Goal: Complete application form: Complete application form

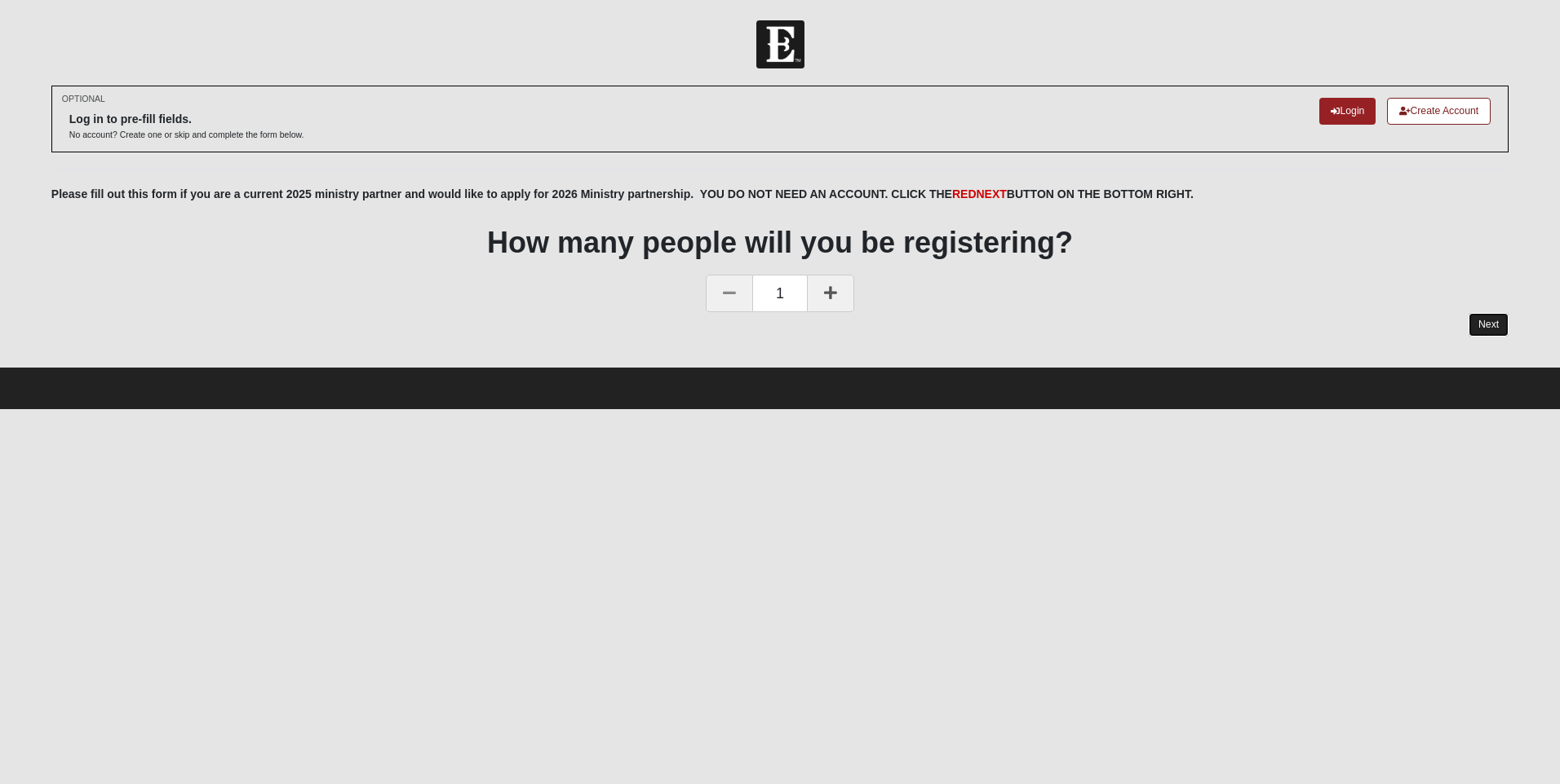
click at [1485, 331] on link "Next" at bounding box center [1488, 324] width 40 height 23
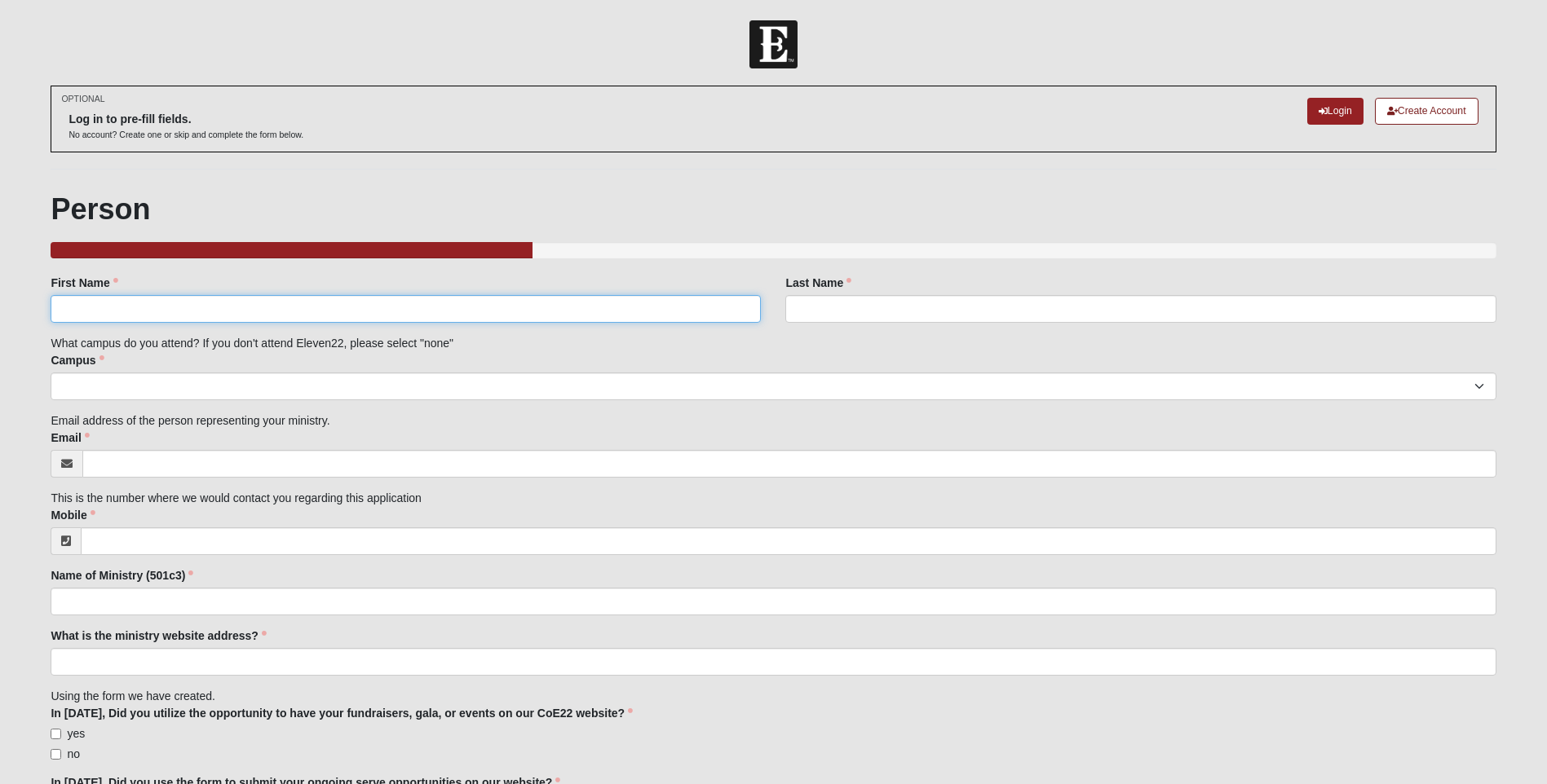
click at [174, 300] on input "First Name" at bounding box center [405, 308] width 711 height 28
type input "[PERSON_NAME]"
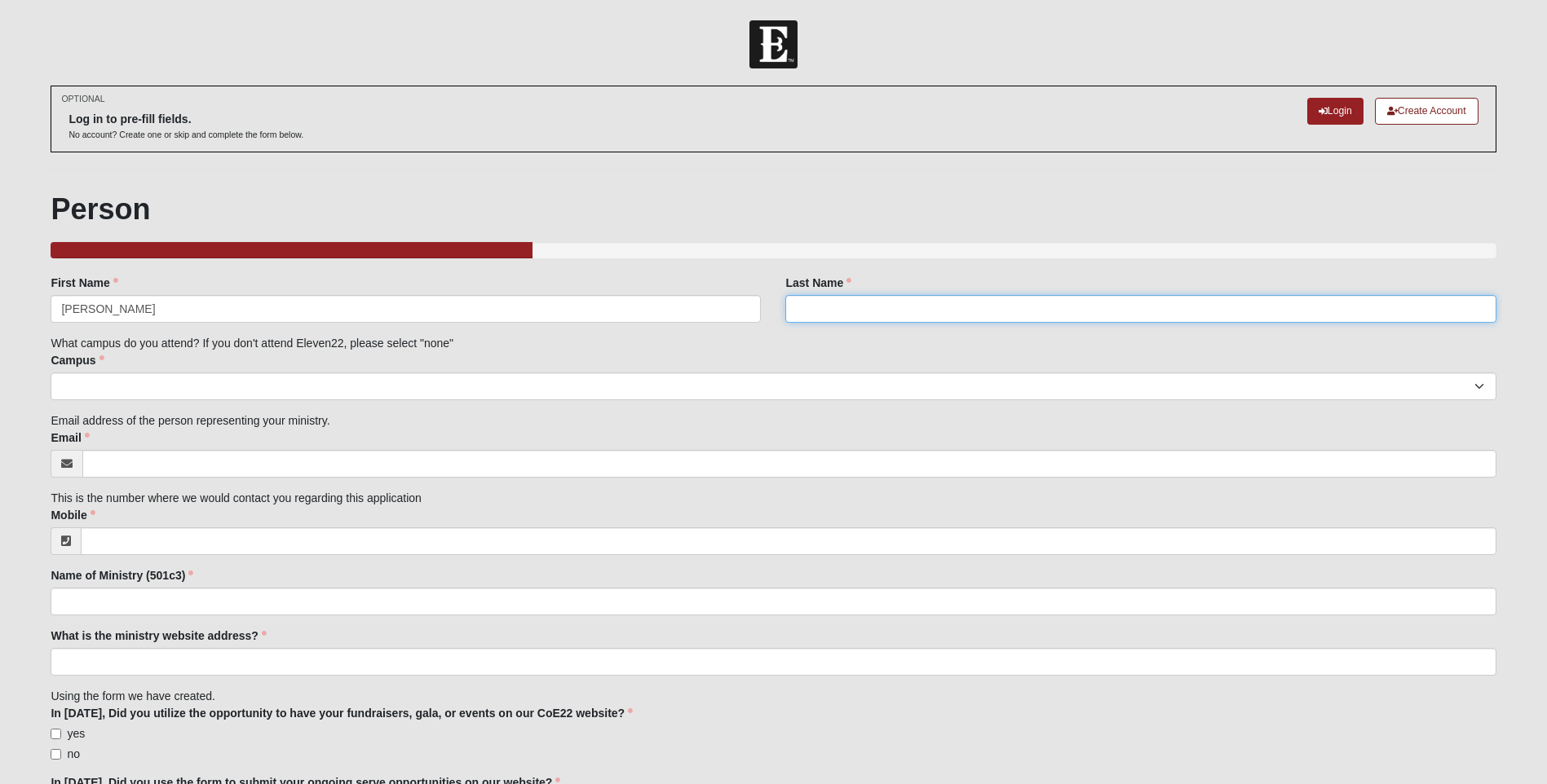
click at [883, 314] on input "Last Name" at bounding box center [1140, 308] width 711 height 28
type input "[PERSON_NAME]"
click at [163, 392] on select "Arlington Baymeadows Eleven22 Online [PERSON_NAME][GEOGRAPHIC_DATA] Jesup [GEOG…" at bounding box center [773, 386] width 1446 height 28
select select "14"
click at [50, 373] on select "Arlington Baymeadows Eleven22 Online [PERSON_NAME][GEOGRAPHIC_DATA] Jesup [GEOG…" at bounding box center [773, 386] width 1446 height 28
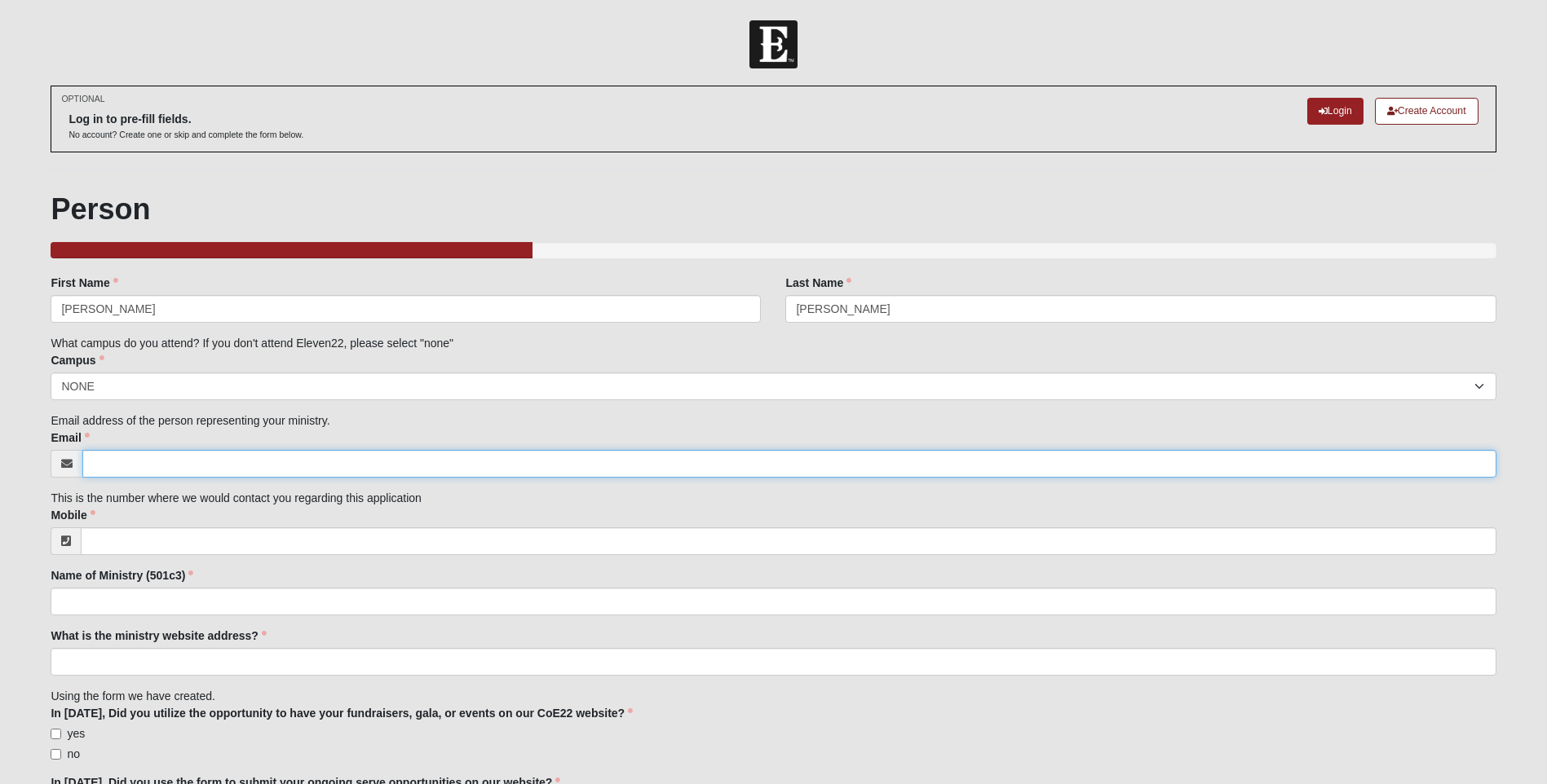
click at [185, 466] on input "Email" at bounding box center [789, 463] width 1413 height 28
type input "[PERSON_NAME][EMAIL_ADDRESS][DOMAIN_NAME]"
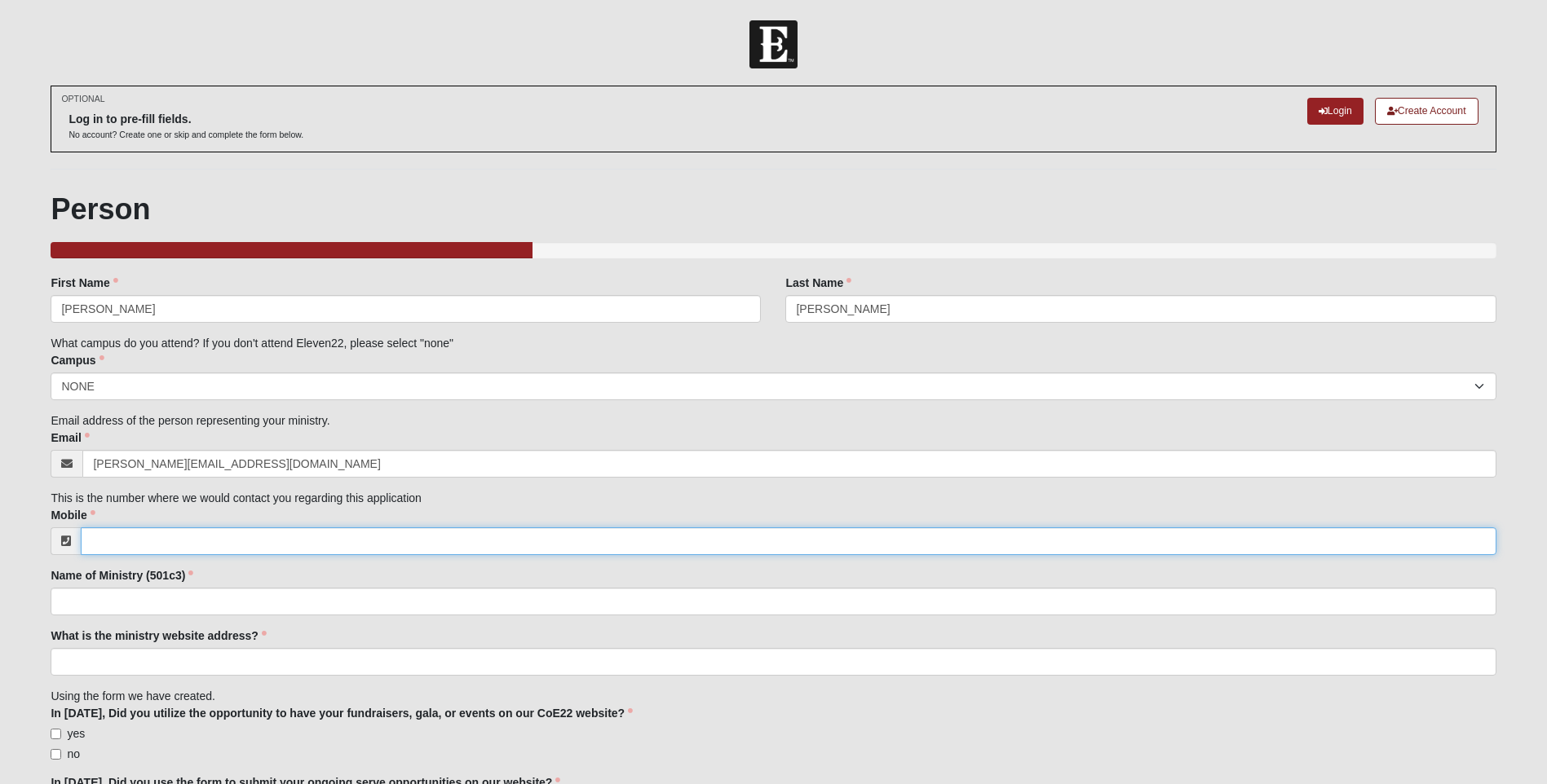
click at [115, 546] on input "Mobile" at bounding box center [788, 541] width 1415 height 28
type input "[PHONE_NUMBER]"
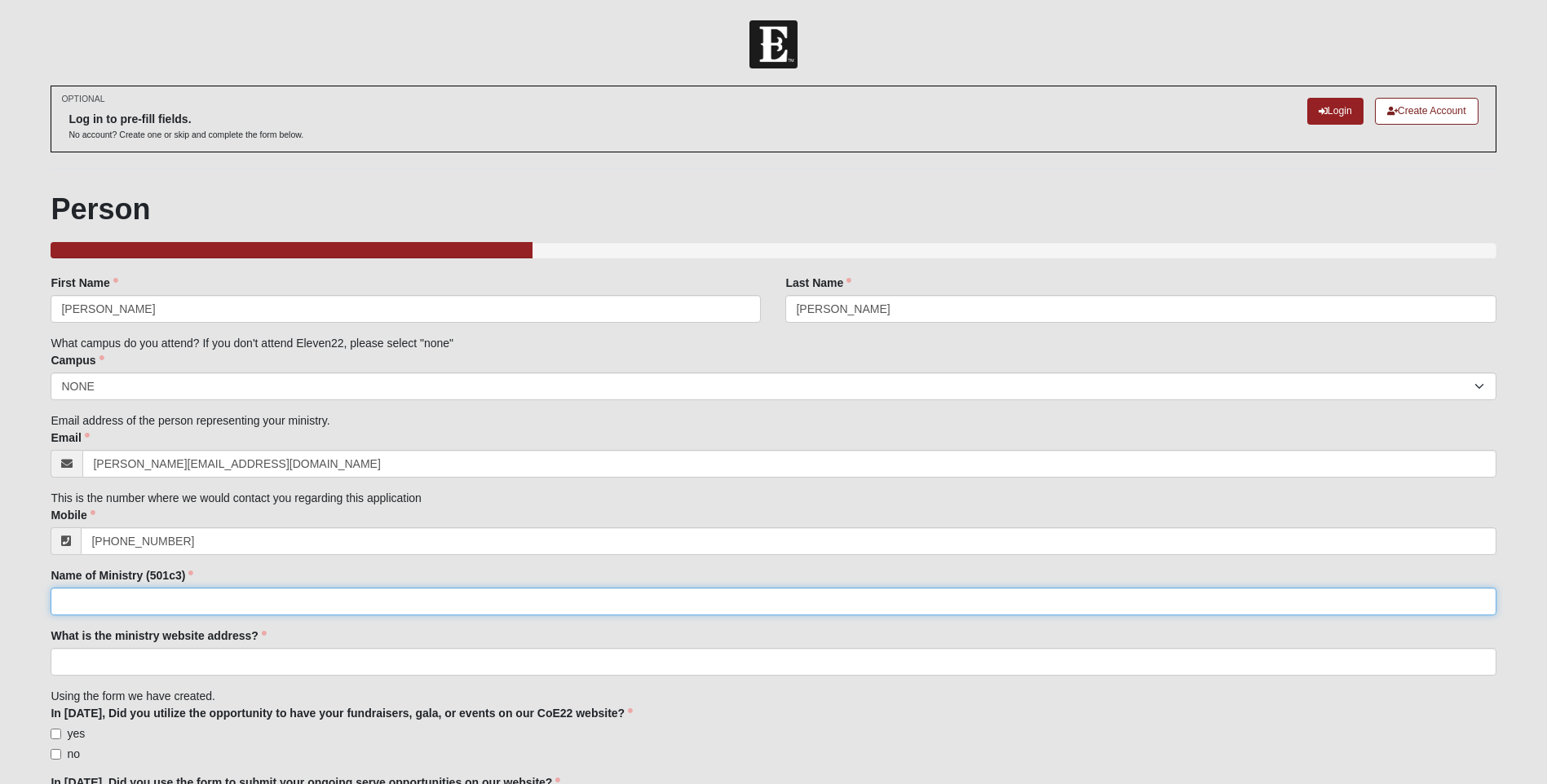
click at [194, 612] on input "Name of Ministry (501c3)" at bounding box center [773, 601] width 1446 height 28
type input "Seeds of Love Outreach"
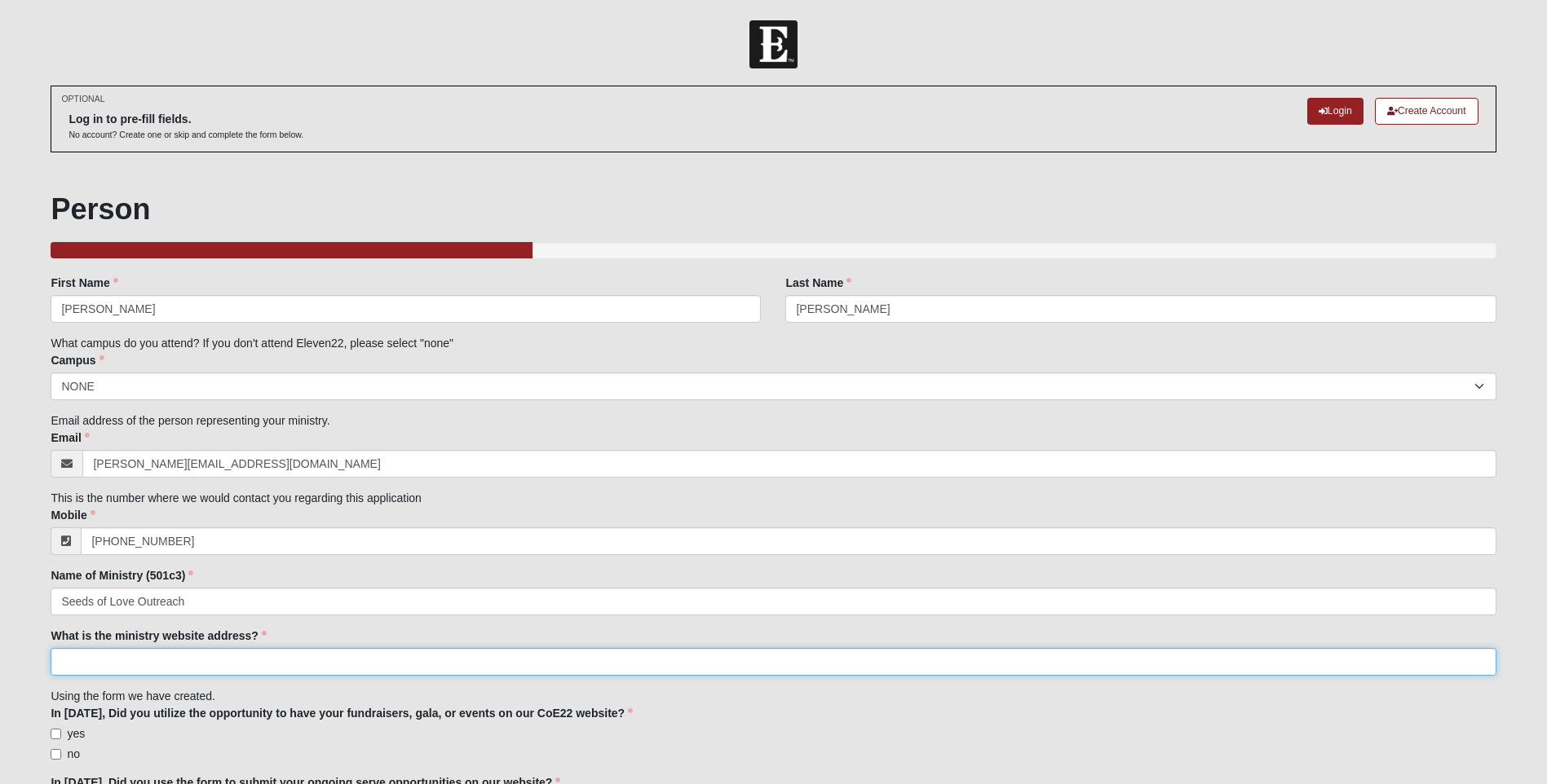
click at [204, 669] on input "What is the ministry website address?" at bounding box center [773, 661] width 1446 height 28
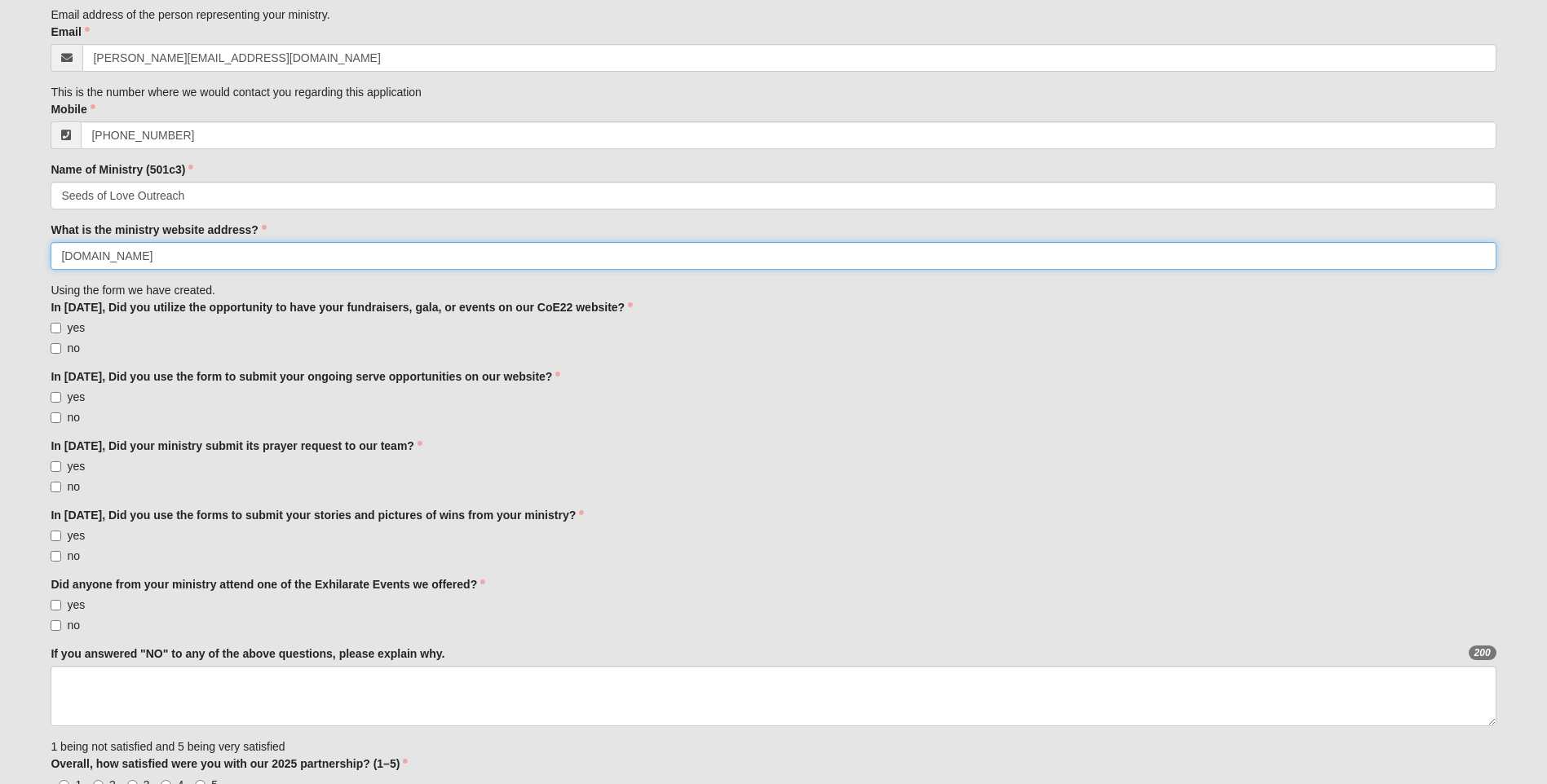
scroll to position [409, 0]
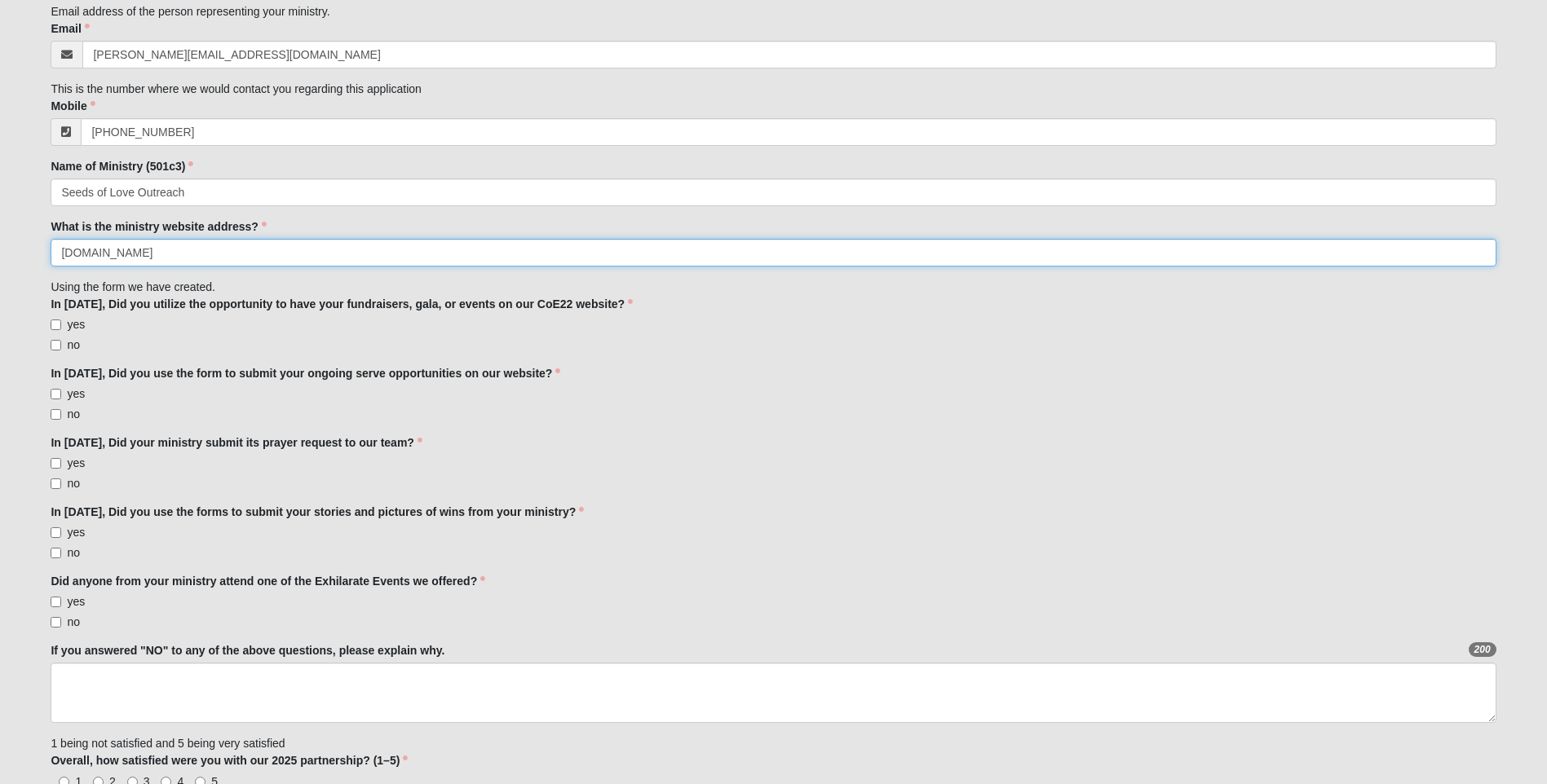
type input "[DOMAIN_NAME]"
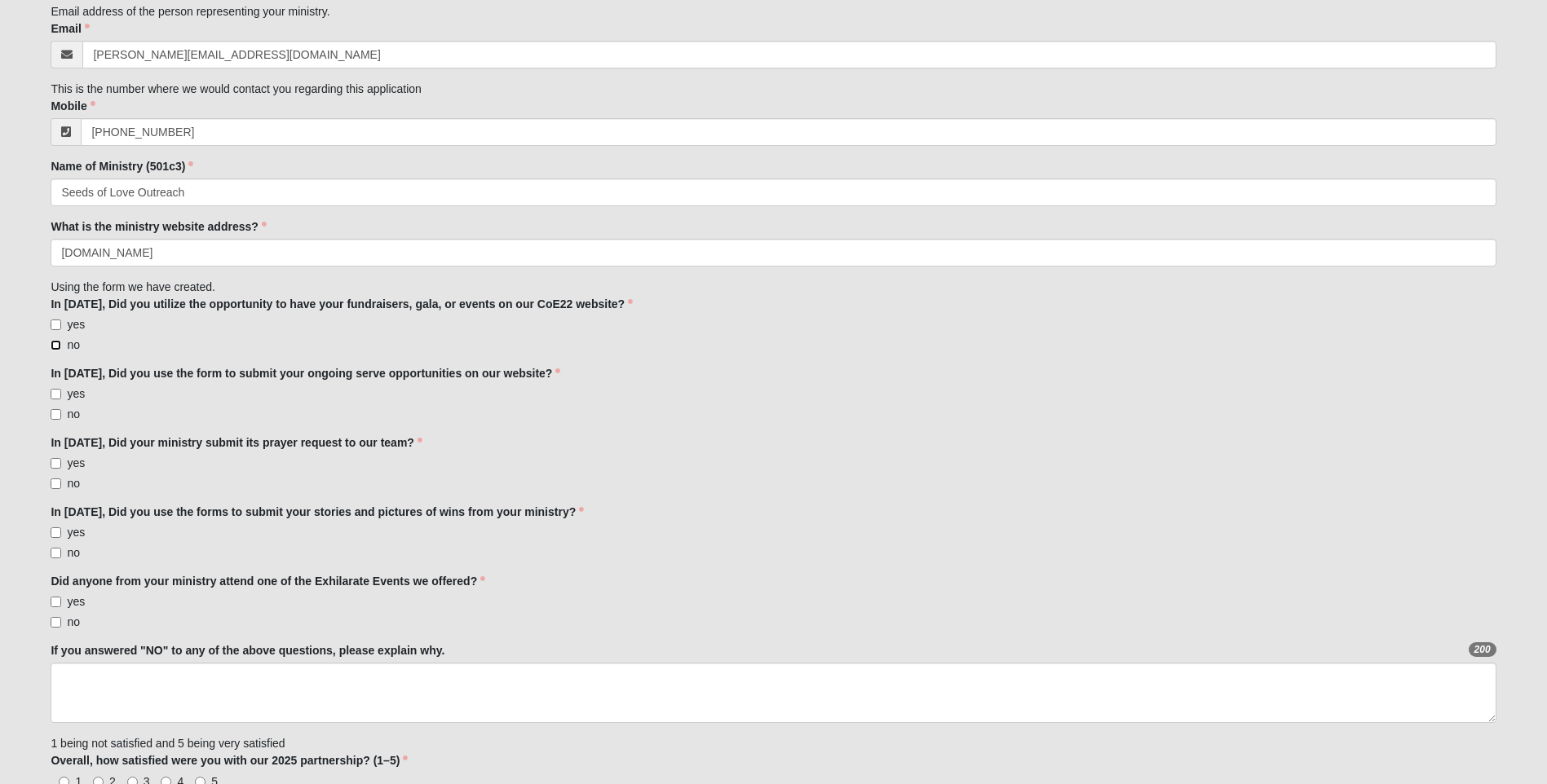
click at [54, 347] on input "no" at bounding box center [56, 345] width 11 height 11
checkbox input "true"
click at [59, 394] on input "yes" at bounding box center [56, 394] width 11 height 11
checkbox input "true"
click at [59, 464] on input "yes" at bounding box center [56, 463] width 11 height 11
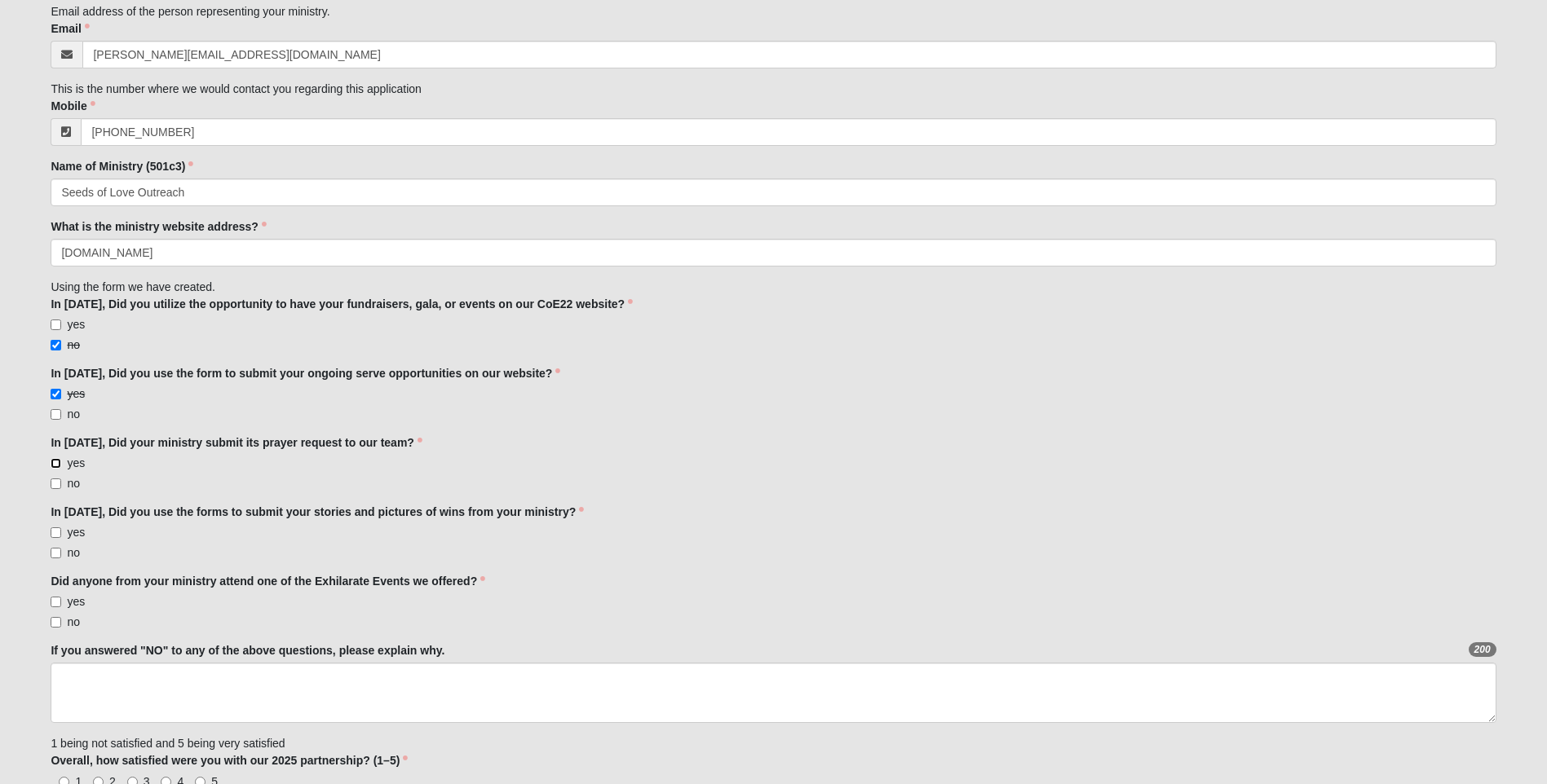
checkbox input "true"
click at [56, 530] on input "yes" at bounding box center [56, 533] width 11 height 11
checkbox input "true"
click at [59, 603] on input "yes" at bounding box center [56, 602] width 11 height 11
checkbox input "true"
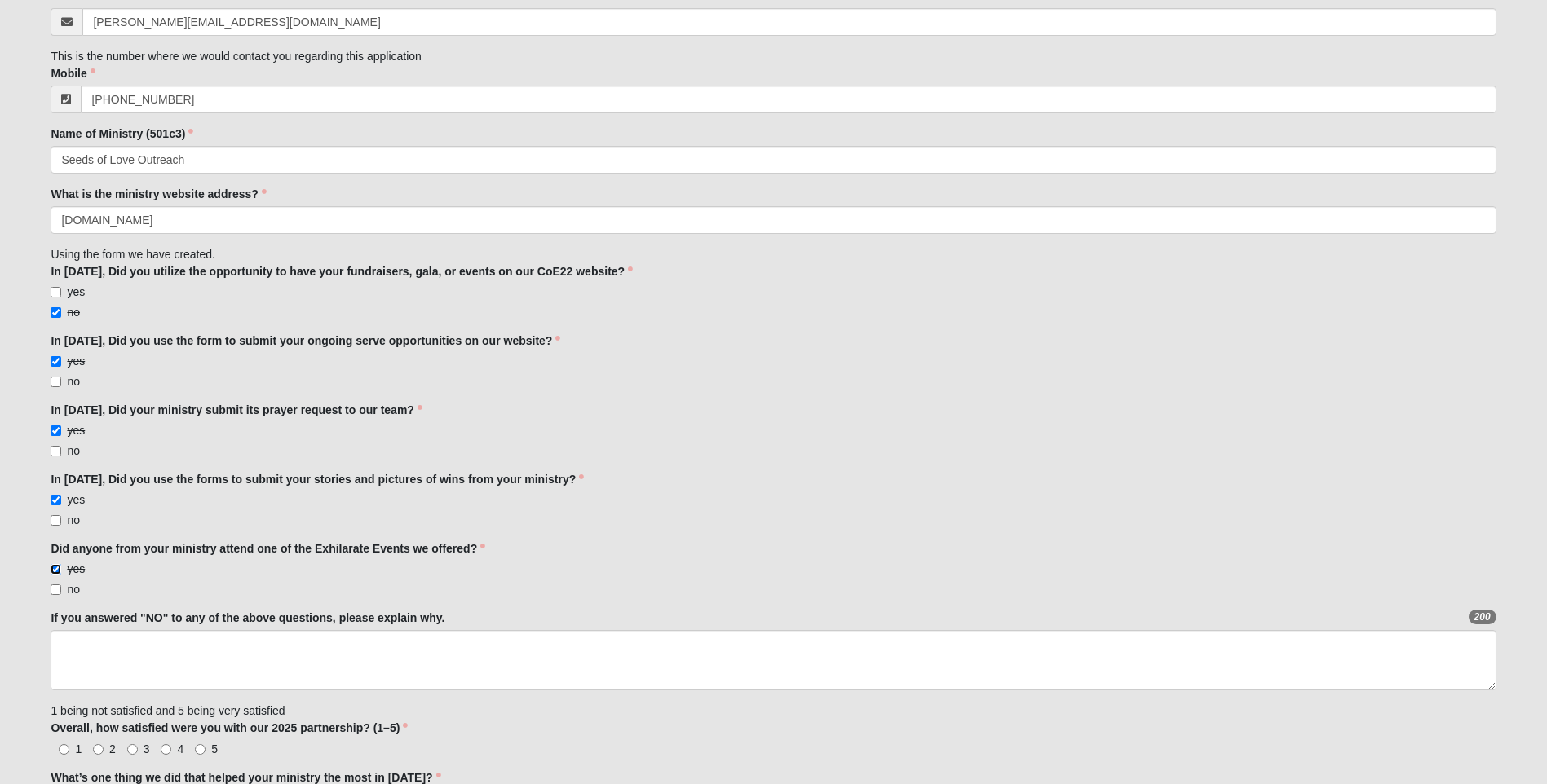
scroll to position [457, 0]
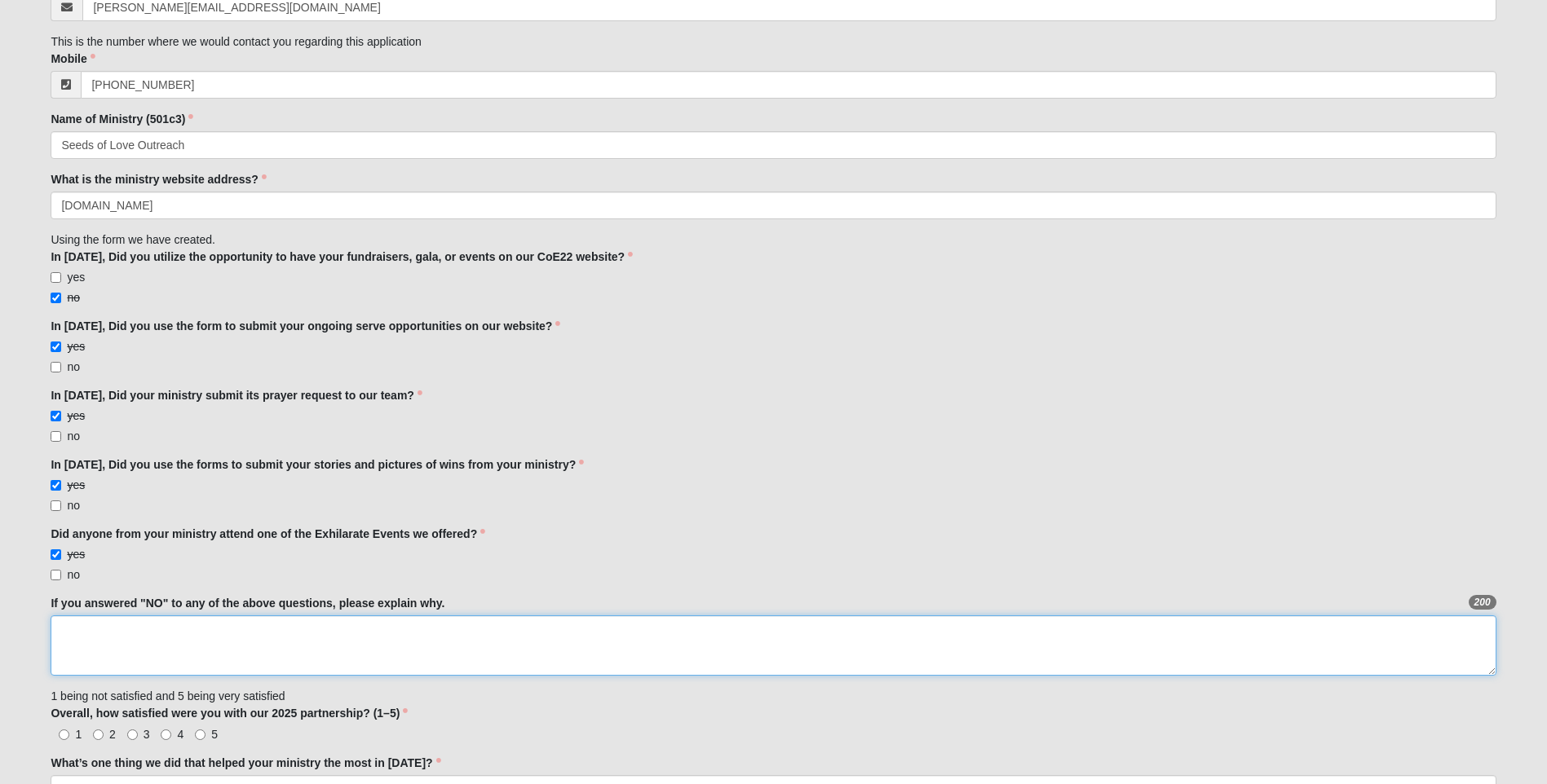
click at [210, 632] on textarea "If you answered "NO" to any of the above questions, please explain why." at bounding box center [773, 645] width 1446 height 60
type textarea "We did not have any fundraising or gala events"
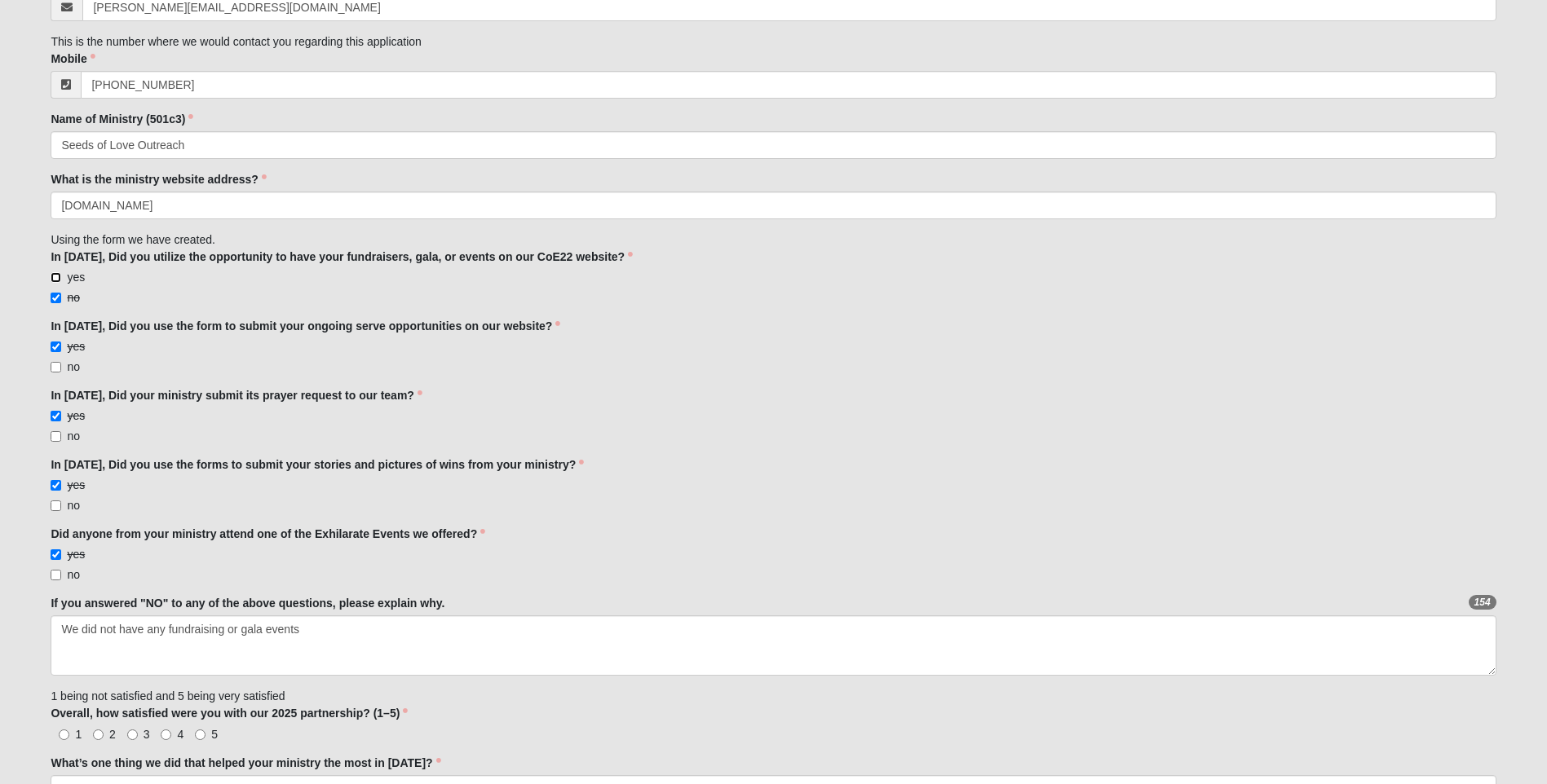
click at [56, 277] on input "yes" at bounding box center [56, 278] width 11 height 11
checkbox input "true"
click at [57, 297] on input "no" at bounding box center [56, 298] width 11 height 11
checkbox input "false"
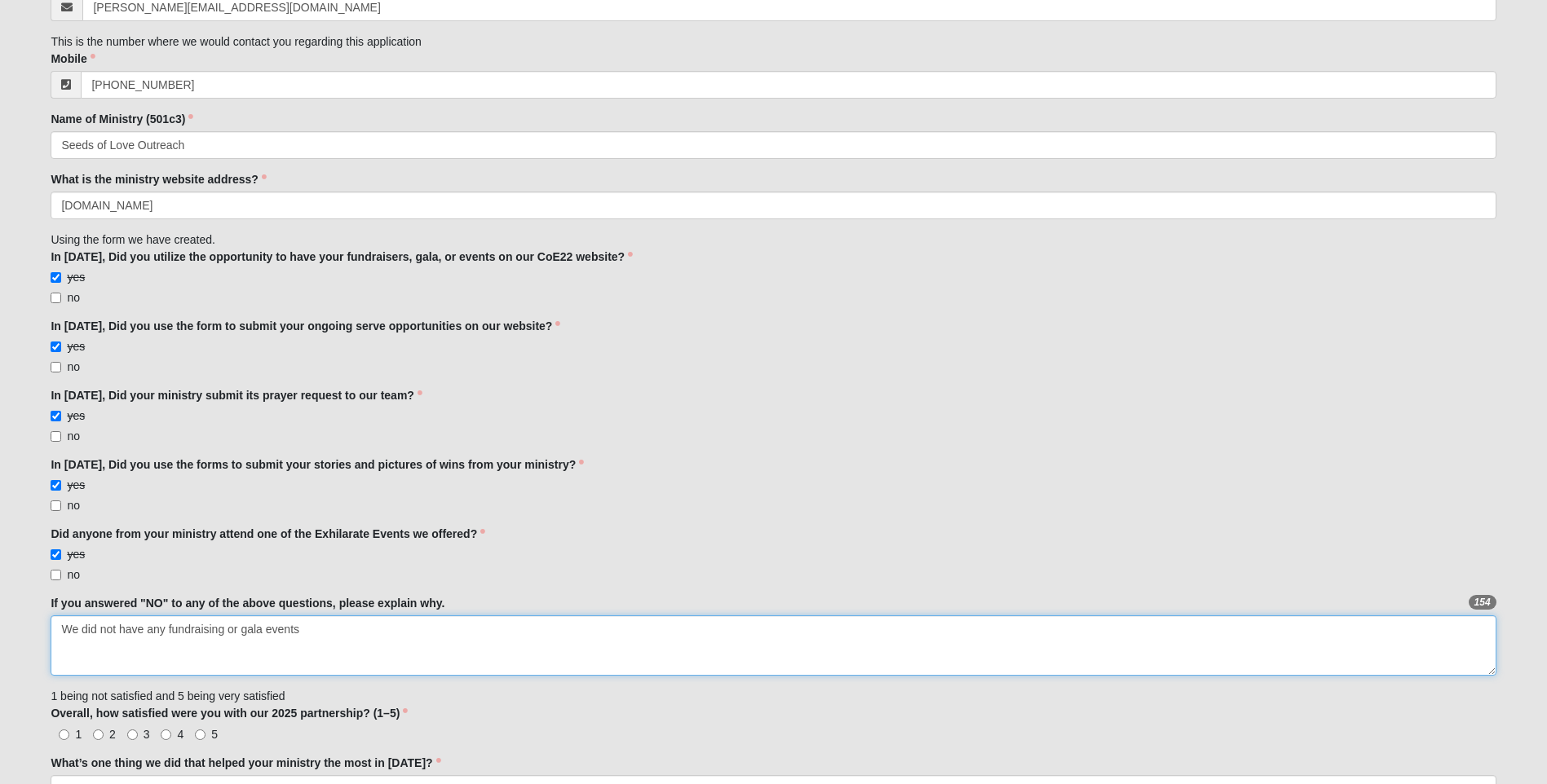
click at [309, 634] on textarea "We did not have any fundraising or gala events" at bounding box center [773, 645] width 1446 height 60
click at [61, 630] on textarea "We did not have any fundraising or gala events, but advertised our Back to Scho…" at bounding box center [773, 645] width 1446 height 60
click at [64, 630] on textarea "We did not have any fundraising or gala events but advertised our Back to Schoo…" at bounding box center [773, 645] width 1446 height 60
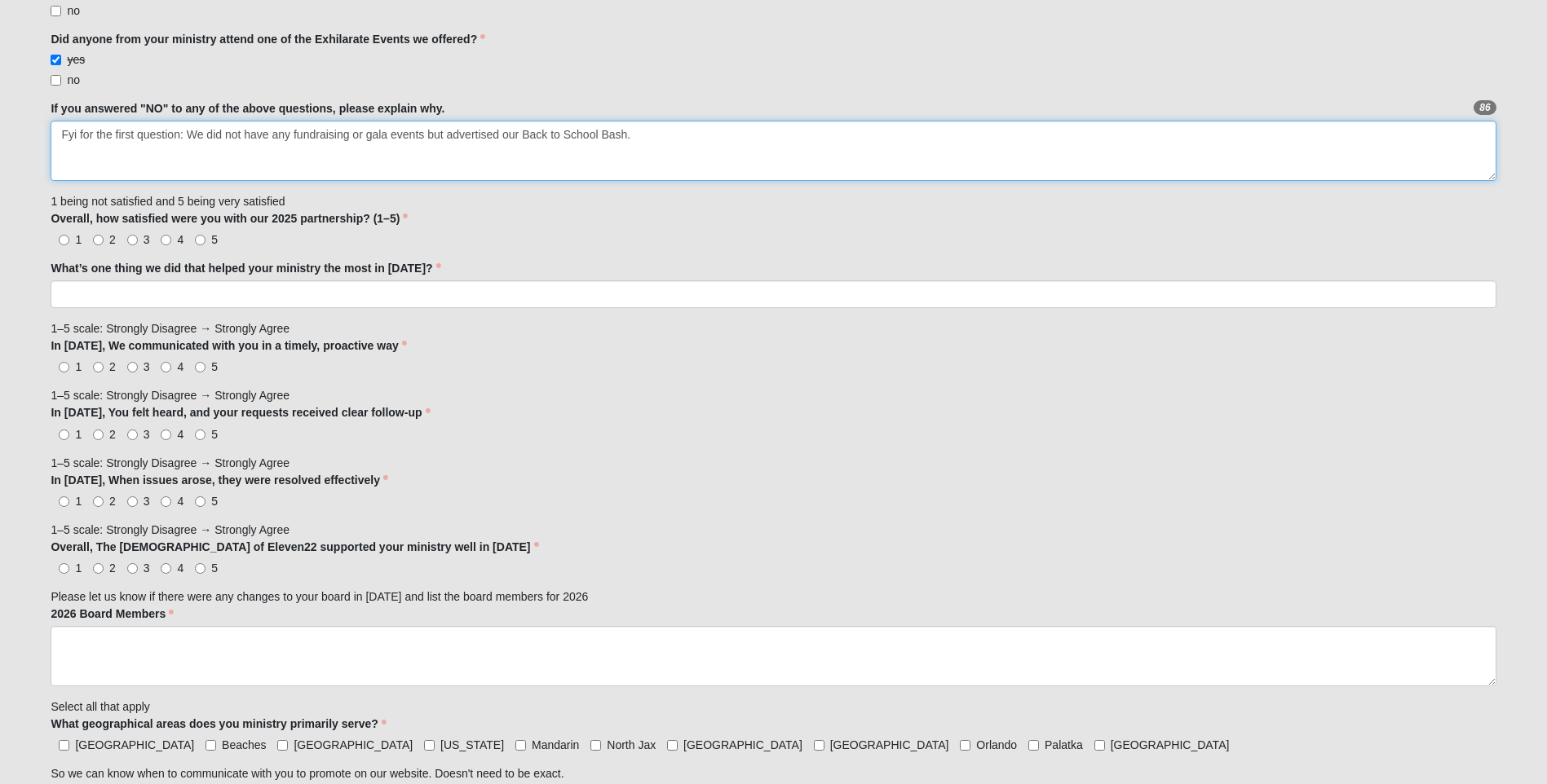
scroll to position [973, 0]
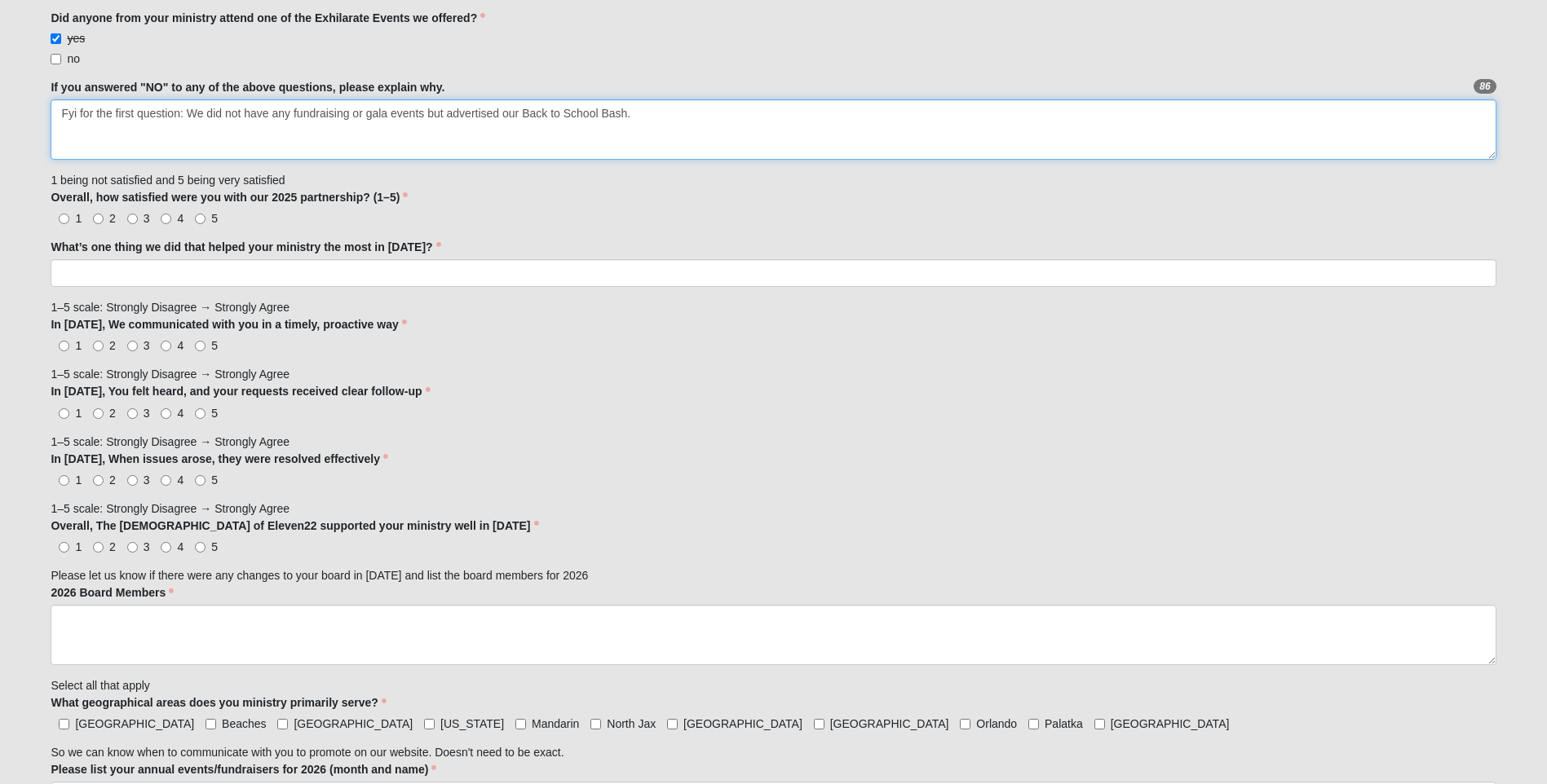
type textarea "Fyi for the first question: We did not have any fundraising or gala events but …"
click at [165, 221] on input "4" at bounding box center [166, 219] width 11 height 11
radio input "true"
click at [158, 271] on input "What’s one thing we did that helped your ministry the most in [DATE]?" at bounding box center [773, 272] width 1446 height 28
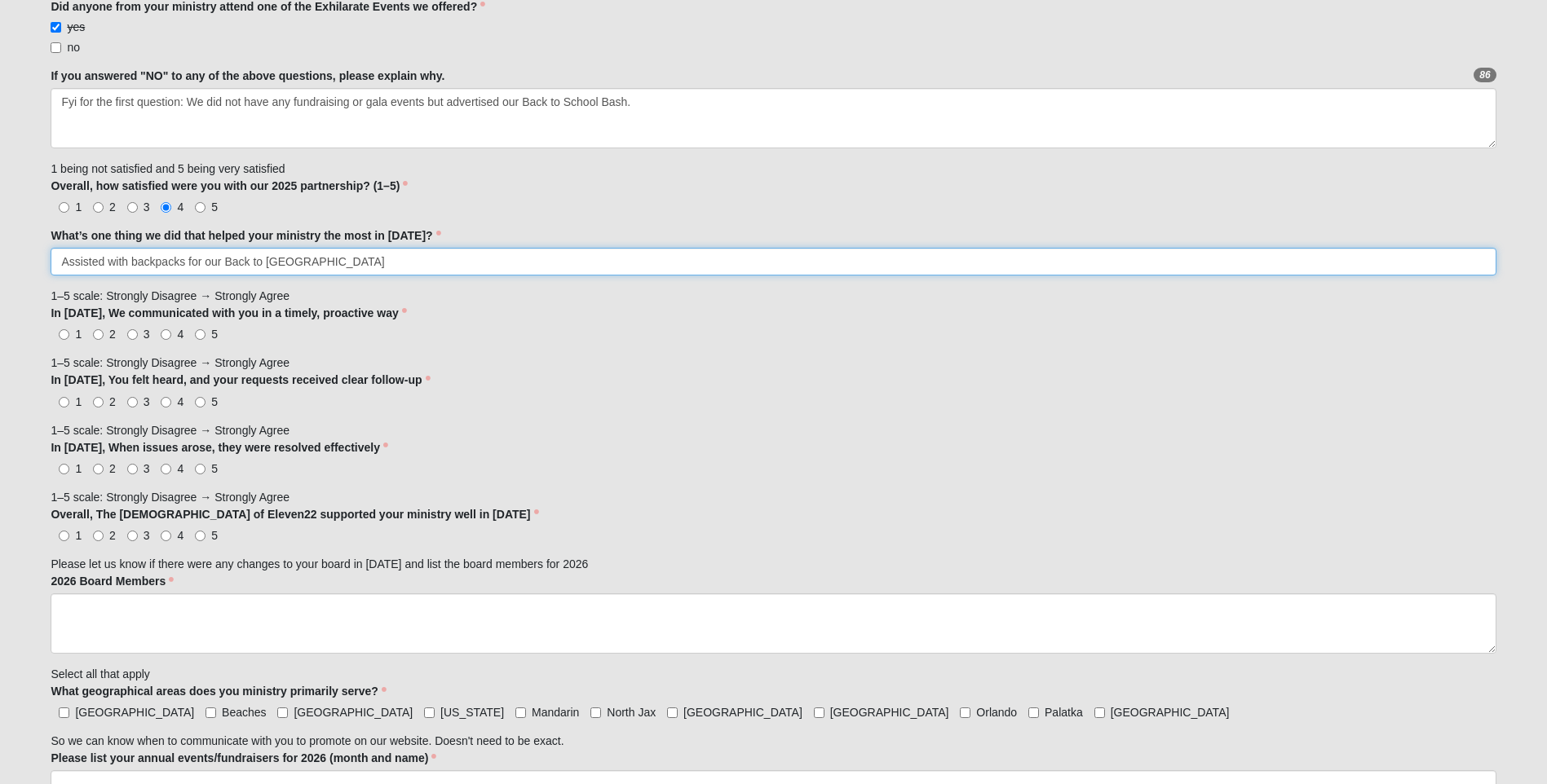
scroll to position [996, 0]
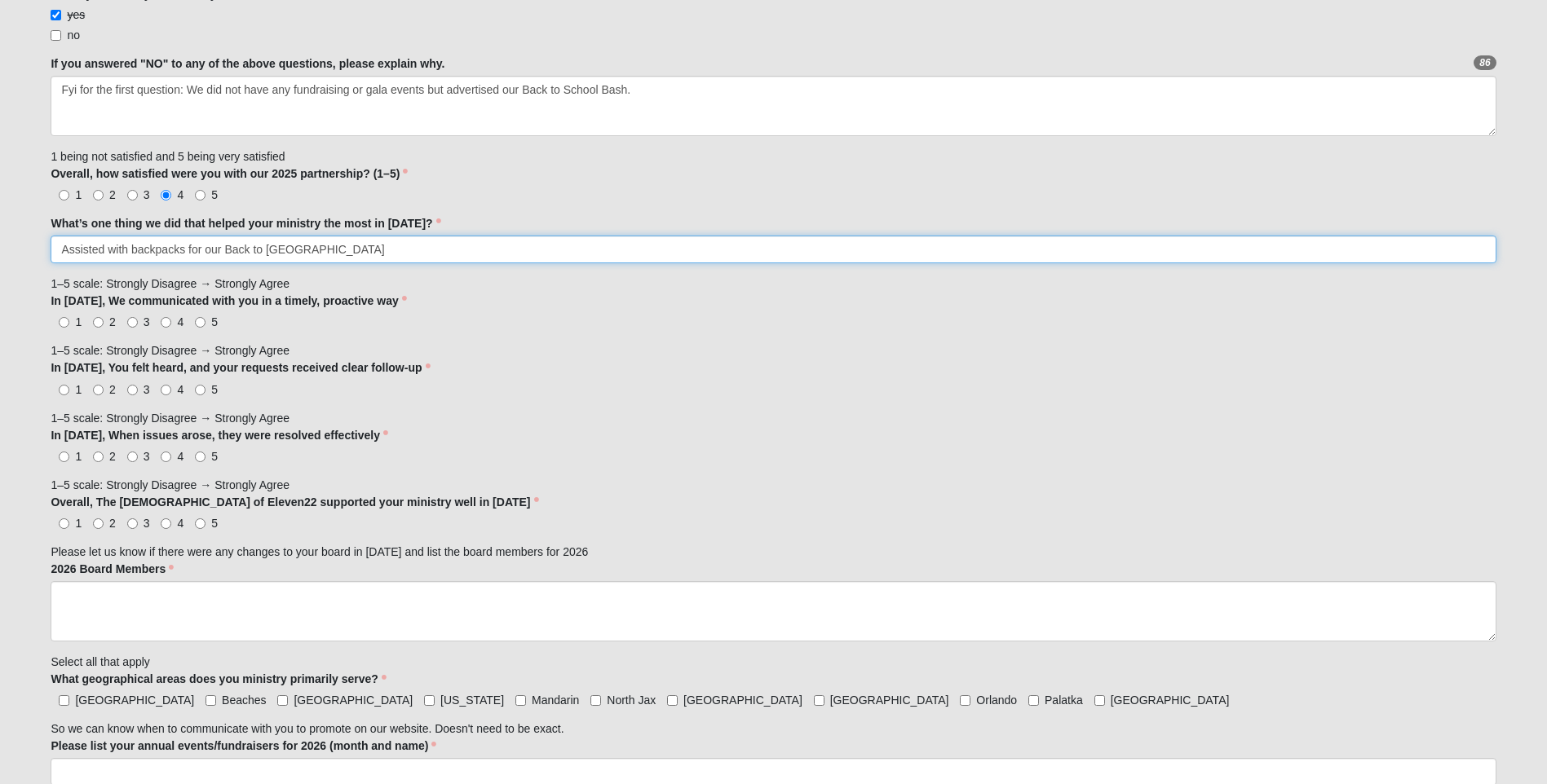
type input "Assisted with backpacks for our Back to [GEOGRAPHIC_DATA]"
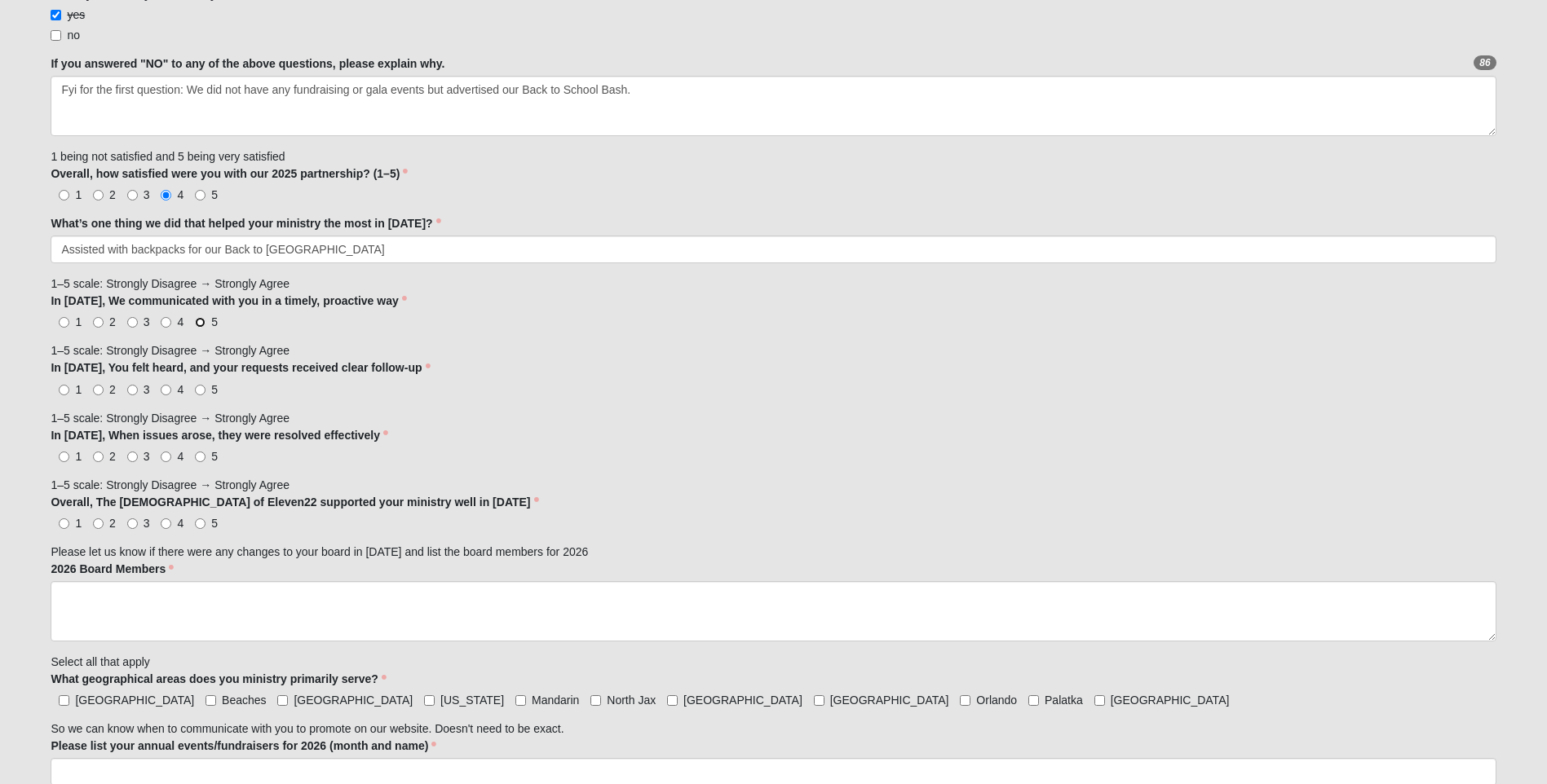
click at [204, 324] on input "5" at bounding box center [201, 323] width 11 height 11
radio input "true"
click at [203, 392] on input "5" at bounding box center [201, 391] width 11 height 11
radio input "true"
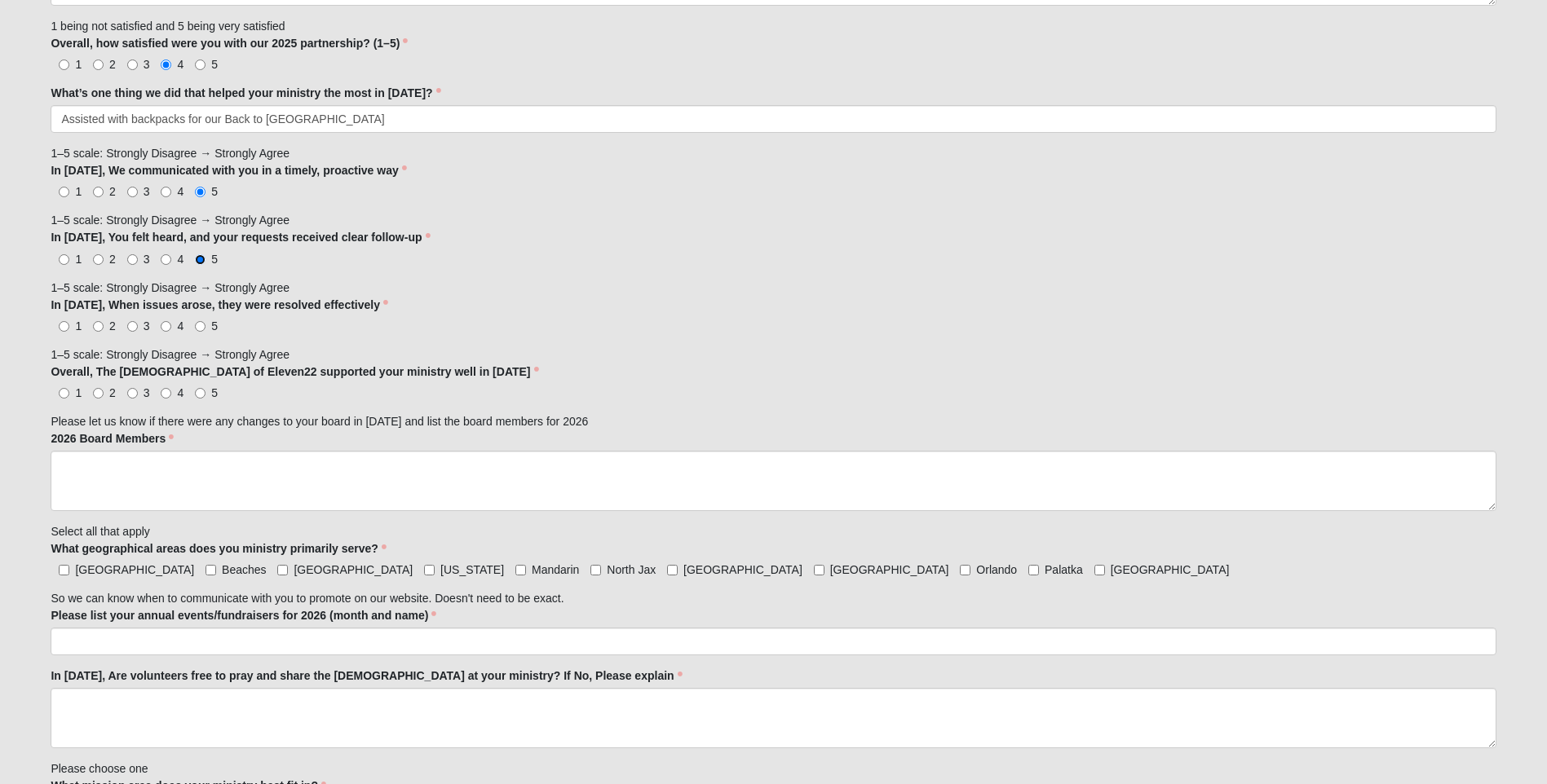
scroll to position [1171, 0]
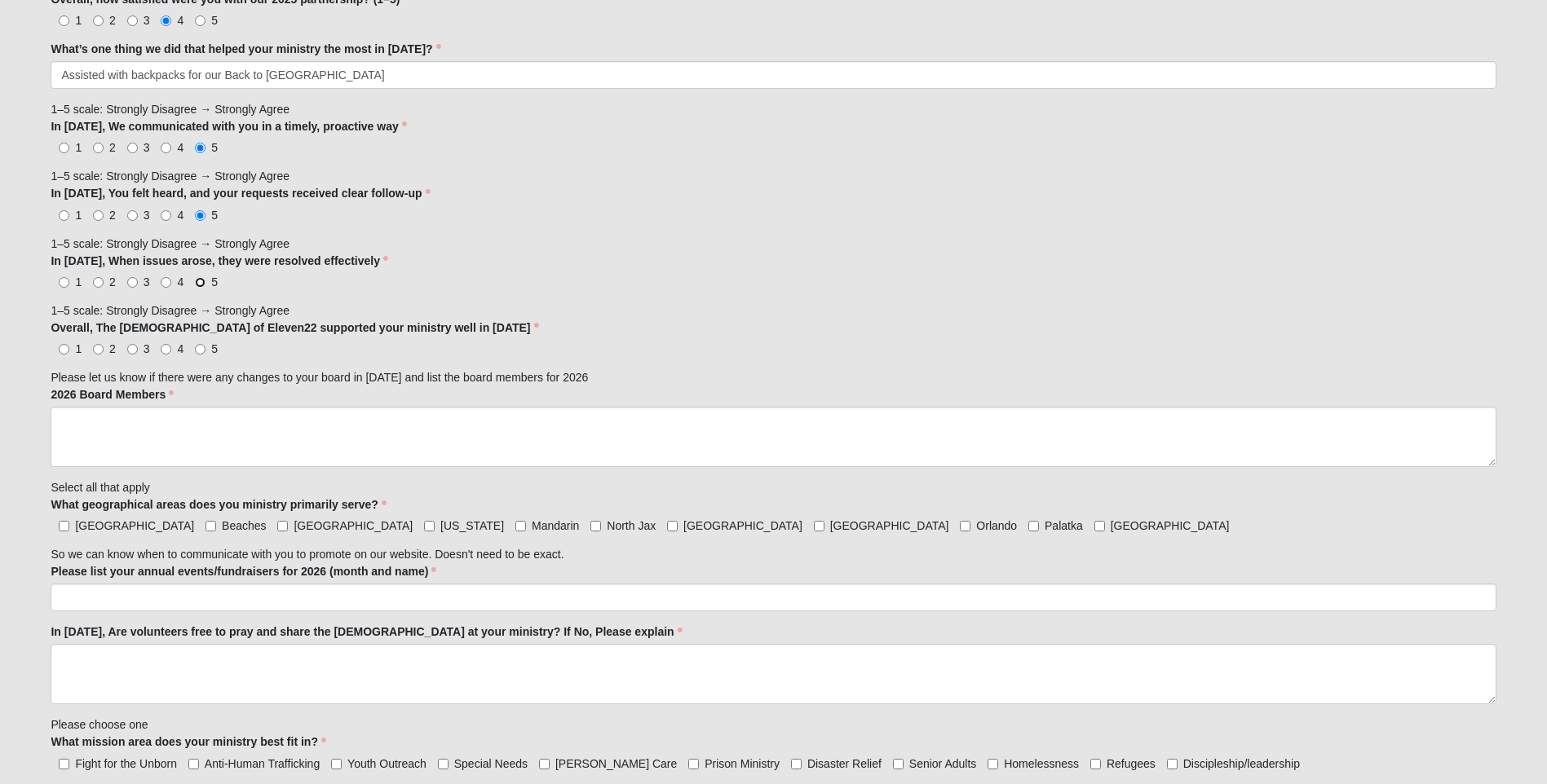
click at [201, 285] on input "5" at bounding box center [201, 282] width 11 height 11
radio input "true"
click at [199, 349] on input "5" at bounding box center [201, 349] width 11 height 11
radio input "true"
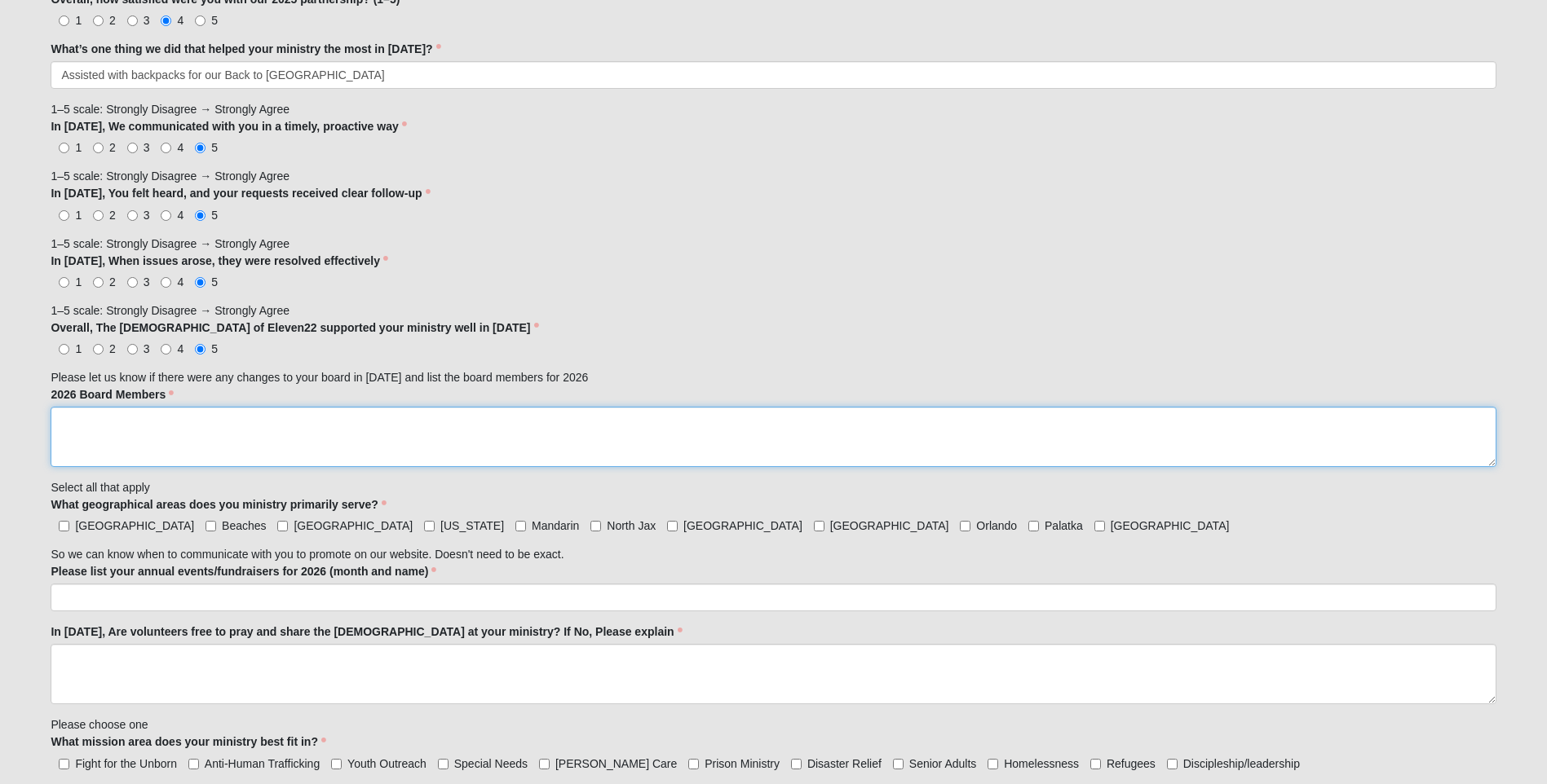
click at [293, 434] on textarea "2026 Board Members" at bounding box center [773, 436] width 1446 height 60
type textarea "No changes to board members"
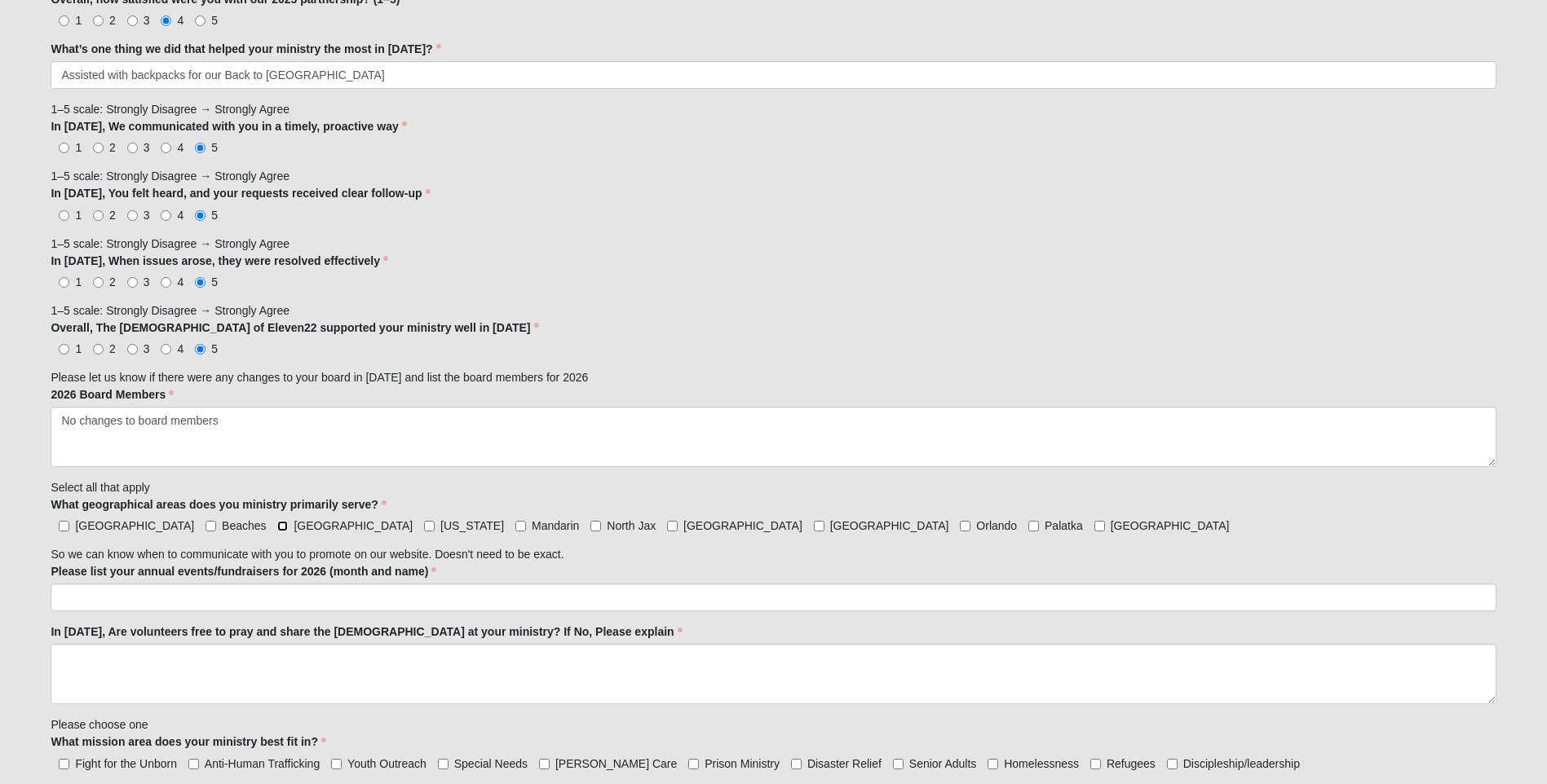
click at [277, 530] on input "[GEOGRAPHIC_DATA]" at bounding box center [282, 527] width 11 height 11
checkbox input "true"
click at [591, 528] on input "North Jax" at bounding box center [596, 527] width 11 height 11
checkbox input "true"
click at [814, 527] on input "[GEOGRAPHIC_DATA]" at bounding box center [819, 527] width 11 height 11
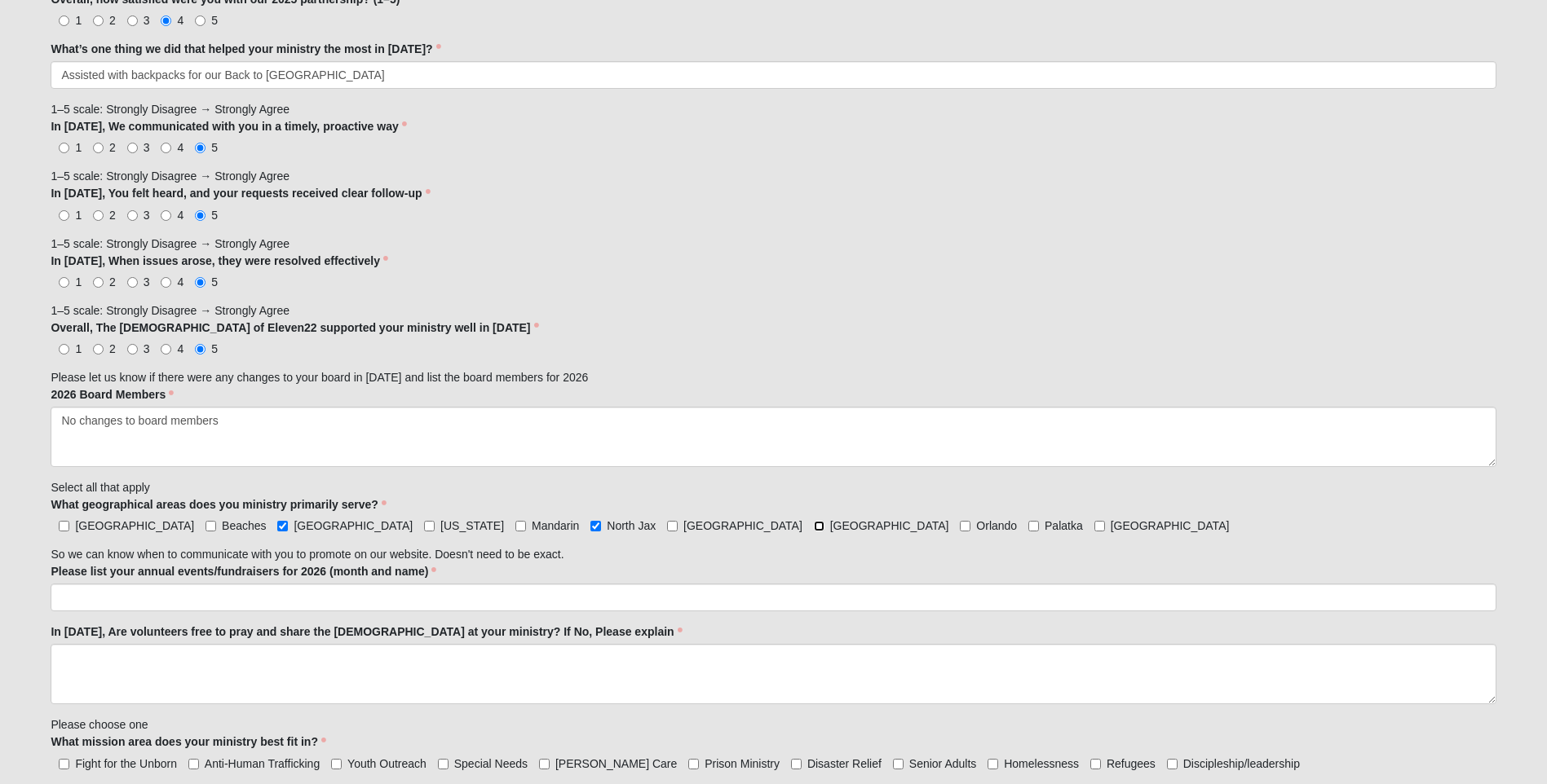
checkbox input "true"
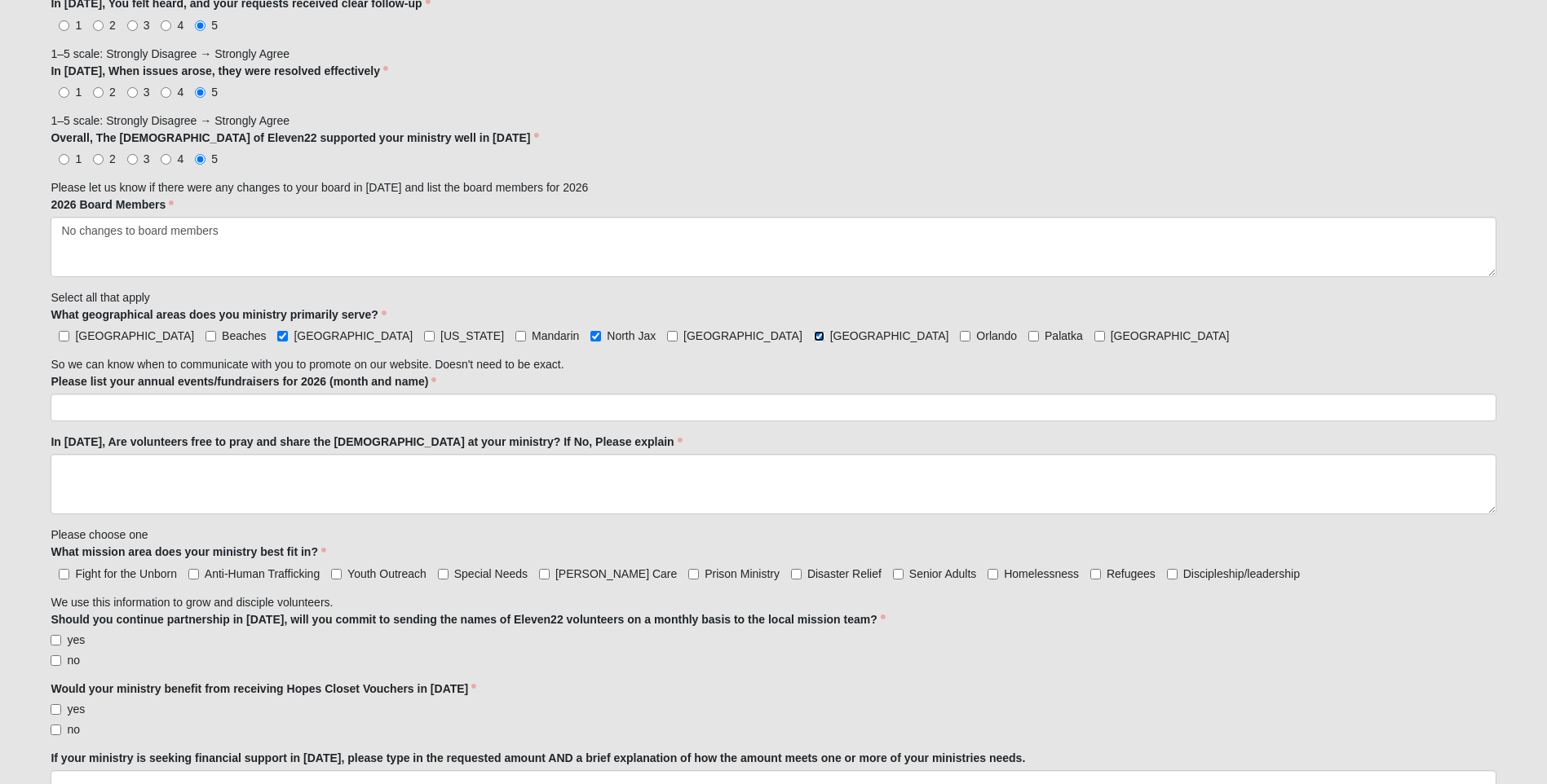
scroll to position [1382, 0]
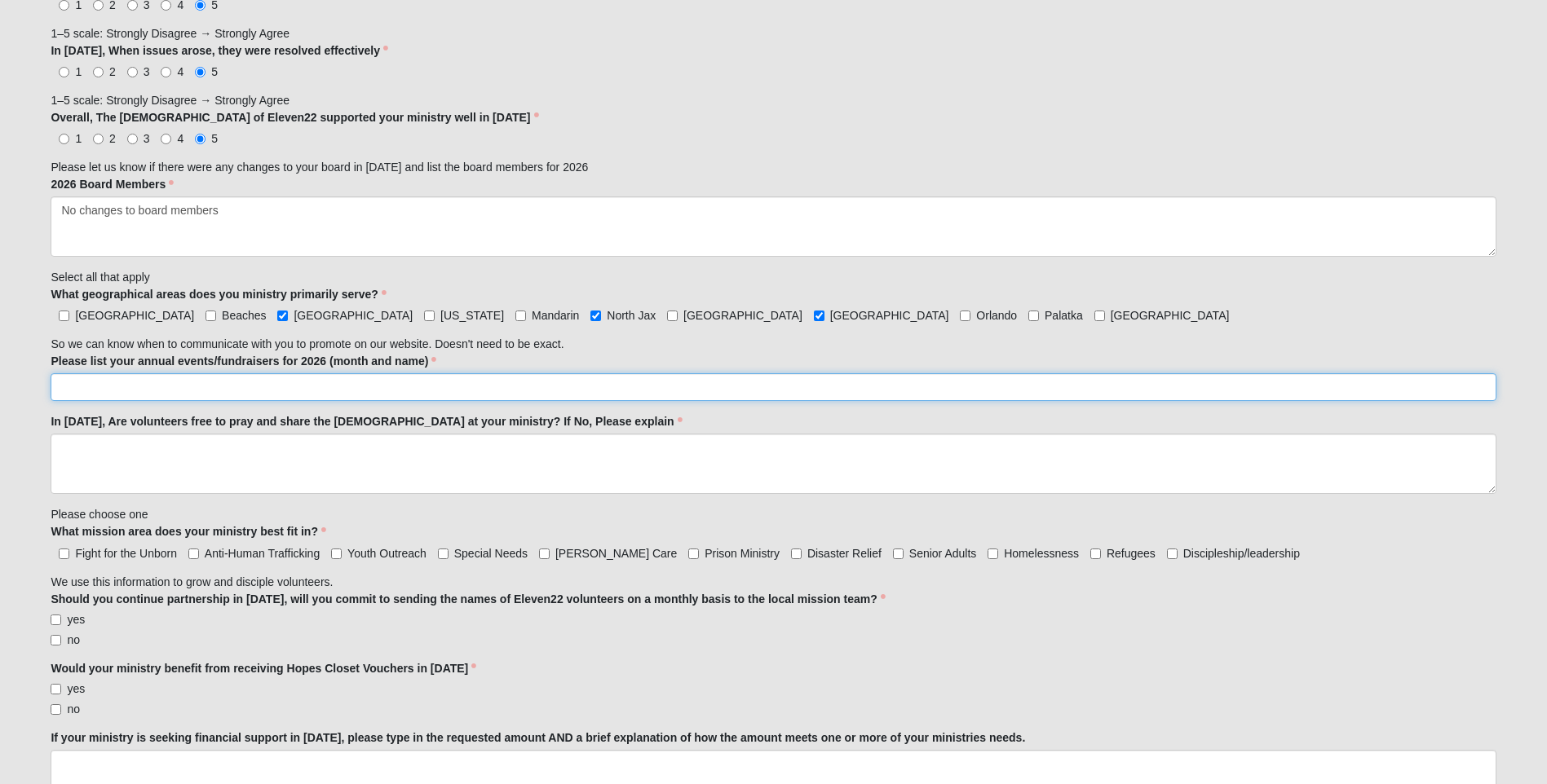
click at [249, 390] on input "Please list your annual events/fundraisers for 2026 (month and name)" at bounding box center [773, 387] width 1446 height 28
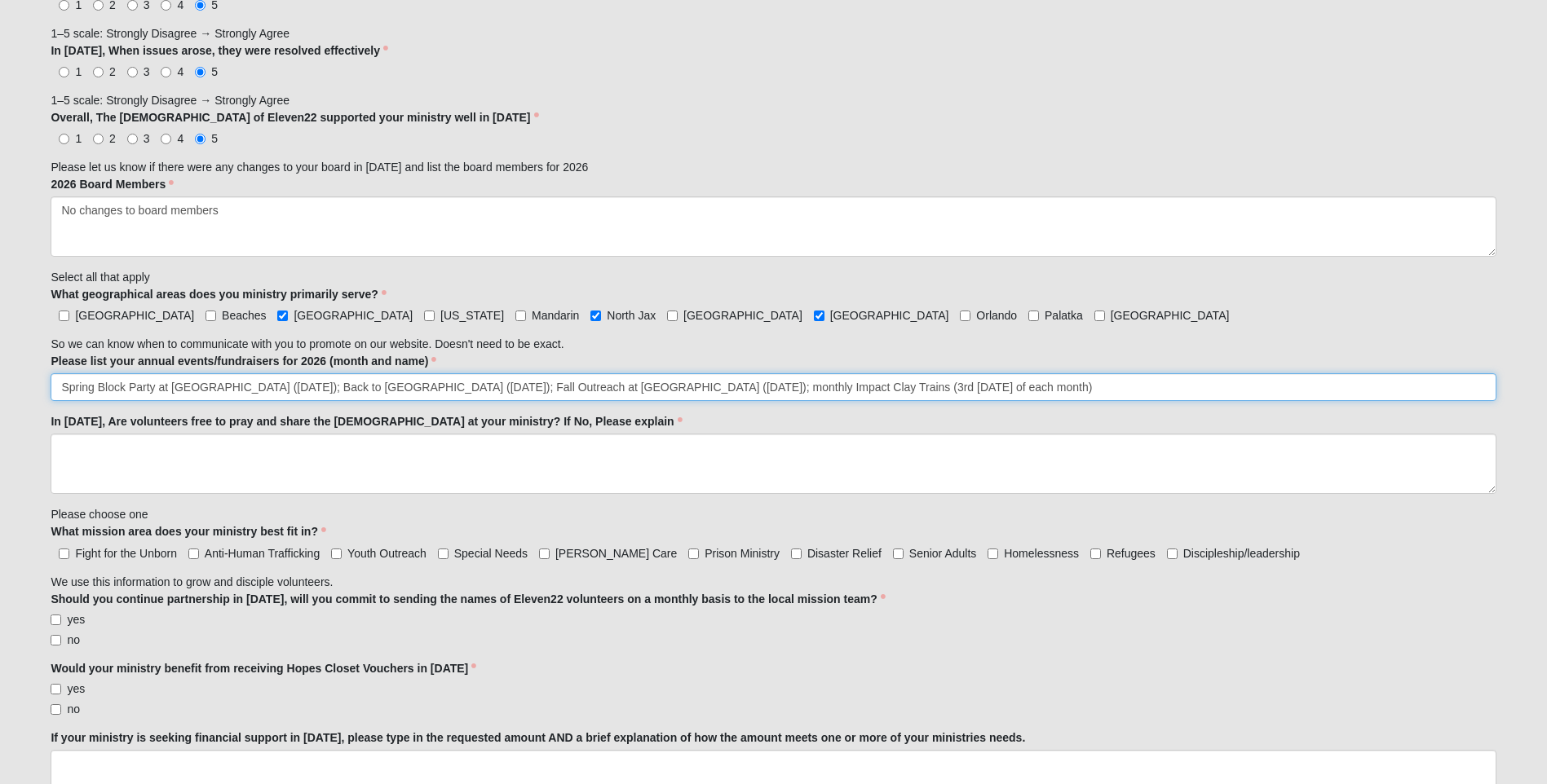
click at [754, 387] on input "Spring Block Party at [GEOGRAPHIC_DATA] ([DATE]); Back to [GEOGRAPHIC_DATA] ([D…" at bounding box center [773, 387] width 1446 height 28
click at [804, 390] on input "Spring Block Party at [GEOGRAPHIC_DATA] ([DATE]); Back to [GEOGRAPHIC_DATA] ([D…" at bounding box center [773, 387] width 1446 height 28
click at [947, 385] on input "Spring Block Party at [GEOGRAPHIC_DATA] ([DATE]); Back to [GEOGRAPHIC_DATA] ([D…" at bounding box center [773, 387] width 1446 height 28
type input "Spring Block Party at [GEOGRAPHIC_DATA] ([DATE]); Back to [GEOGRAPHIC_DATA] ([D…"
click at [173, 456] on textarea "In [DATE], Are volunteers free to pray and share the [DEMOGRAPHIC_DATA] at your…" at bounding box center [773, 463] width 1446 height 60
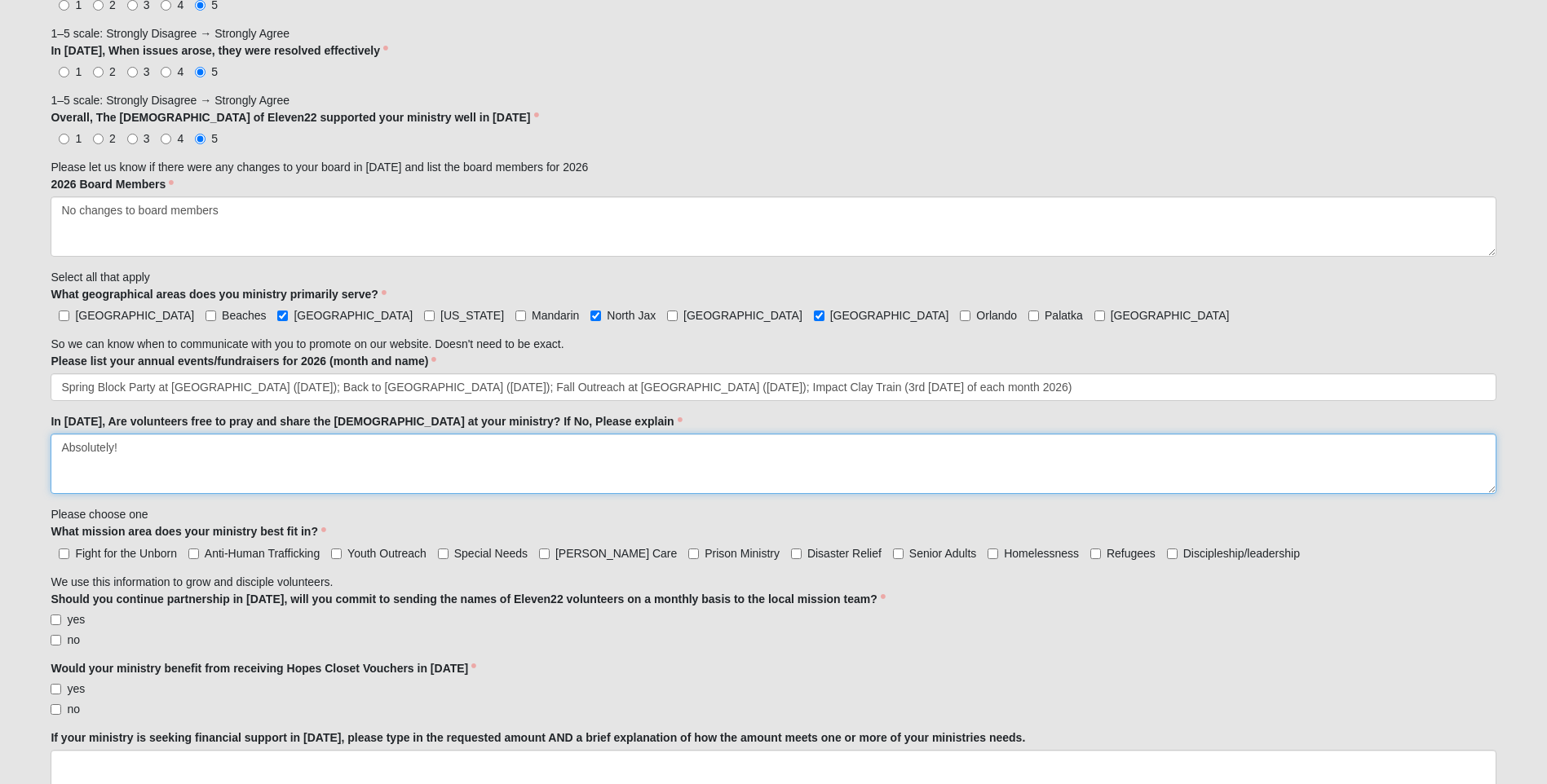
click at [139, 449] on textarea "Absolutely!" at bounding box center [773, 463] width 1446 height 60
click at [114, 449] on textarea "Absolutely!" at bounding box center [773, 463] width 1446 height 60
click at [279, 450] on textarea "Absolutely; that is most important!" at bounding box center [773, 463] width 1446 height 60
type textarea "Absolutely, that is most important!"
click at [988, 556] on input "Homelessness" at bounding box center [993, 554] width 11 height 11
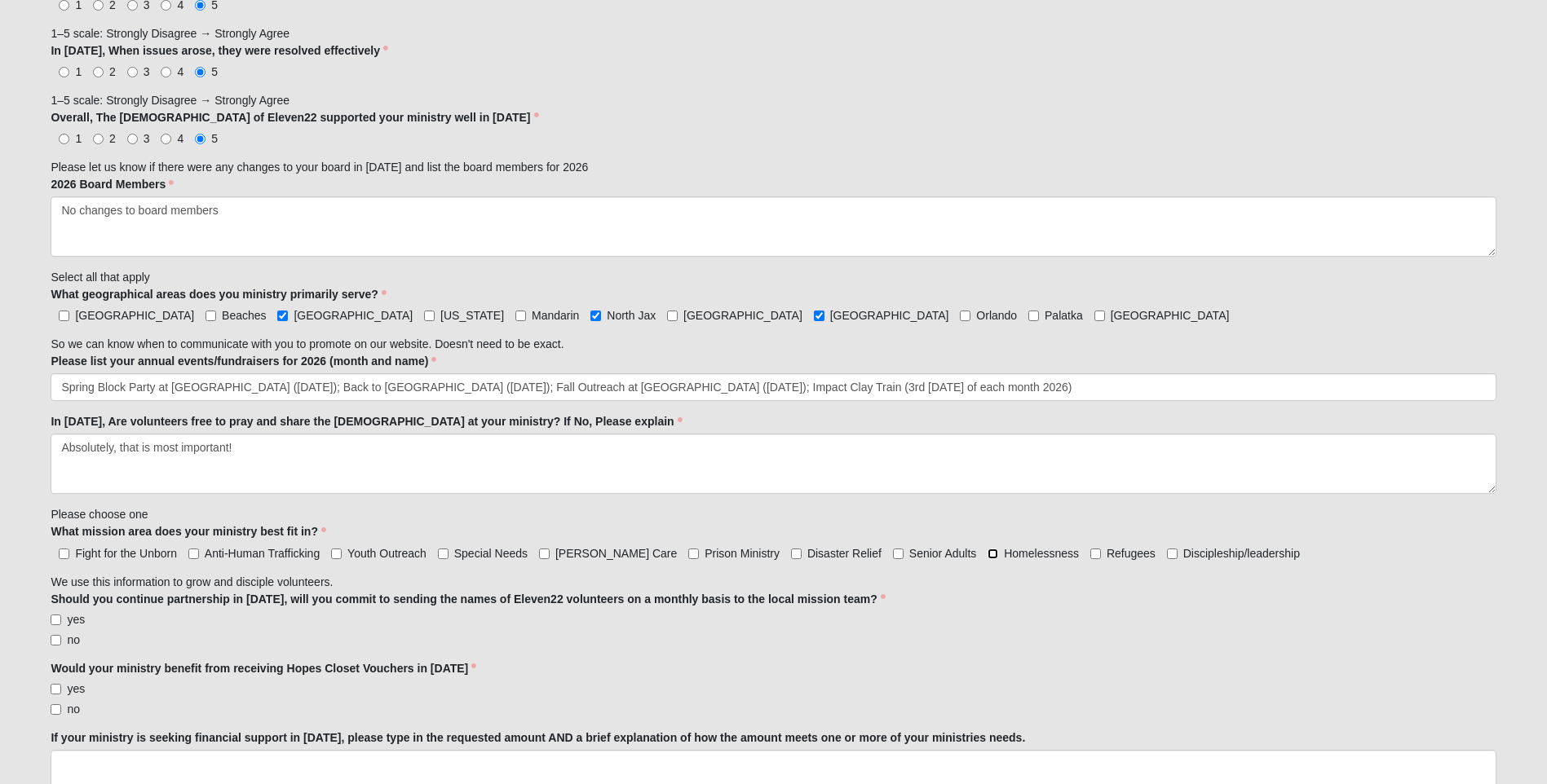
checkbox input "true"
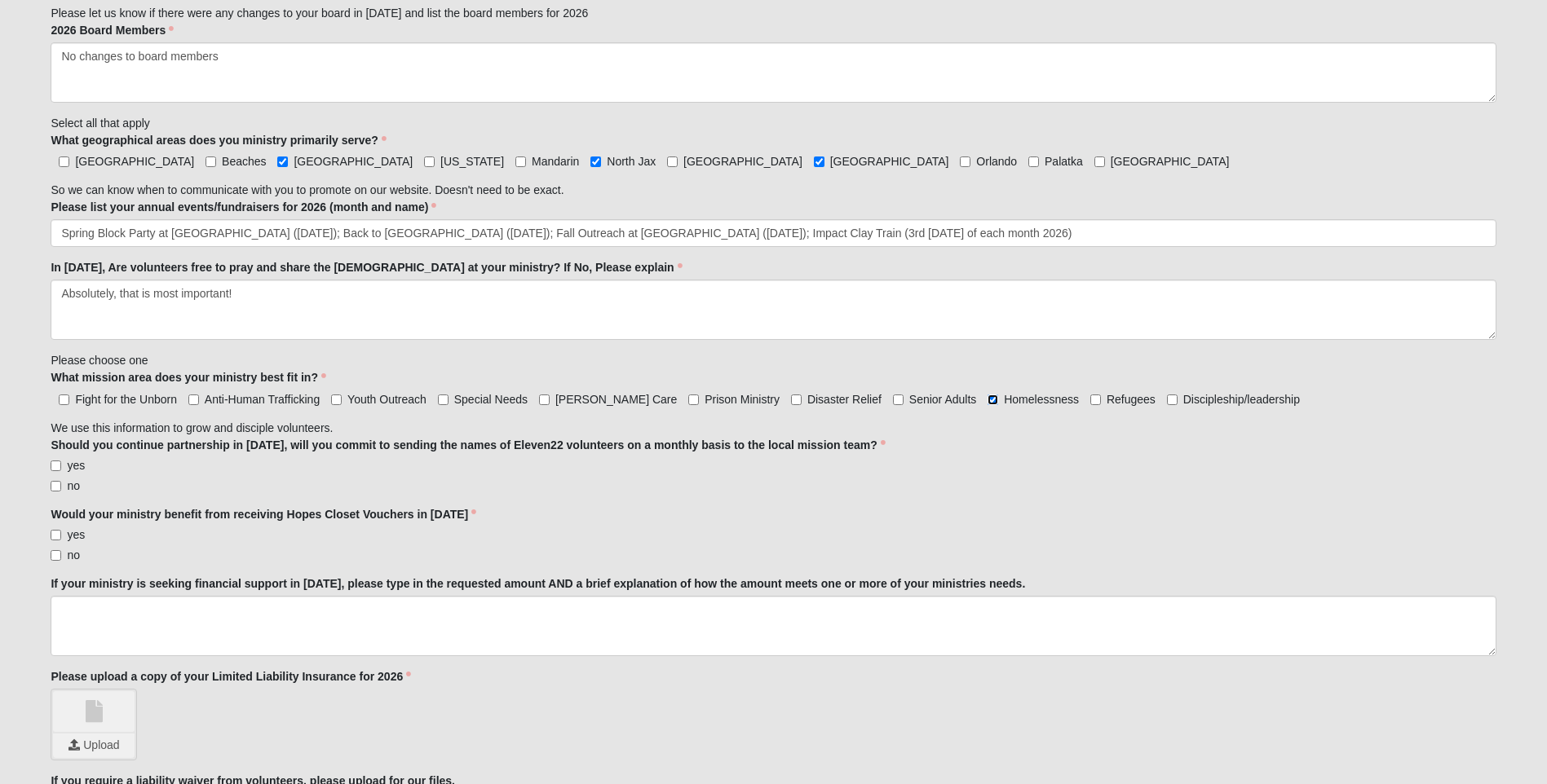
scroll to position [1551, 0]
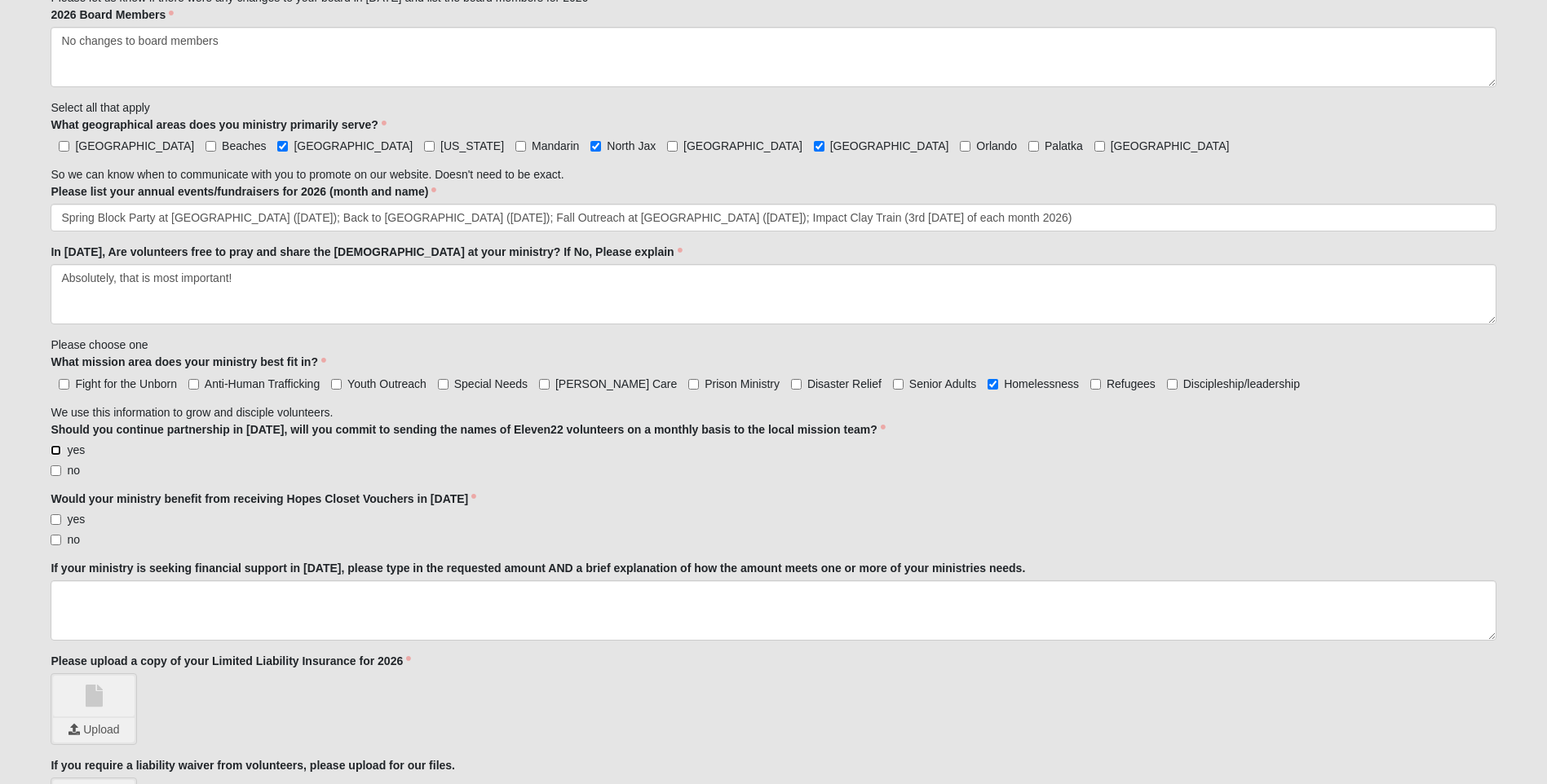
click at [56, 448] on input "yes" at bounding box center [56, 451] width 11 height 11
checkbox input "true"
click at [59, 520] on input "yes" at bounding box center [56, 520] width 11 height 11
checkbox input "true"
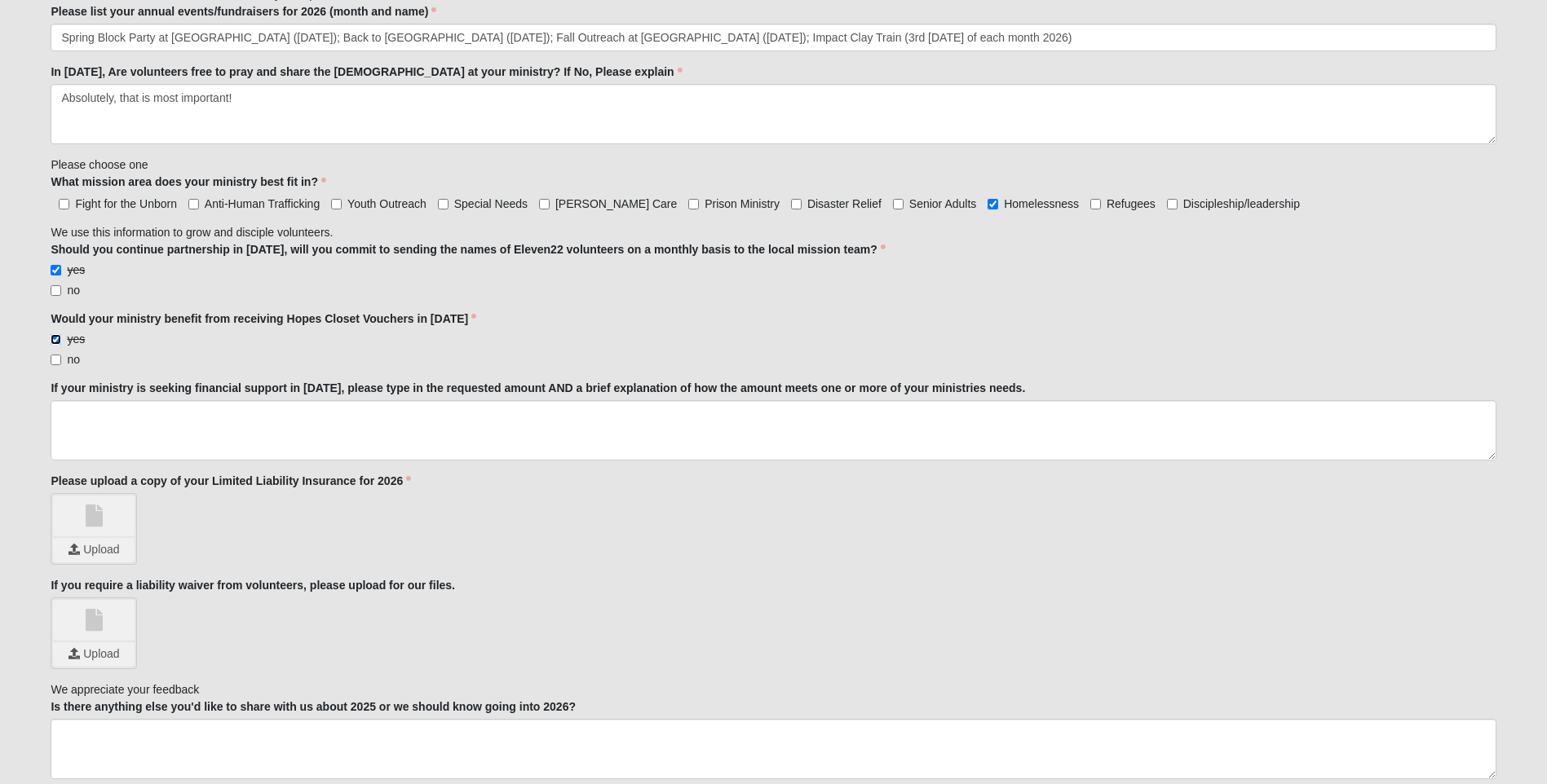
scroll to position [1744, 0]
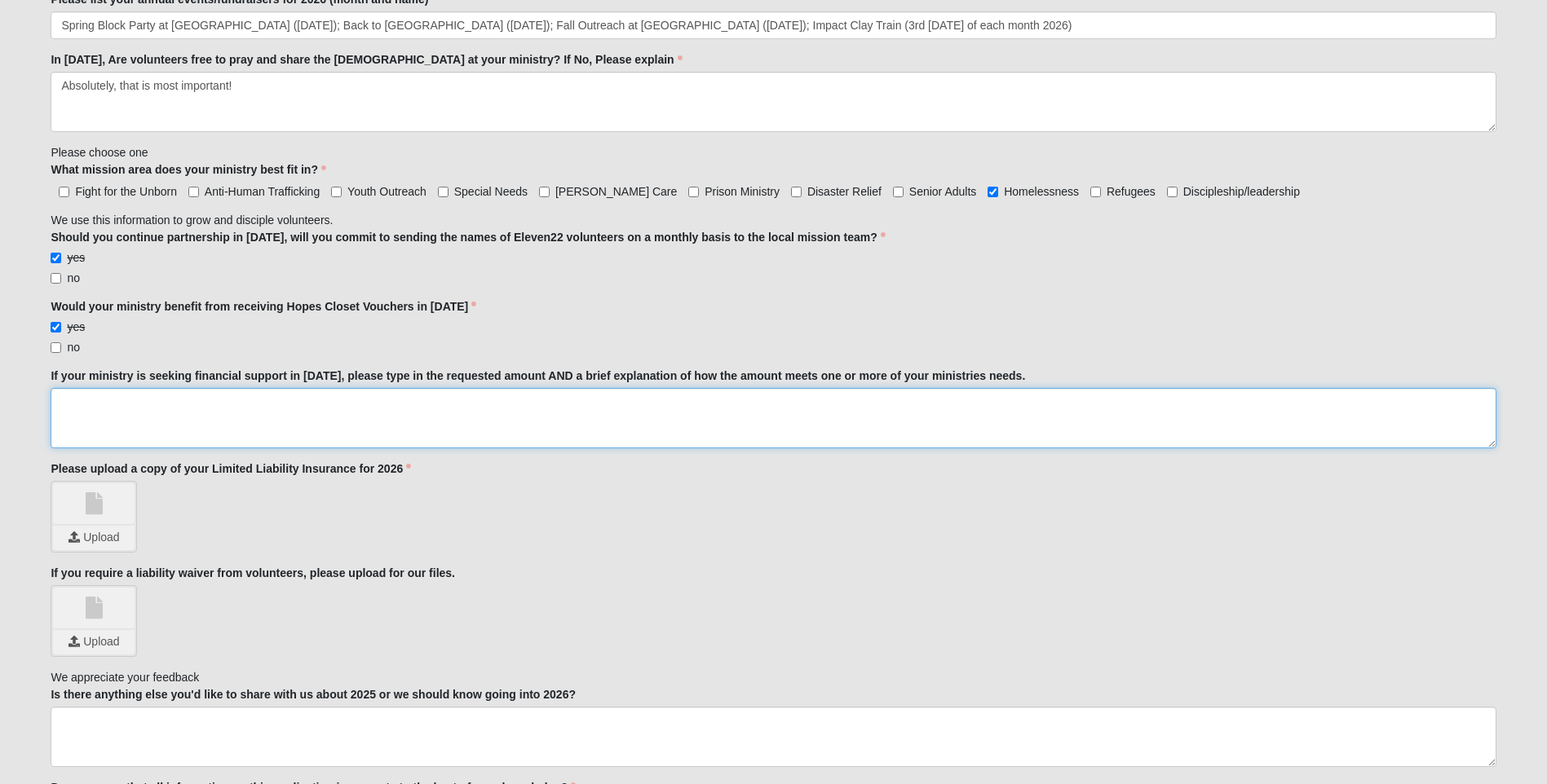
click at [149, 400] on textarea "If your ministry is seeking financial support in [DATE], please type in the req…" at bounding box center [773, 418] width 1446 height 60
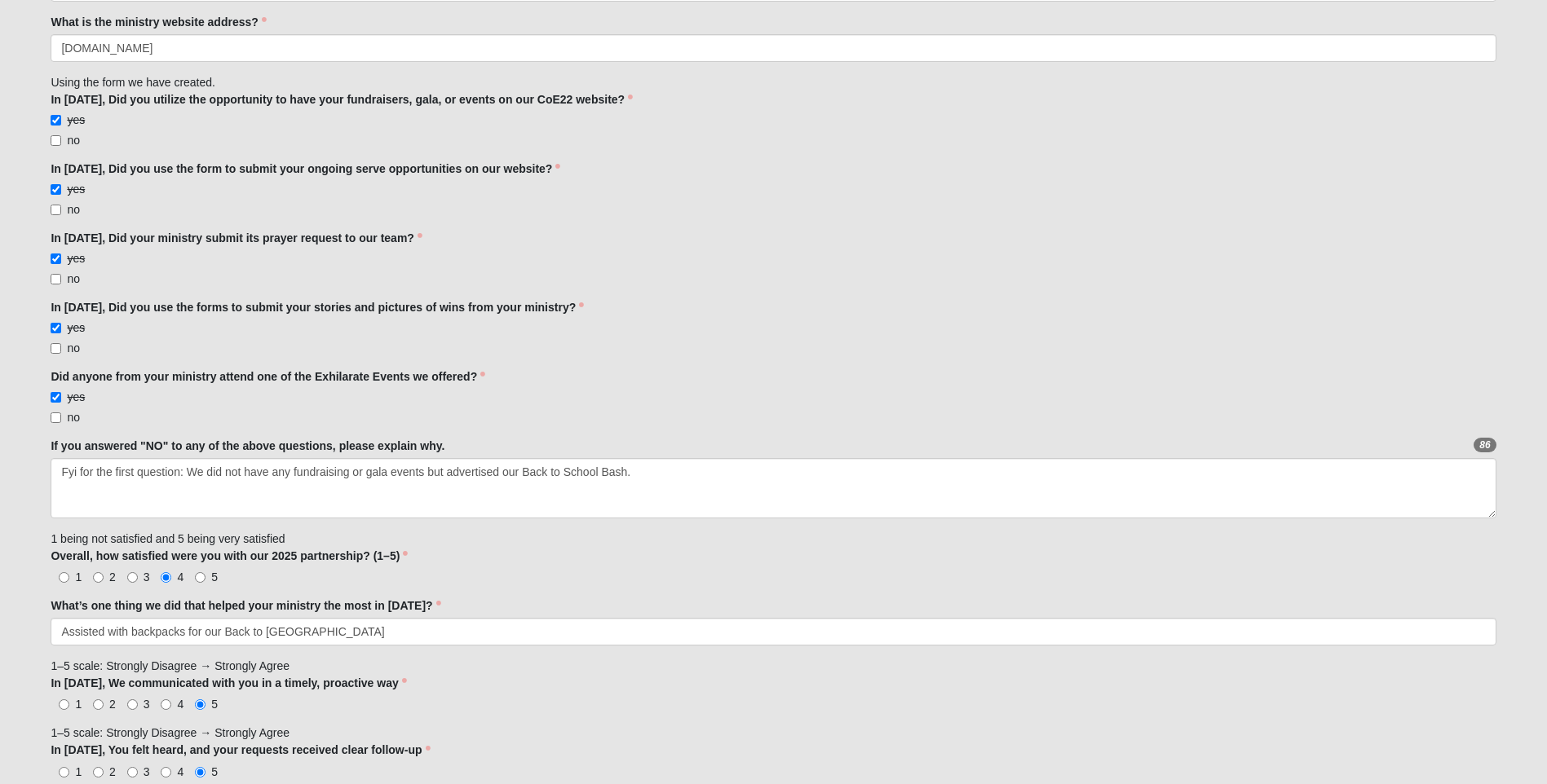
scroll to position [702, 0]
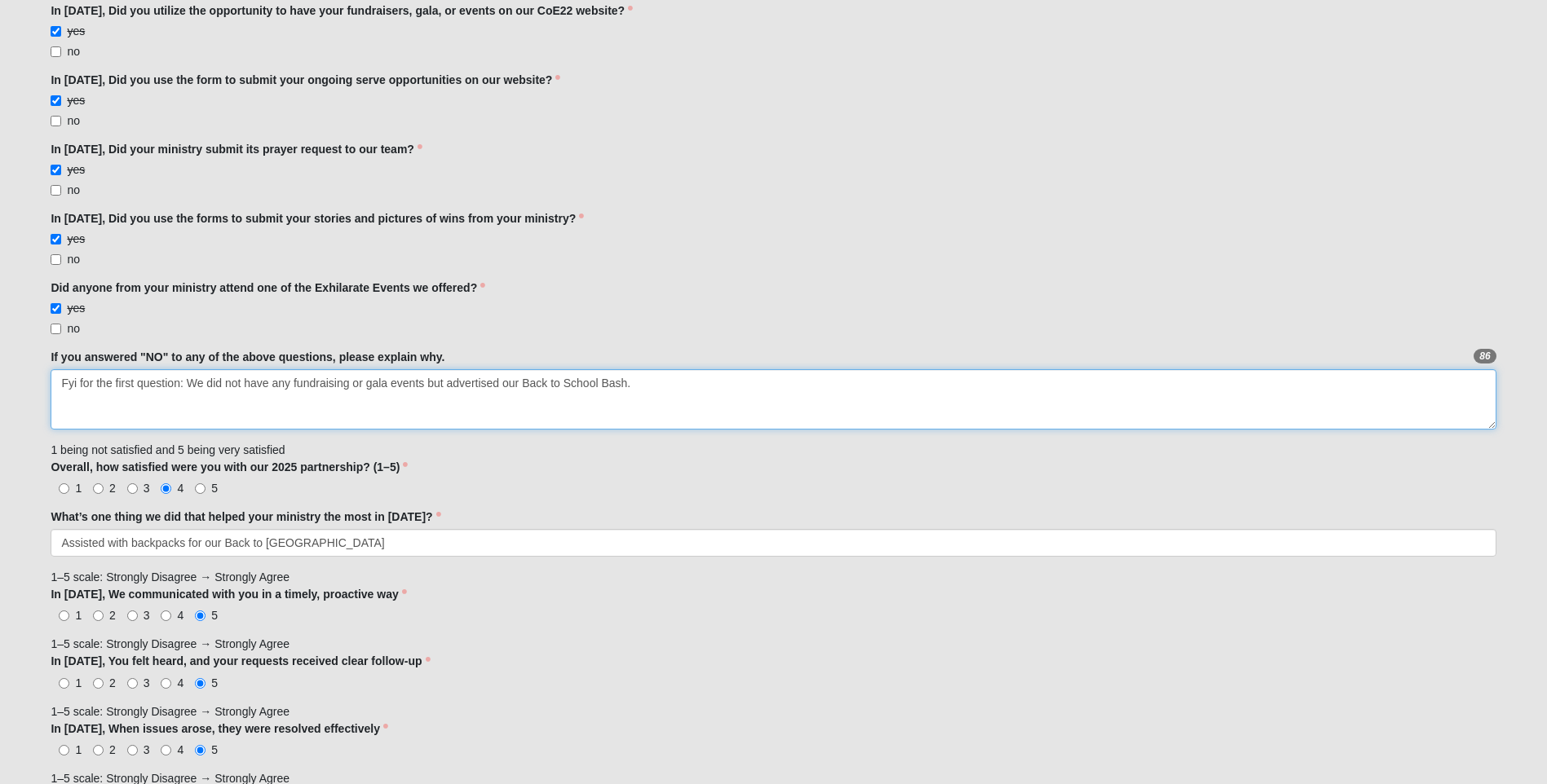
drag, startPoint x: 655, startPoint y: 388, endPoint x: 49, endPoint y: 389, distance: 606.0
click at [49, 389] on div "OPTIONAL Log in to pre-fill fields. No account? Create one or skip and complete…" at bounding box center [774, 675] width 1470 height 2585
click at [598, 396] on textarea "Fyi for the first question: We did not have any fundraising or gala events but …" at bounding box center [773, 399] width 1446 height 60
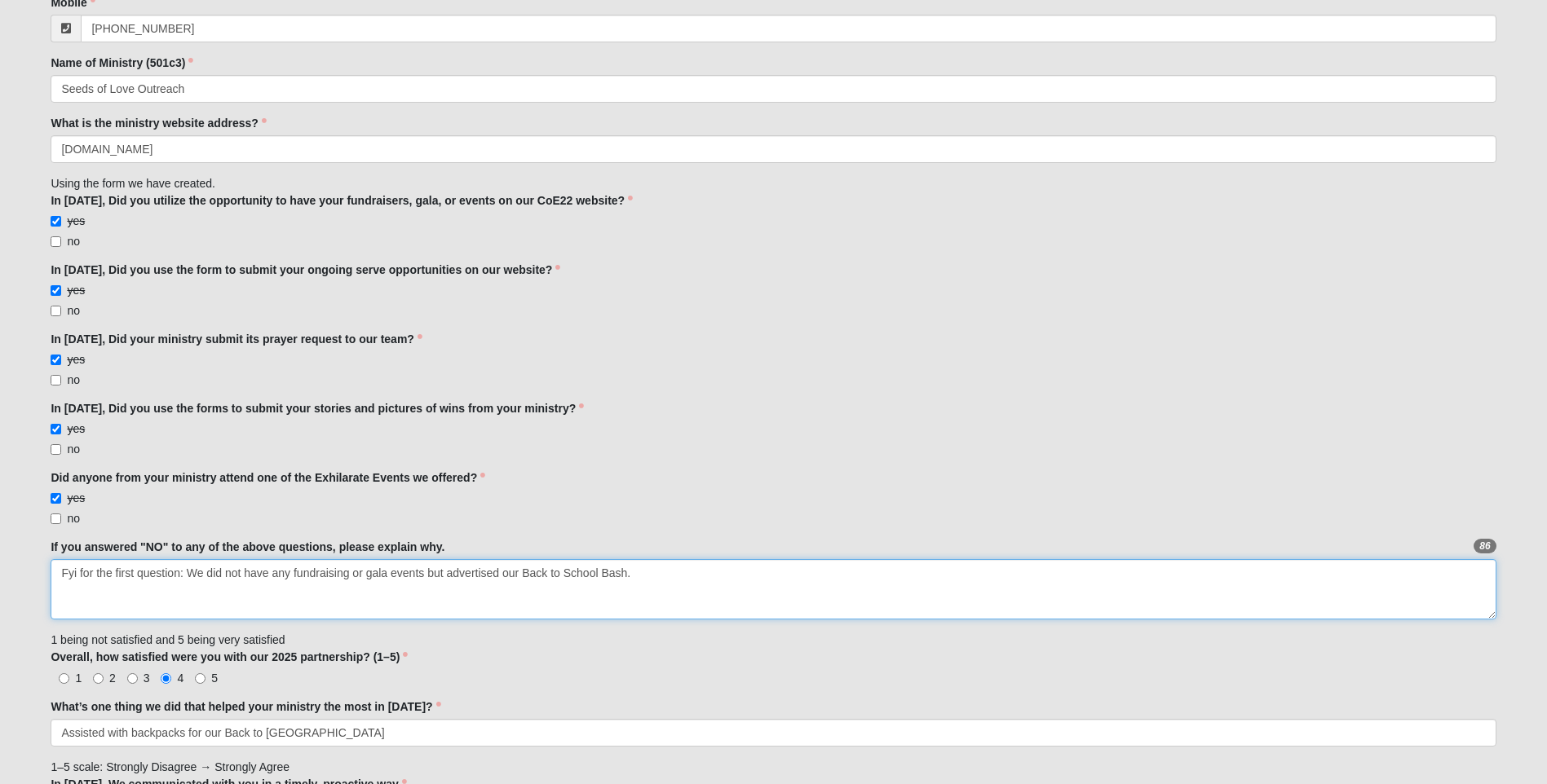
scroll to position [560, 0]
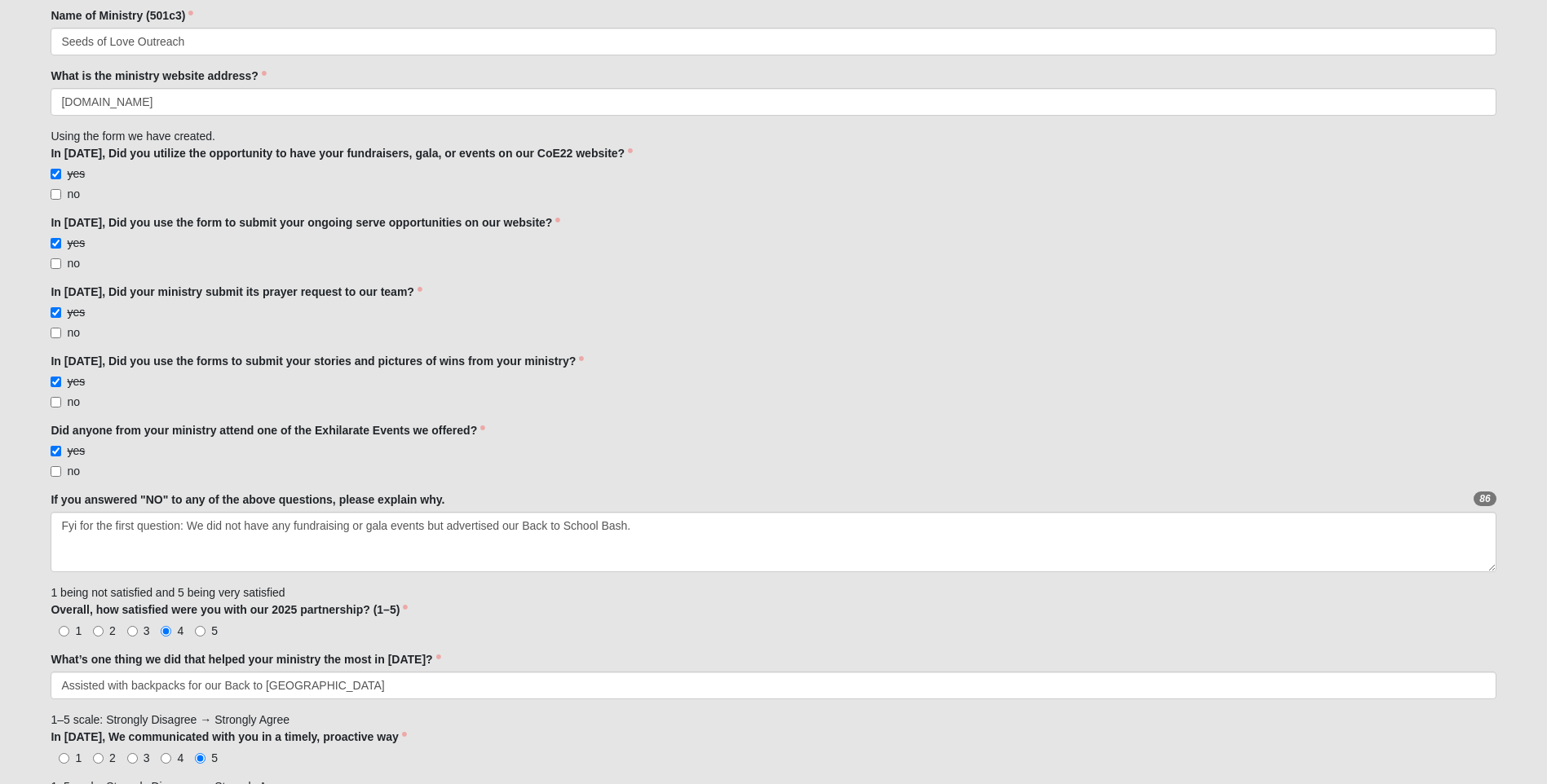
click at [558, 151] on label "In [DATE], Did you utilize the opportunity to have your fundraisers, gala, or e…" at bounding box center [341, 153] width 583 height 16
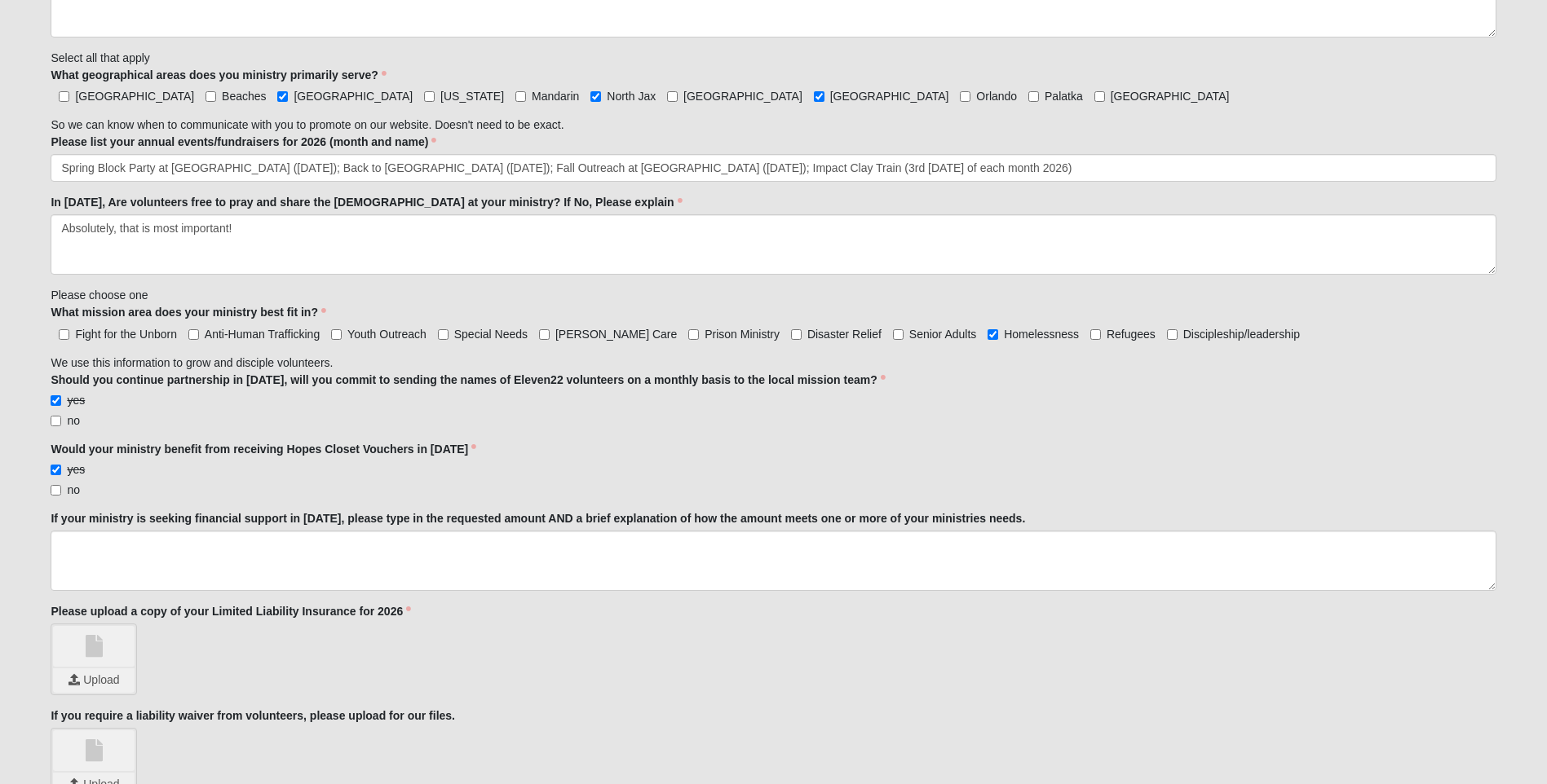
scroll to position [1616, 0]
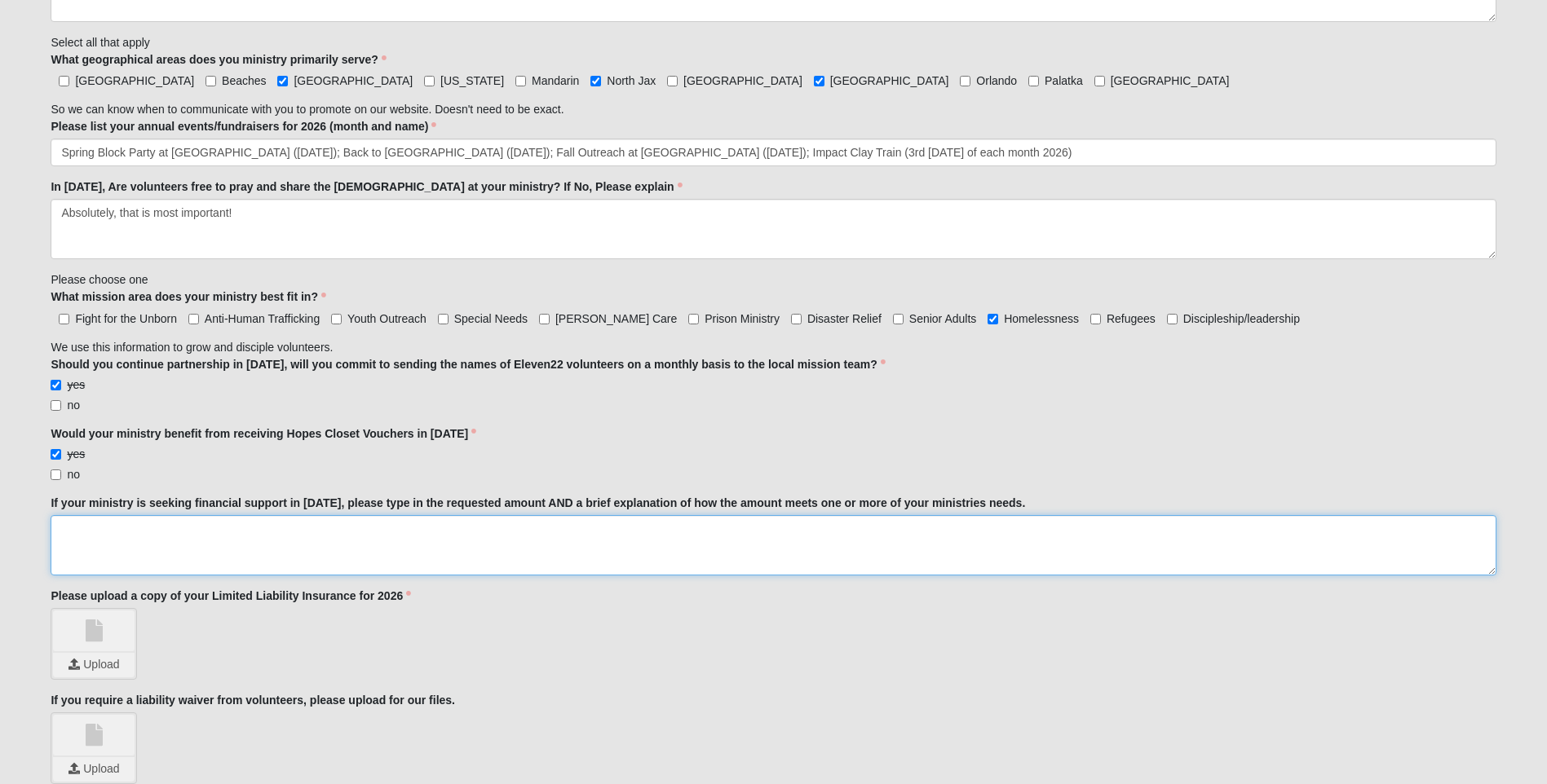
click at [90, 530] on textarea "If your ministry is seeking financial support in [DATE], please type in the req…" at bounding box center [773, 545] width 1446 height 60
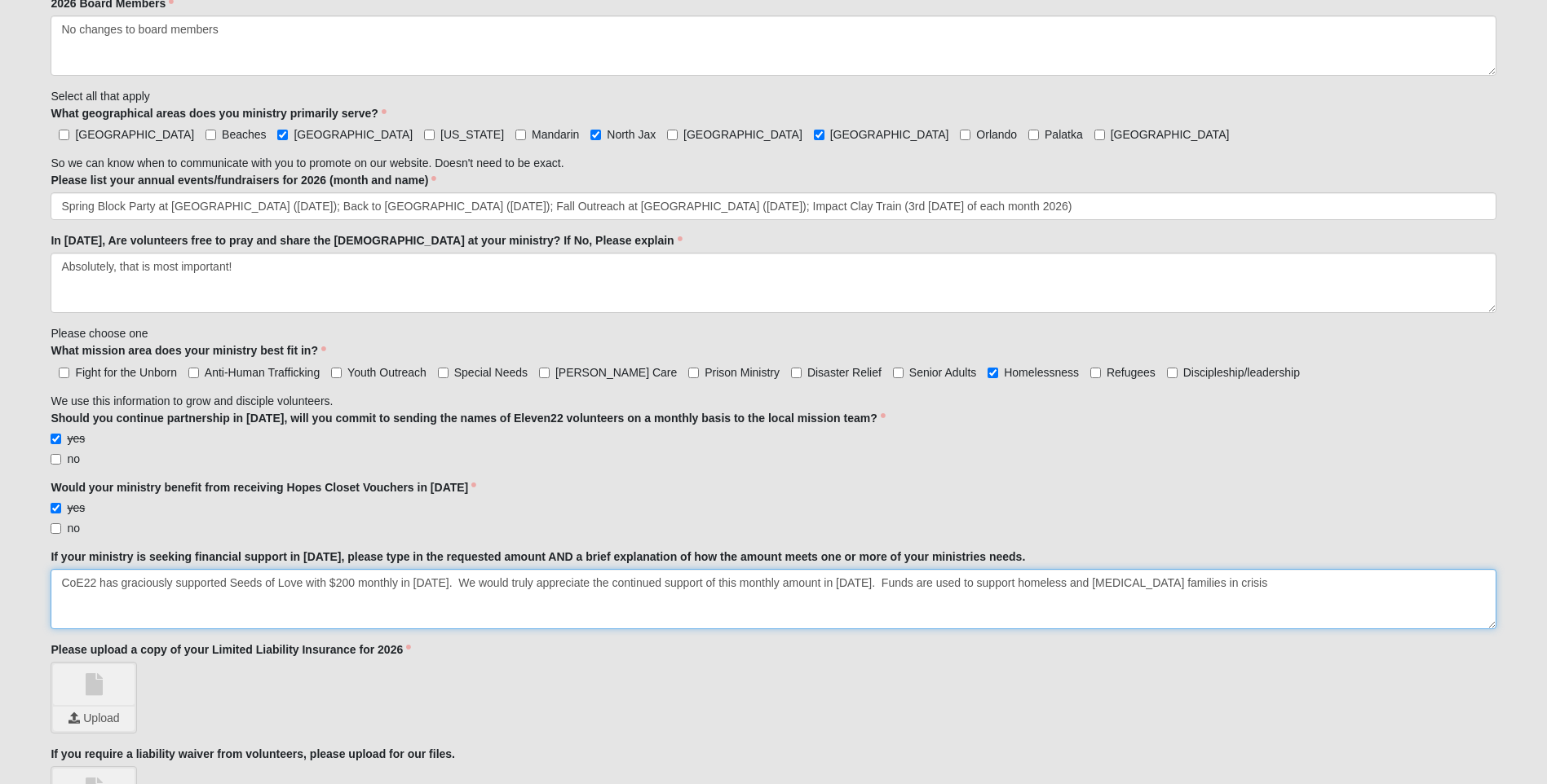
scroll to position [1535, 0]
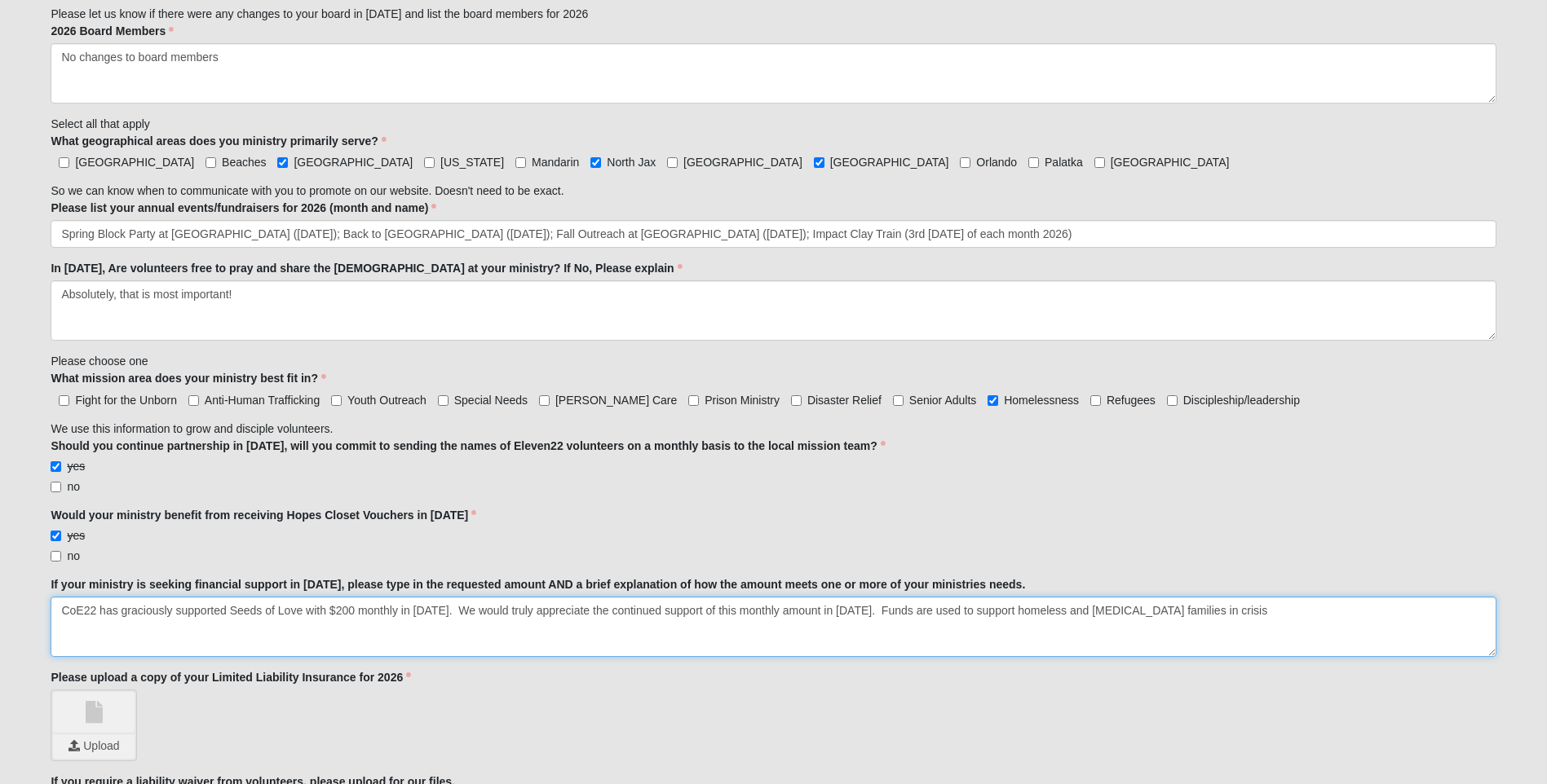
click at [1216, 613] on textarea "CoE22 has graciously supported Seeds of Love with $200 monthly in [DATE]. We wo…" at bounding box center [773, 626] width 1446 height 60
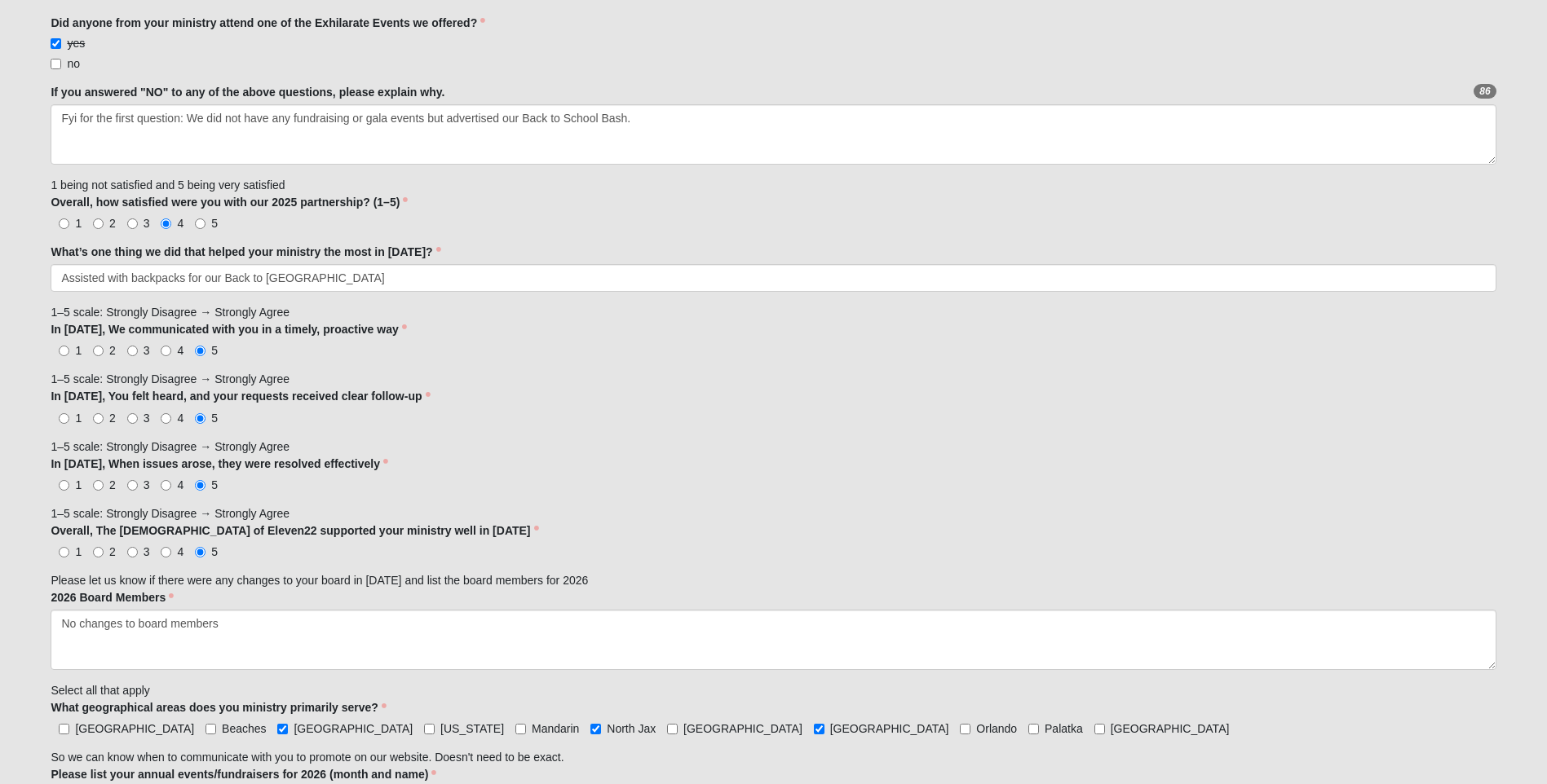
scroll to position [911, 0]
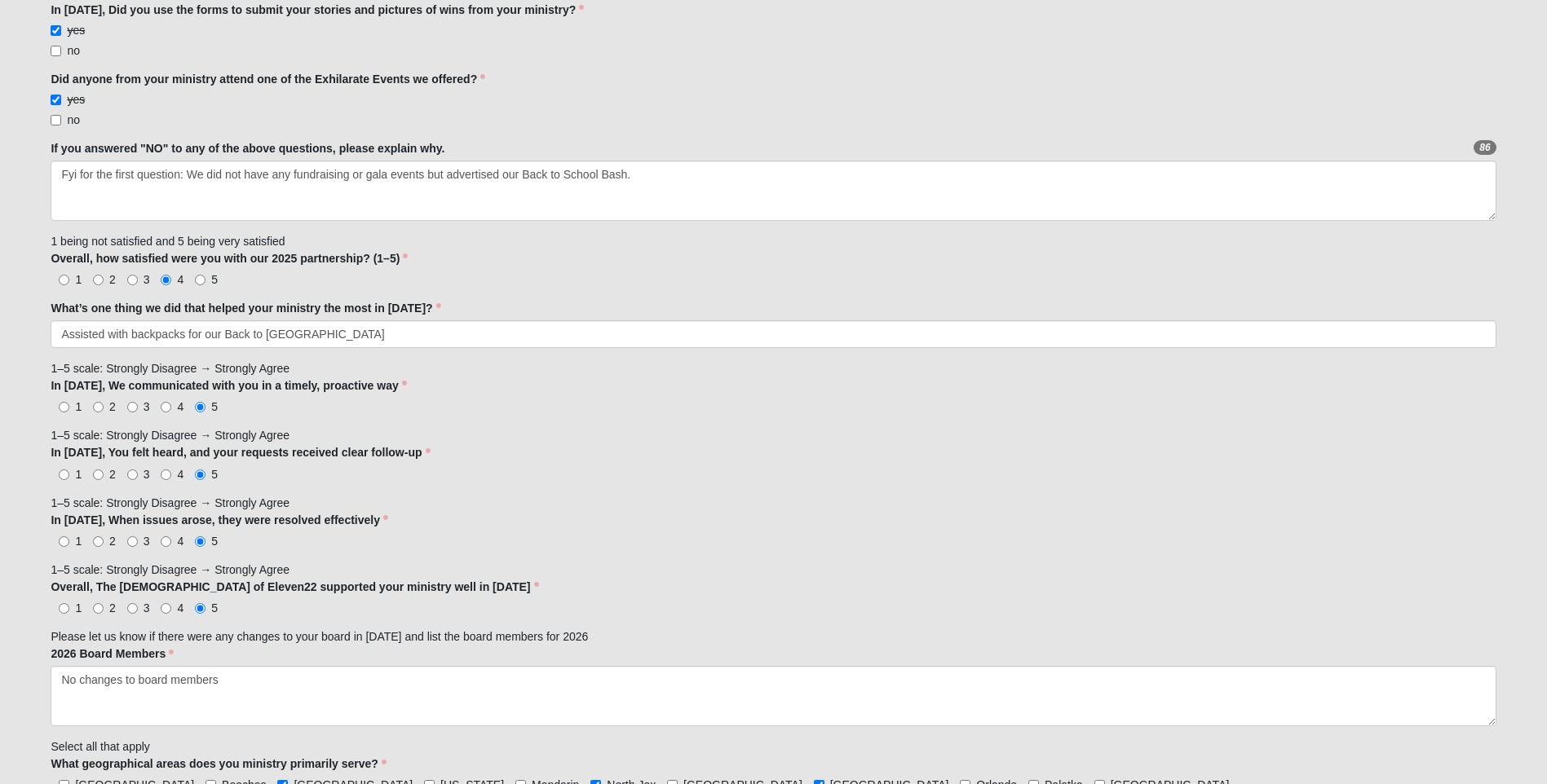
type textarea "CoE22 has graciously supported Seeds of Love with $200 monthly in [DATE]. We wo…"
drag, startPoint x: 126, startPoint y: 336, endPoint x: 52, endPoint y: 336, distance: 74.0
click at [55, 335] on input "Assisted with backpacks for our Back to [GEOGRAPHIC_DATA]" at bounding box center [773, 334] width 1446 height 28
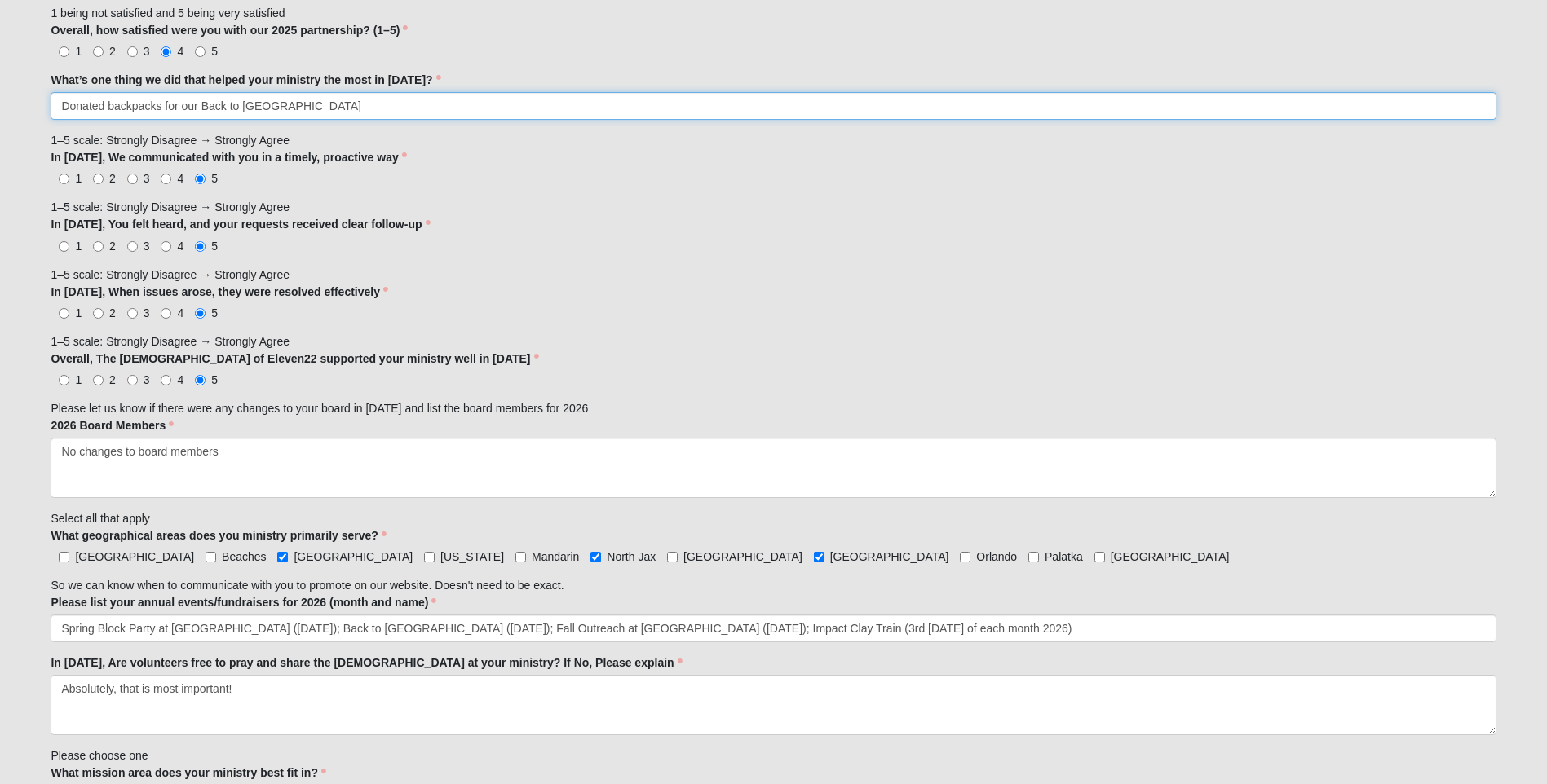
scroll to position [1146, 0]
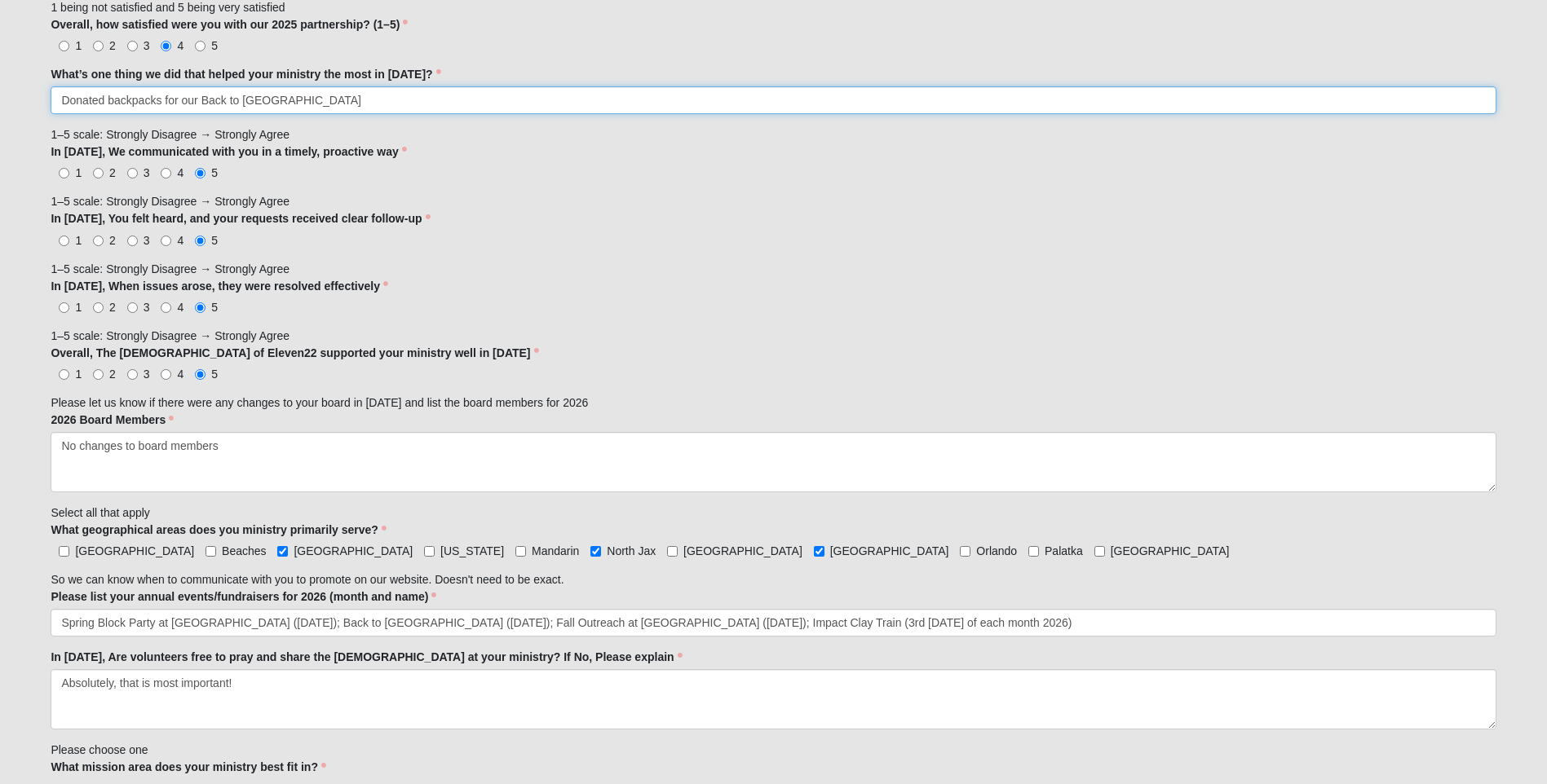
click at [334, 95] on input "Donated backpacks for our Back to [GEOGRAPHIC_DATA]" at bounding box center [773, 99] width 1446 height 28
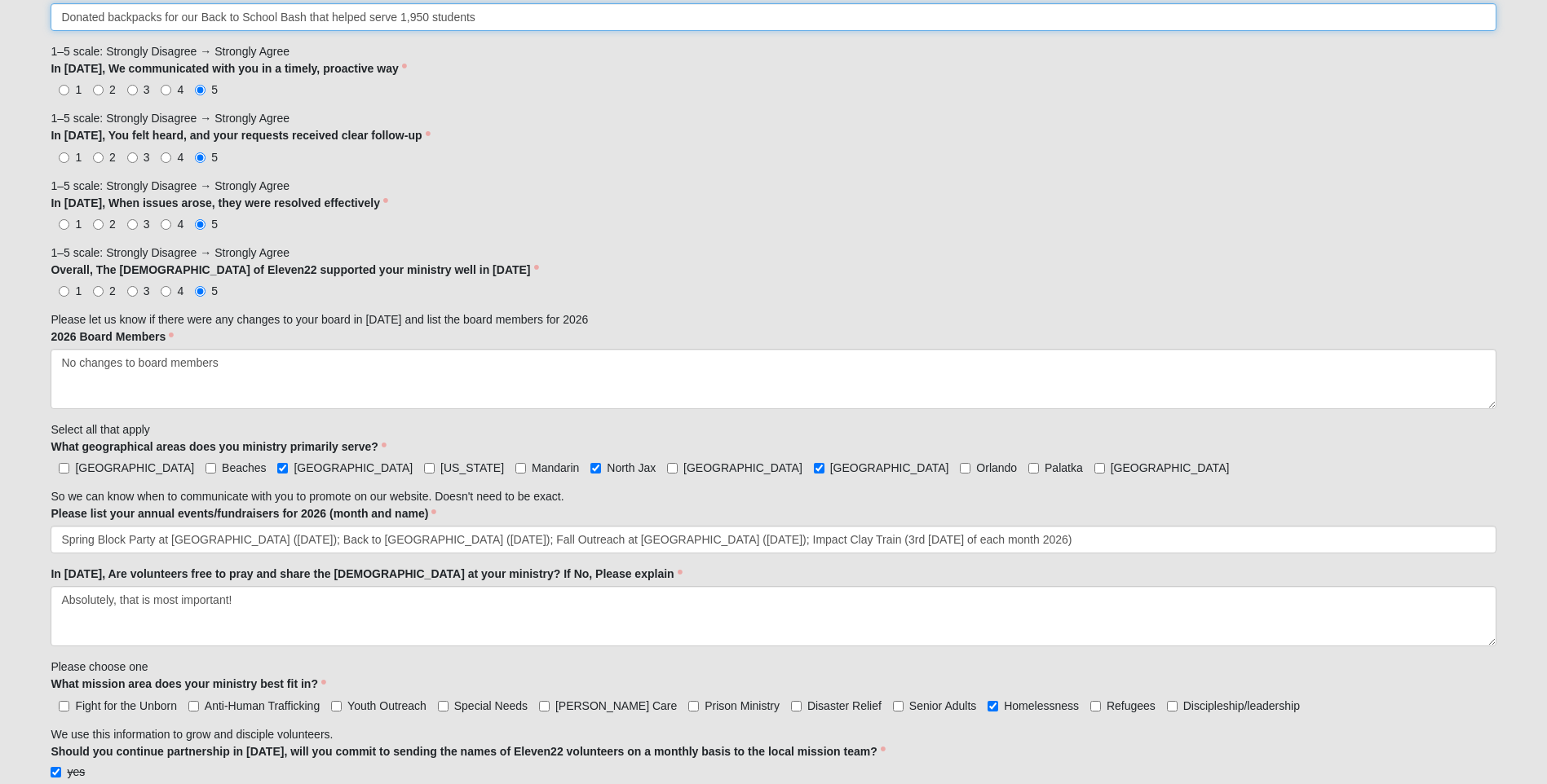
scroll to position [1244, 0]
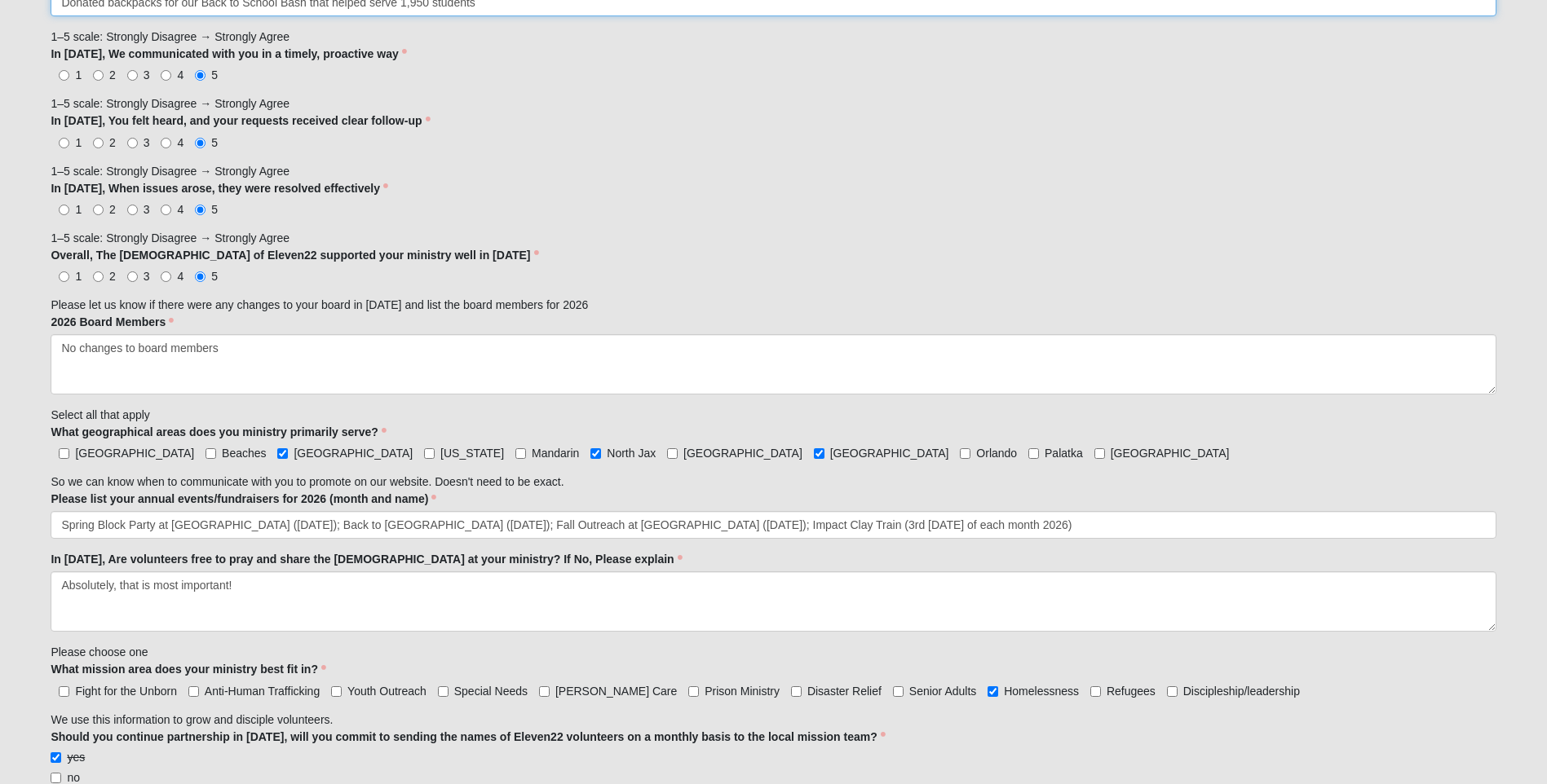
type input "Donated backpacks for our Back to School Bash that helped serve 1,950 students"
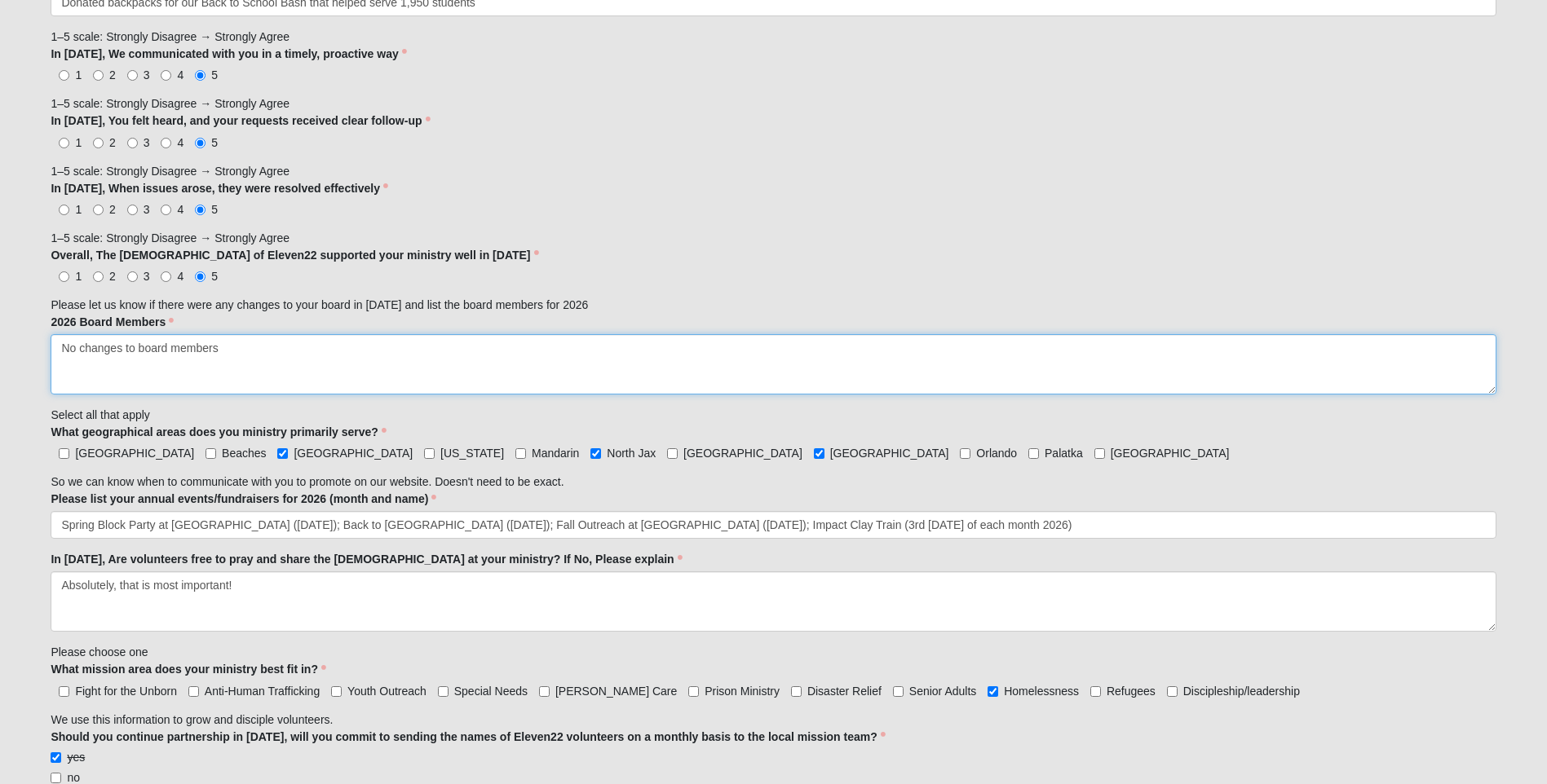
click at [231, 353] on textarea "No changes to board members" at bounding box center [773, 364] width 1446 height 60
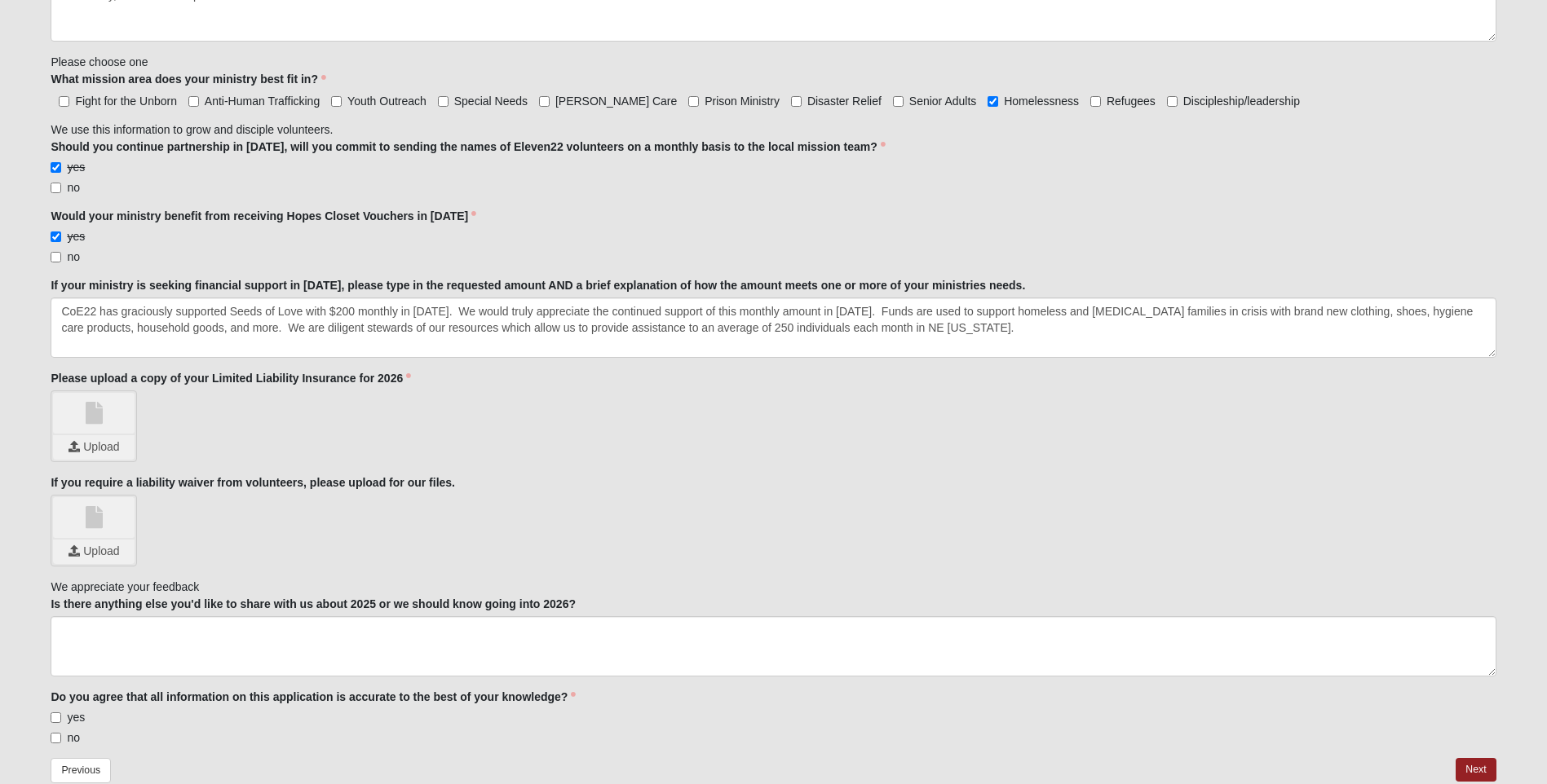
scroll to position [1839, 0]
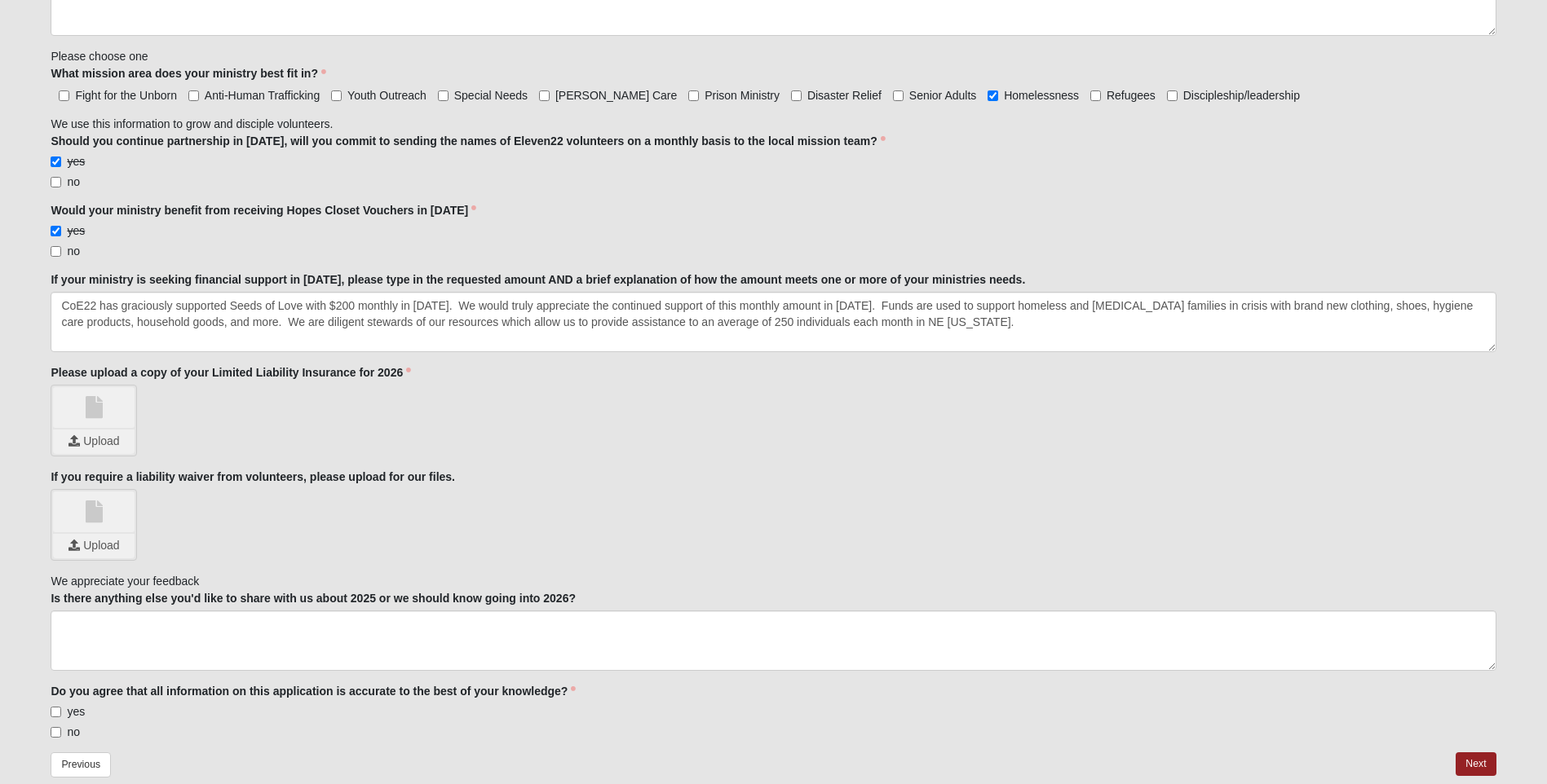
type textarea "No changes to board members; [PERSON_NAME]- President; [PERSON_NAME]- Treasurer…"
click at [972, 322] on textarea "CoE22 has graciously supported Seeds of Love with $200 monthly in [DATE]. We wo…" at bounding box center [773, 322] width 1446 height 60
type textarea "CoE22 has graciously supported Seeds of Love with $200 monthly in [DATE]. We wo…"
click at [233, 637] on textarea "Is there anything else you'd like to share with us about 2025 or we should know…" at bounding box center [773, 641] width 1446 height 60
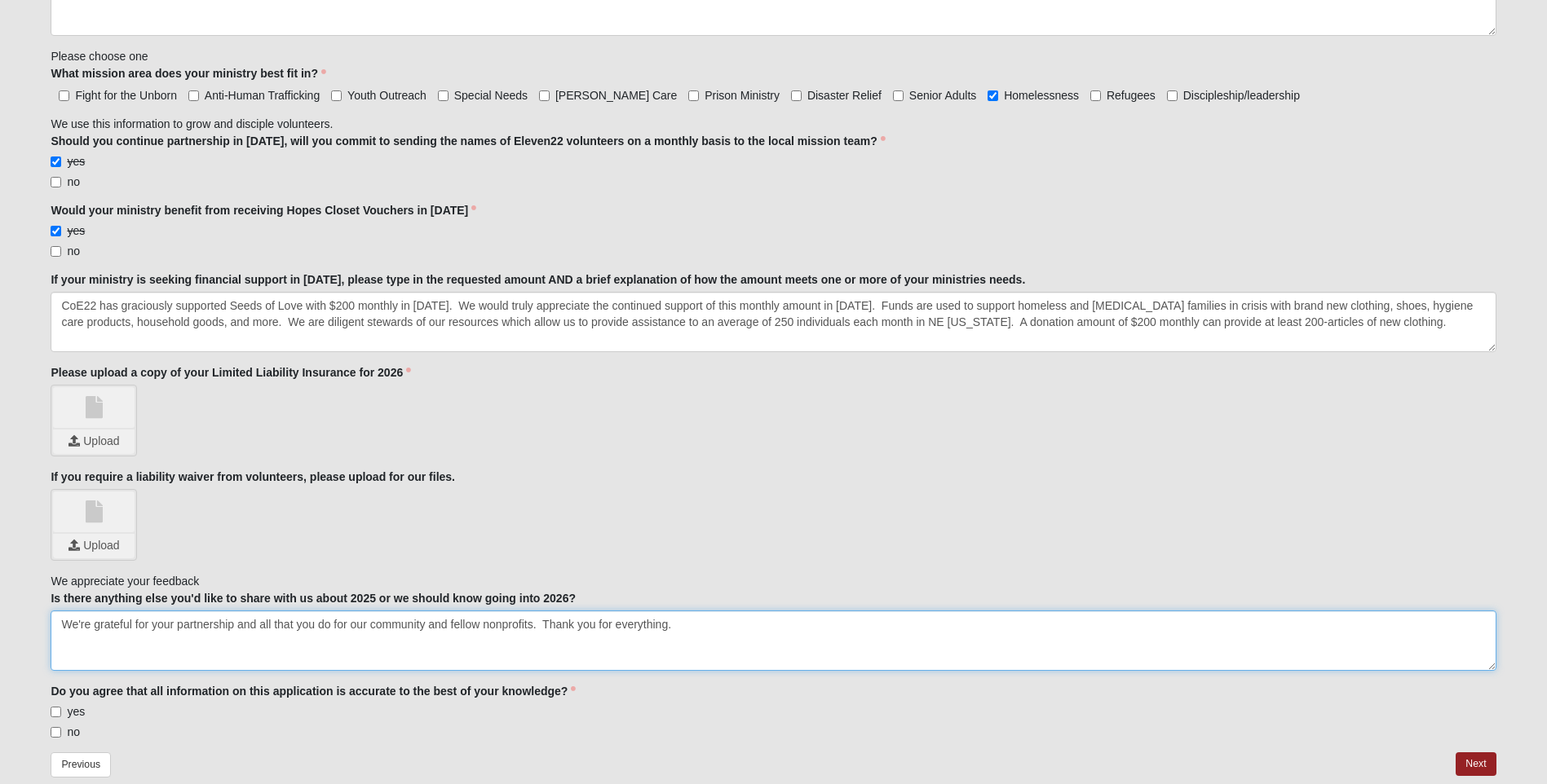
type textarea "We're grateful for your partnership and all that you do for our community and f…"
click at [56, 711] on input "yes" at bounding box center [56, 712] width 11 height 11
checkbox input "true"
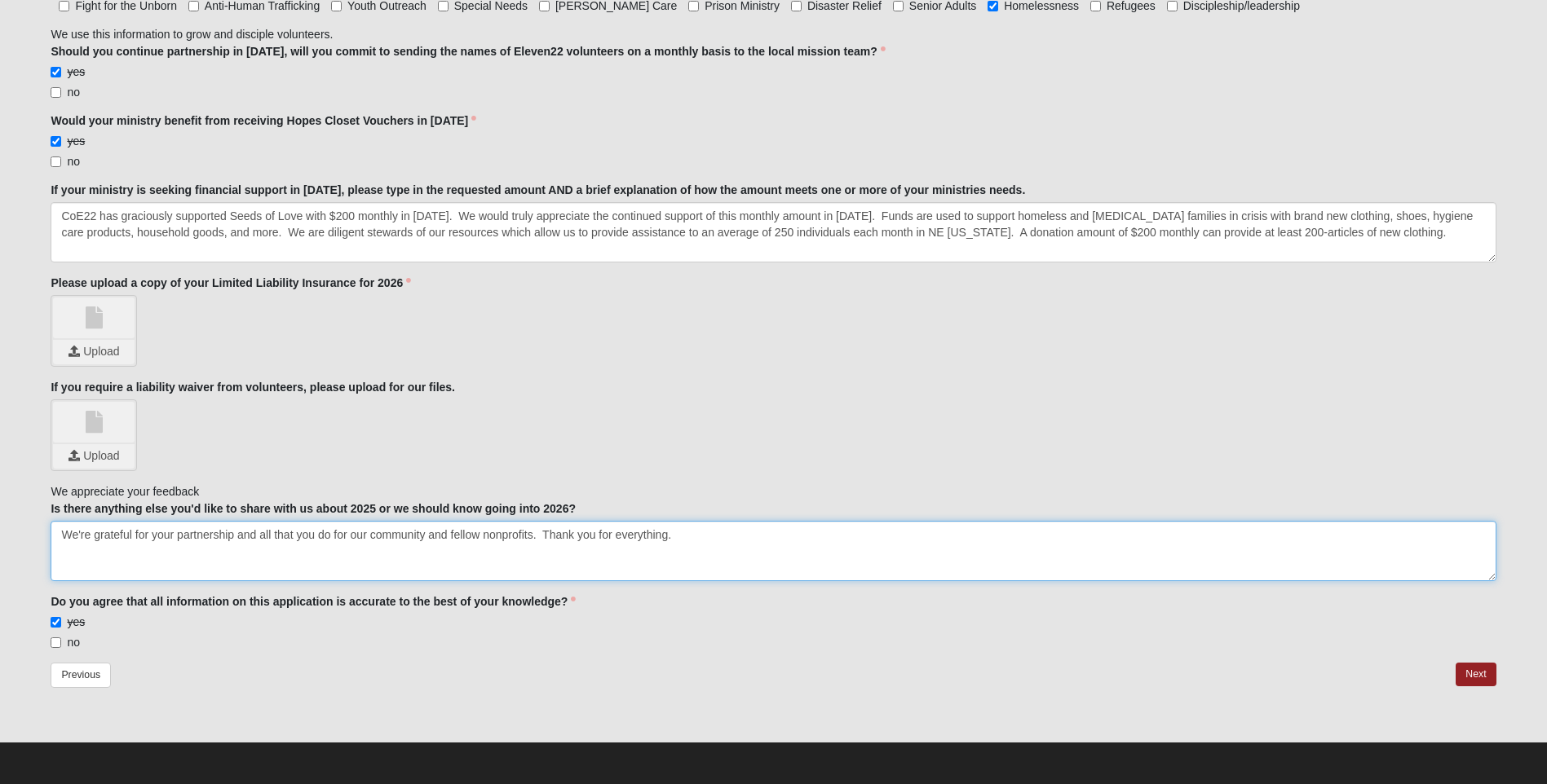
click at [683, 536] on textarea "We're grateful for your partnership and all that you do for our community and f…" at bounding box center [773, 551] width 1446 height 60
click at [1001, 567] on textarea "We're grateful for your partnership and all that you do for our community and f…" at bounding box center [773, 551] width 1446 height 60
drag, startPoint x: 1008, startPoint y: 568, endPoint x: 977, endPoint y: 570, distance: 31.1
click at [977, 570] on textarea "We're grateful for your partnership and all that you do for our community and f…" at bounding box center [773, 551] width 1446 height 60
click at [1010, 573] on textarea "We're grateful for your partnership and all that you do for our community and f…" at bounding box center [773, 551] width 1446 height 60
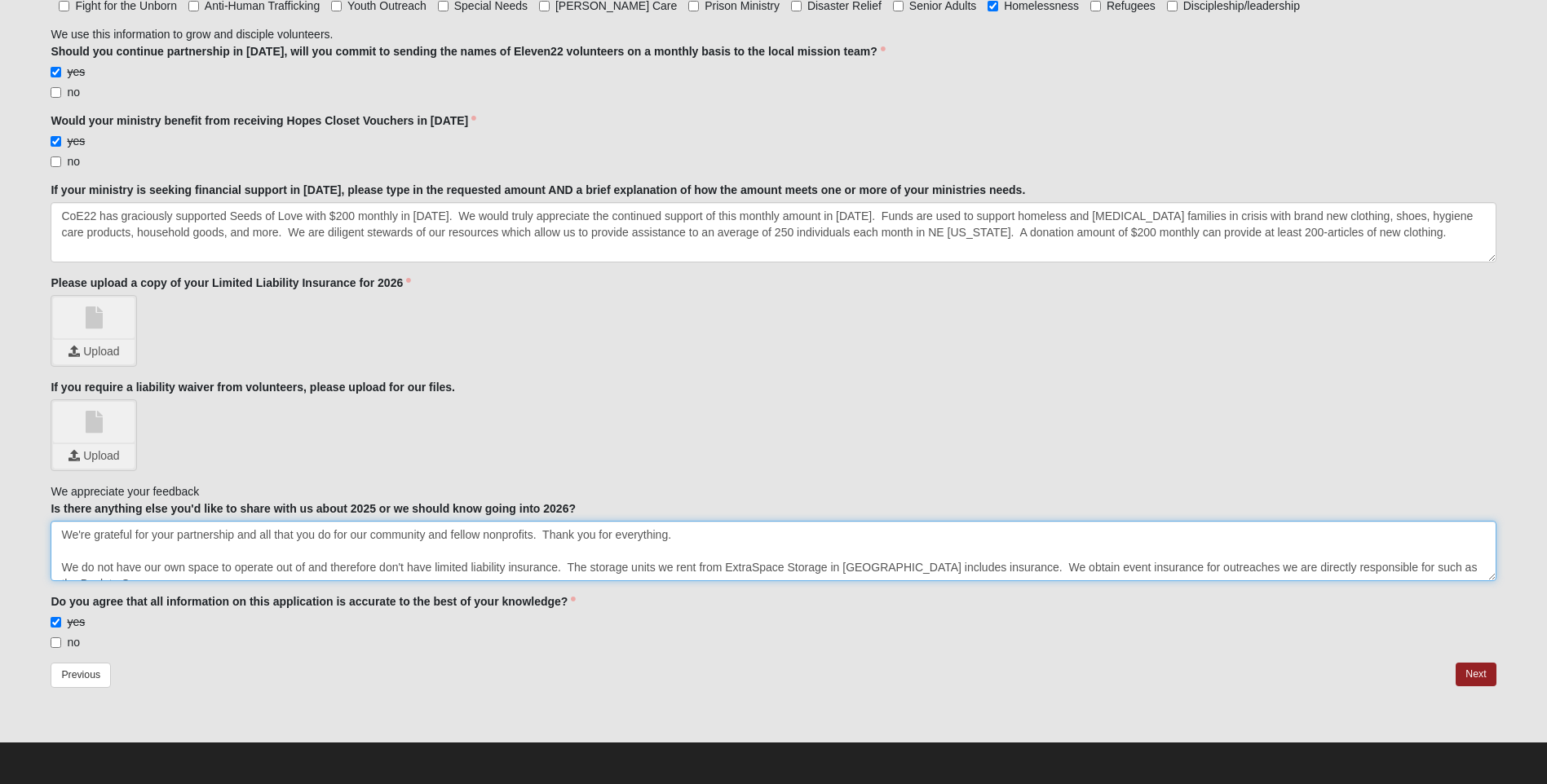
scroll to position [11, 0]
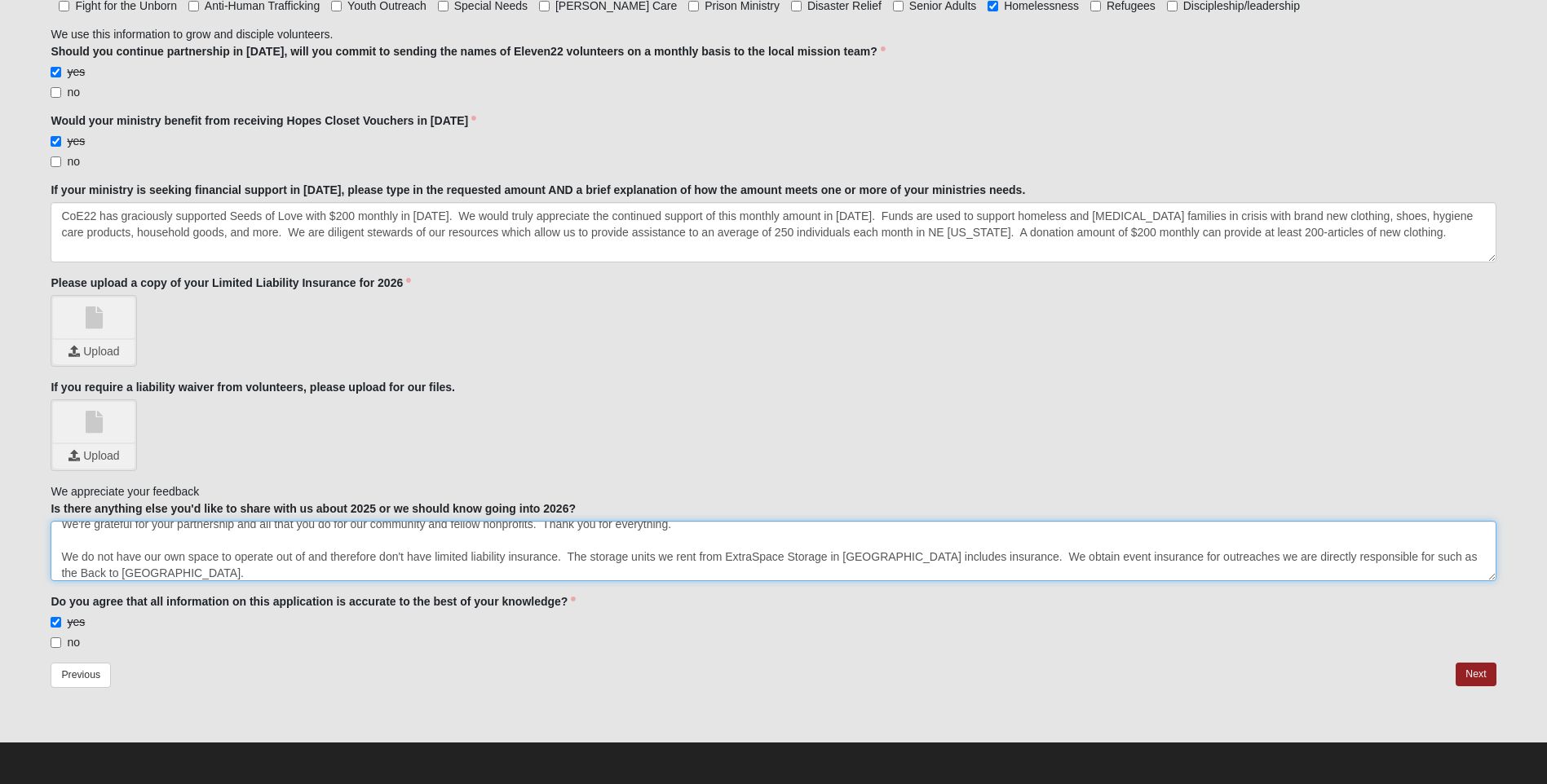
click at [1066, 557] on textarea "We're grateful for your partnership and all that you do for our community and f…" at bounding box center [773, 551] width 1446 height 60
drag, startPoint x: 151, startPoint y: 570, endPoint x: 190, endPoint y: 575, distance: 39.3
click at [151, 571] on textarea "We're grateful for your partnership and all that you do for our community and f…" at bounding box center [773, 551] width 1446 height 60
click at [1060, 556] on textarea "We're grateful for your partnership and all that you do for our community and f…" at bounding box center [773, 551] width 1446 height 60
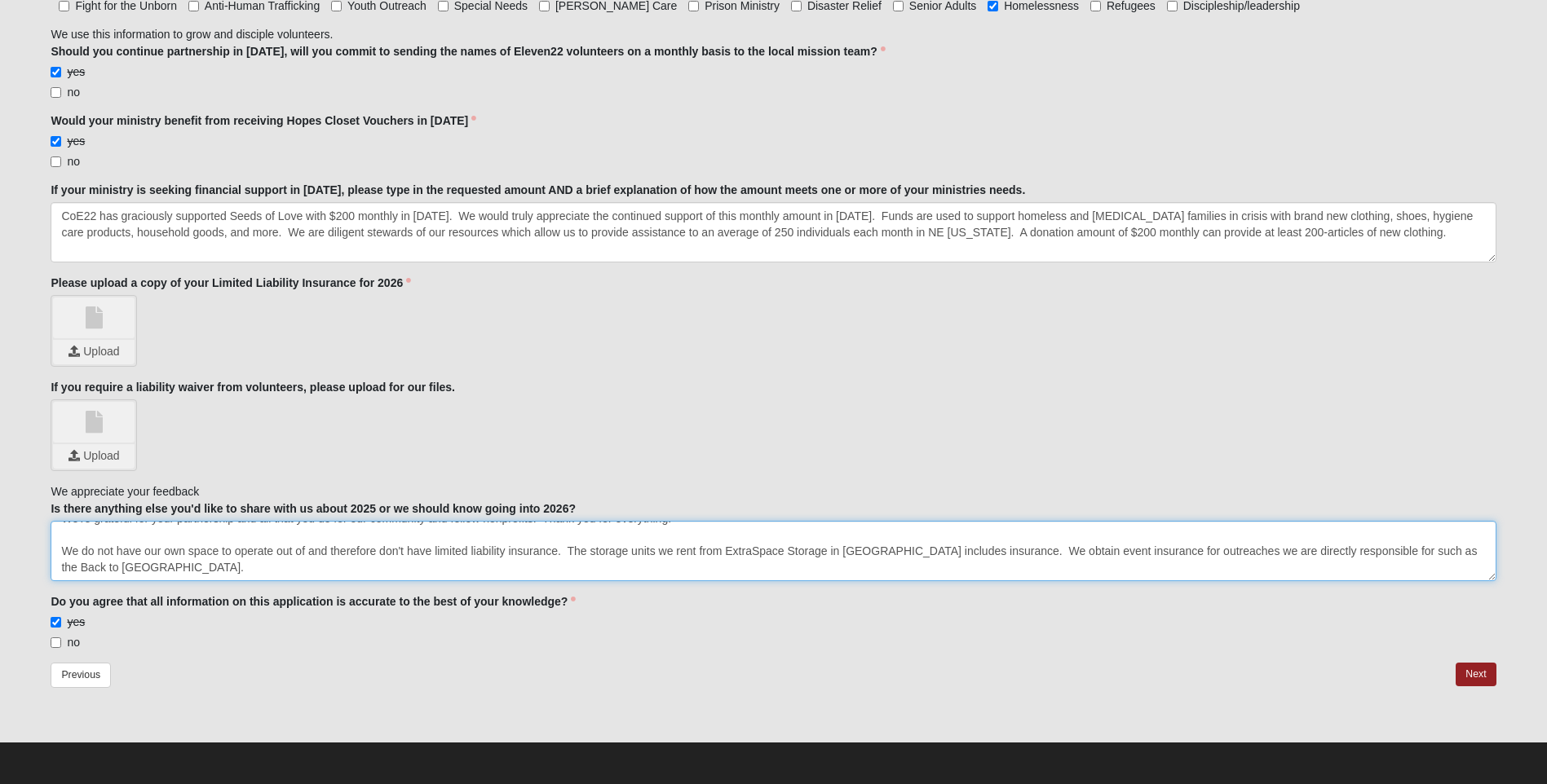
drag, startPoint x: 60, startPoint y: 557, endPoint x: 154, endPoint y: 568, distance: 94.6
click at [154, 568] on textarea "We're grateful for your partnership and all that you do for our community and f…" at bounding box center [773, 551] width 1446 height 60
type textarea "We're grateful for your partnership and all that you do for our community and f…"
click at [307, 571] on textarea "We're grateful for your partnership and all that you do for our community and f…" at bounding box center [773, 551] width 1446 height 60
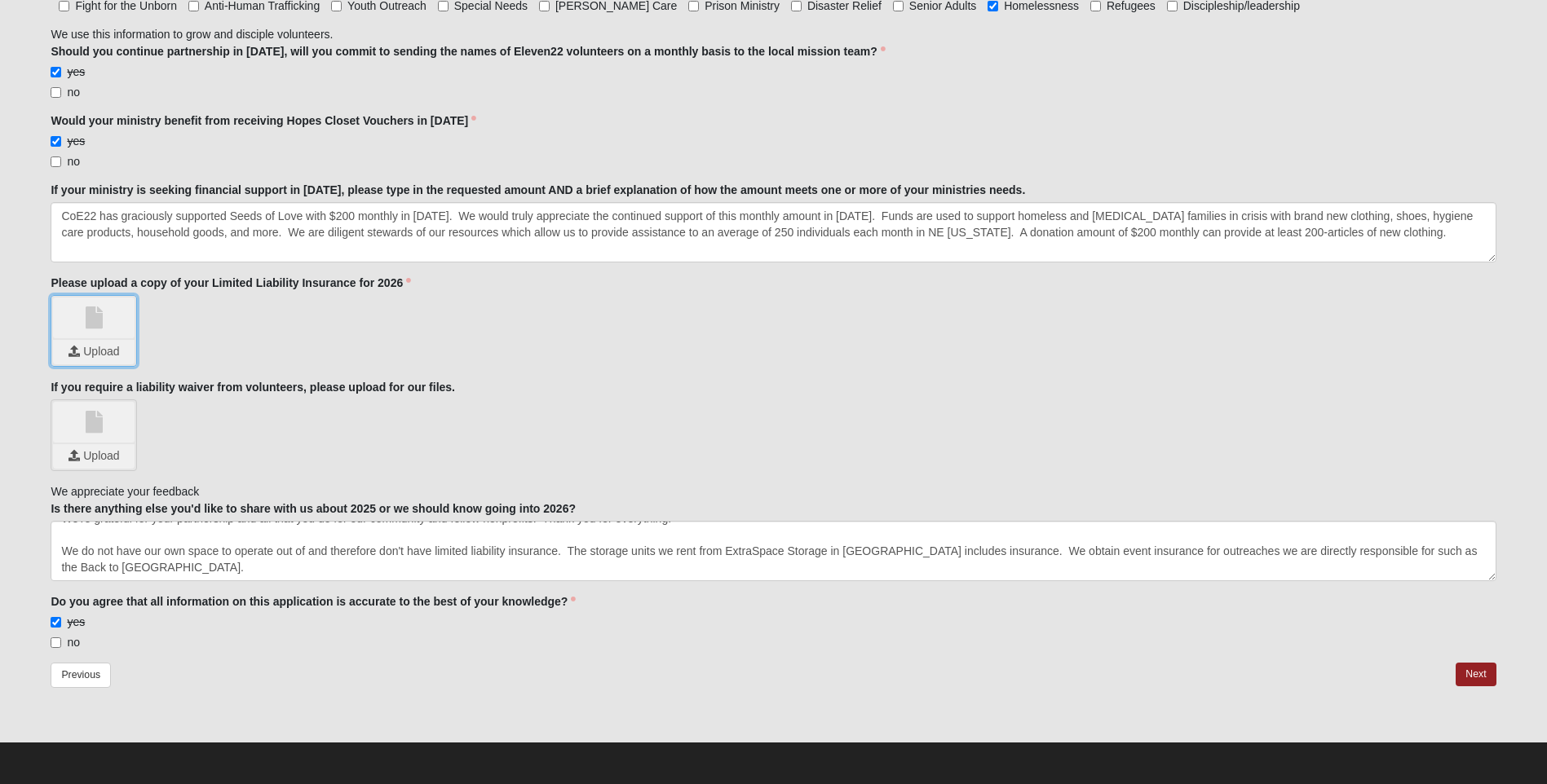
click at [81, 349] on input "file" at bounding box center [93, 351] width 82 height 24
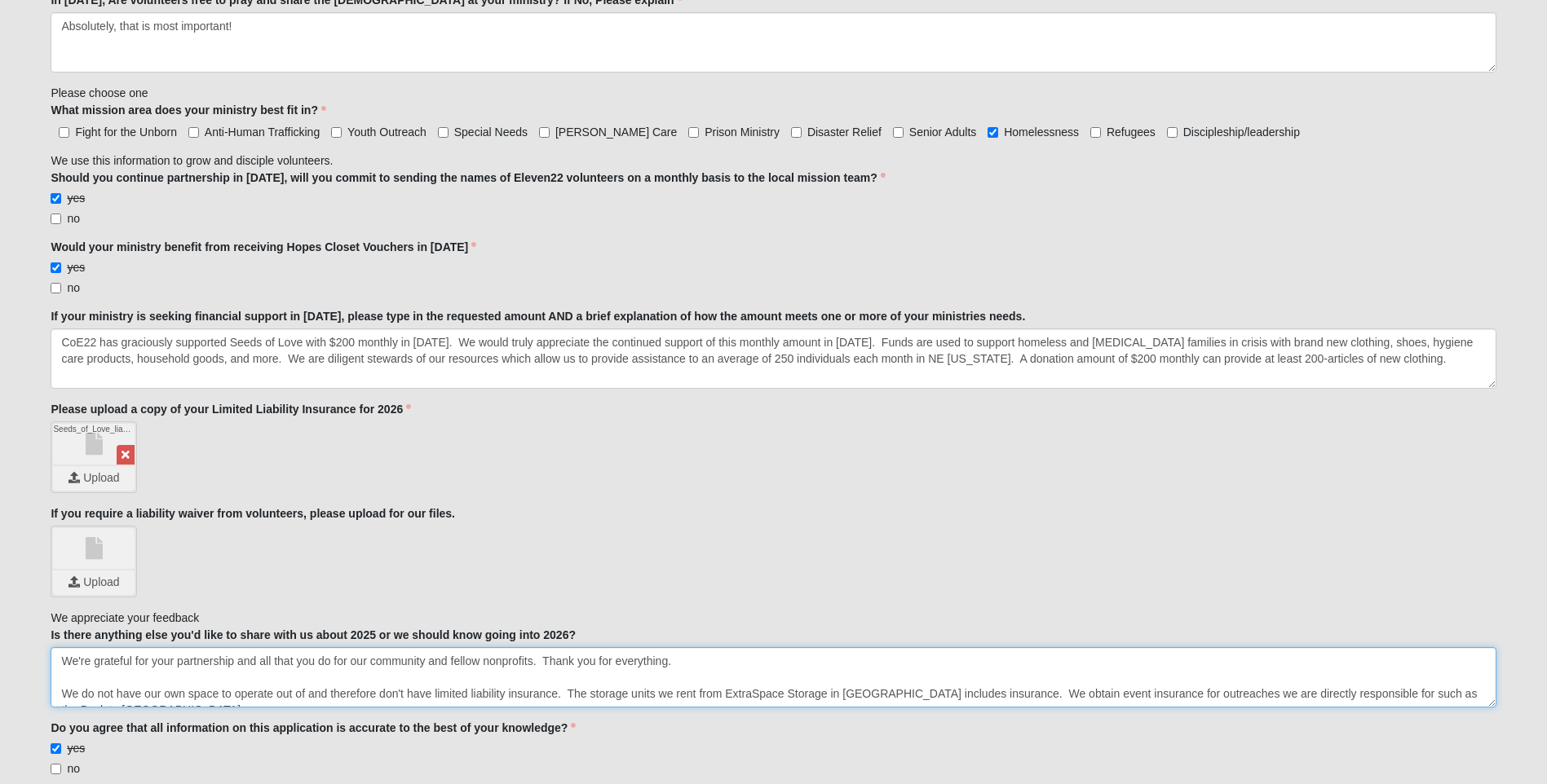
scroll to position [1794, 0]
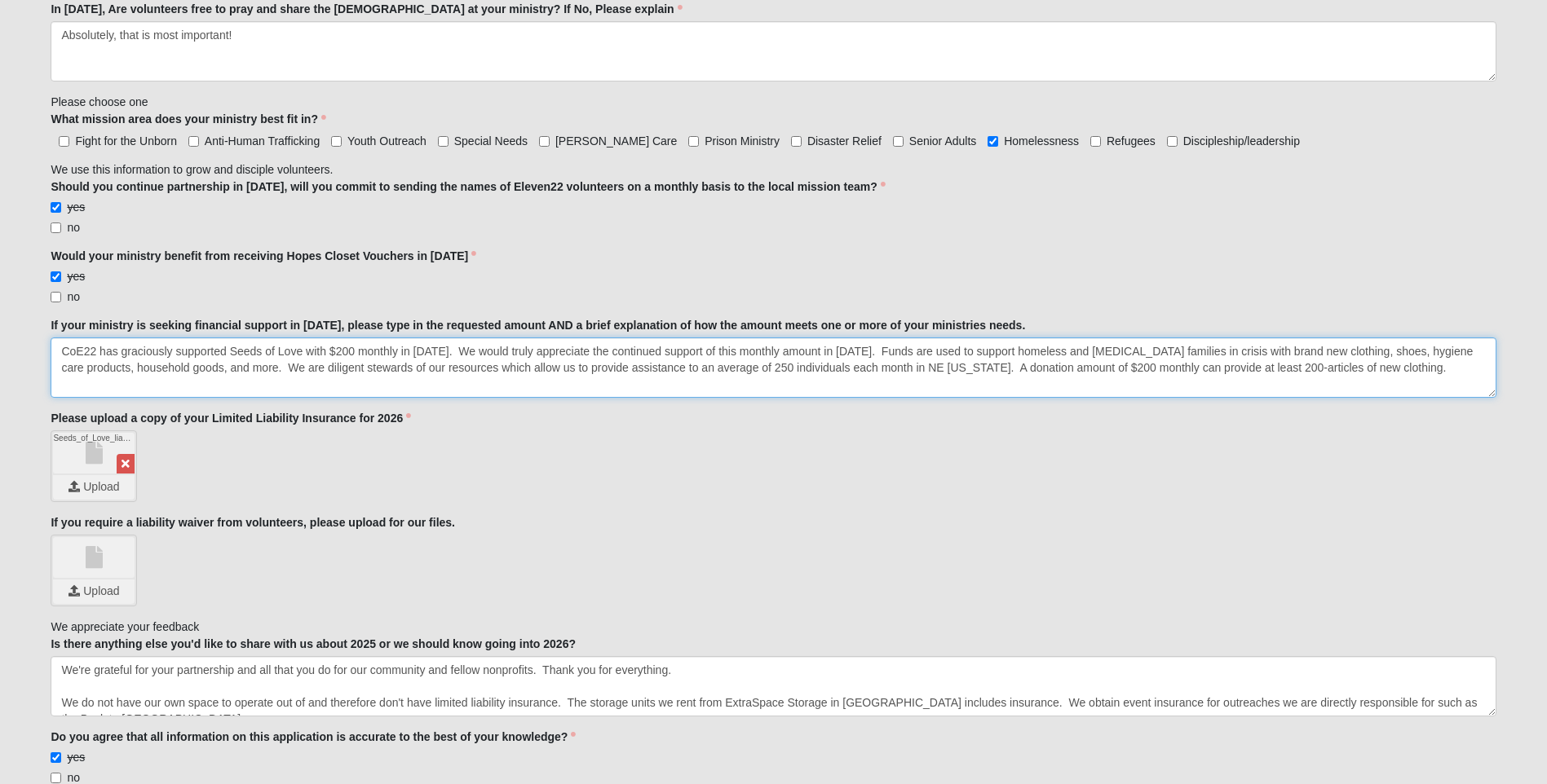
click at [1208, 370] on textarea "CoE22 has graciously supported Seeds of Love with $200 monthly in [DATE]. We wo…" at bounding box center [773, 367] width 1446 height 60
click at [1398, 370] on textarea "CoE22 has graciously supported Seeds of Love with $200 monthly in [DATE]. We wo…" at bounding box center [773, 367] width 1446 height 60
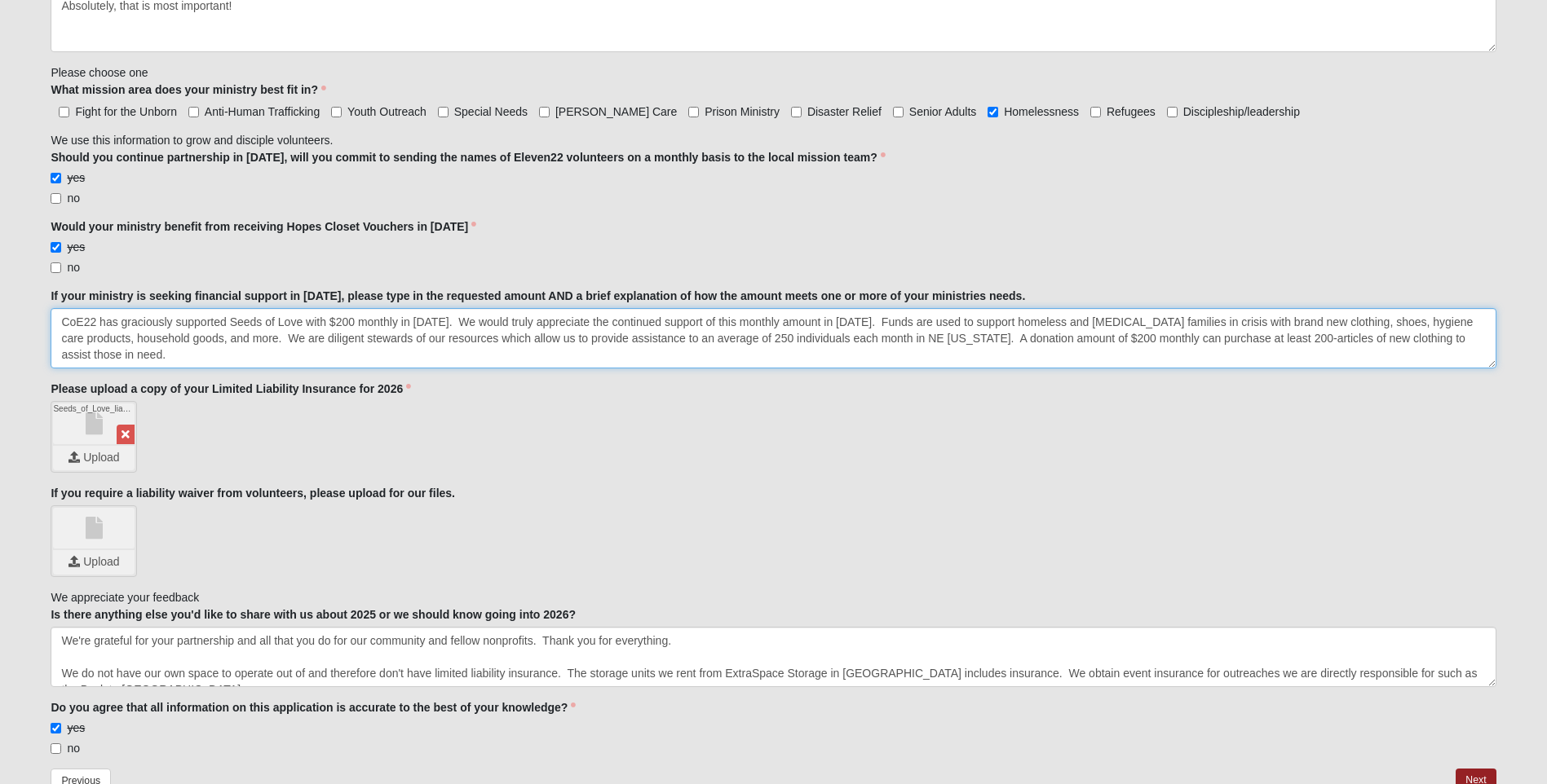
scroll to position [1930, 0]
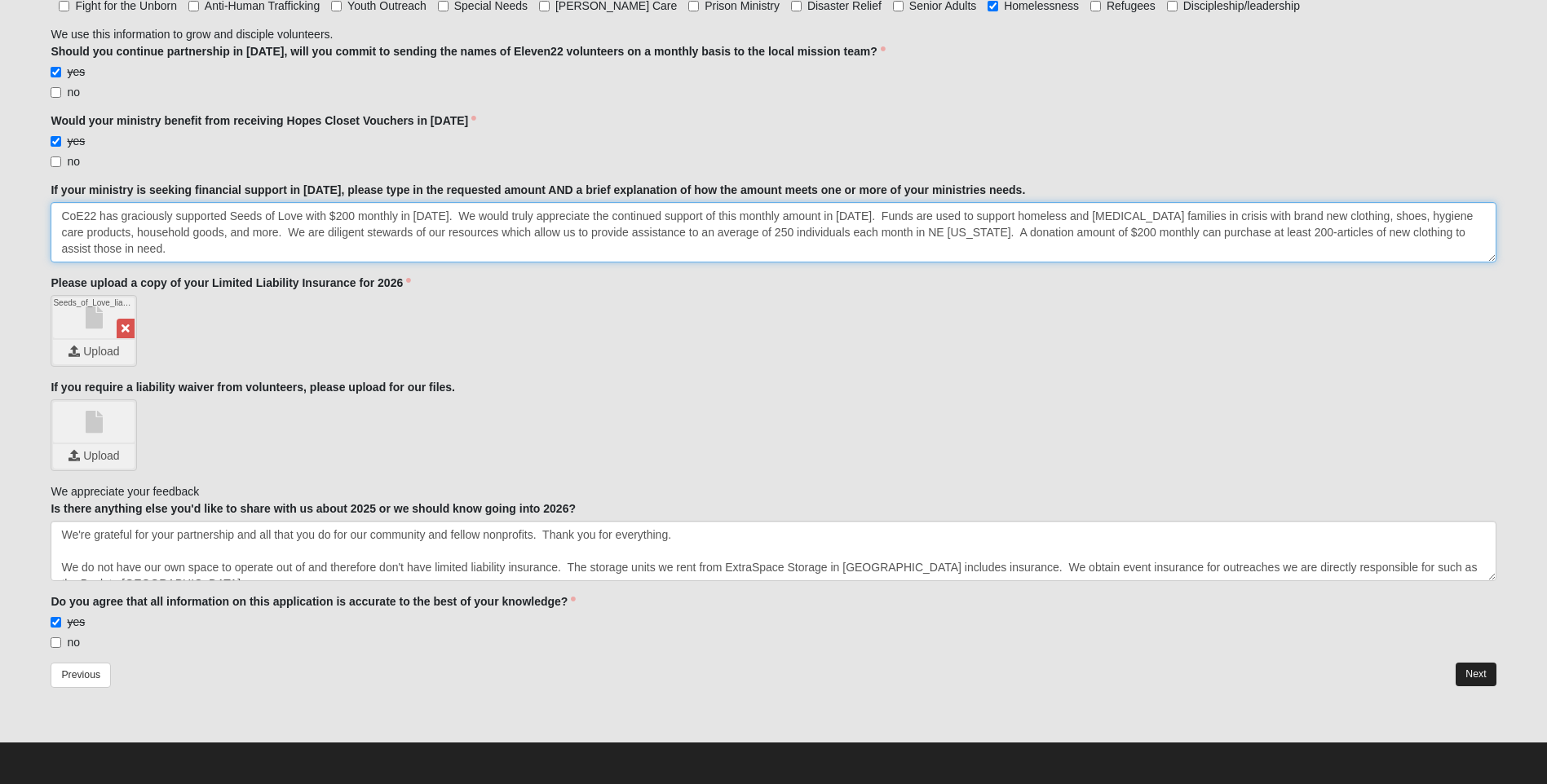
type textarea "CoE22 has graciously supported Seeds of Love with $200 monthly in [DATE]. We wo…"
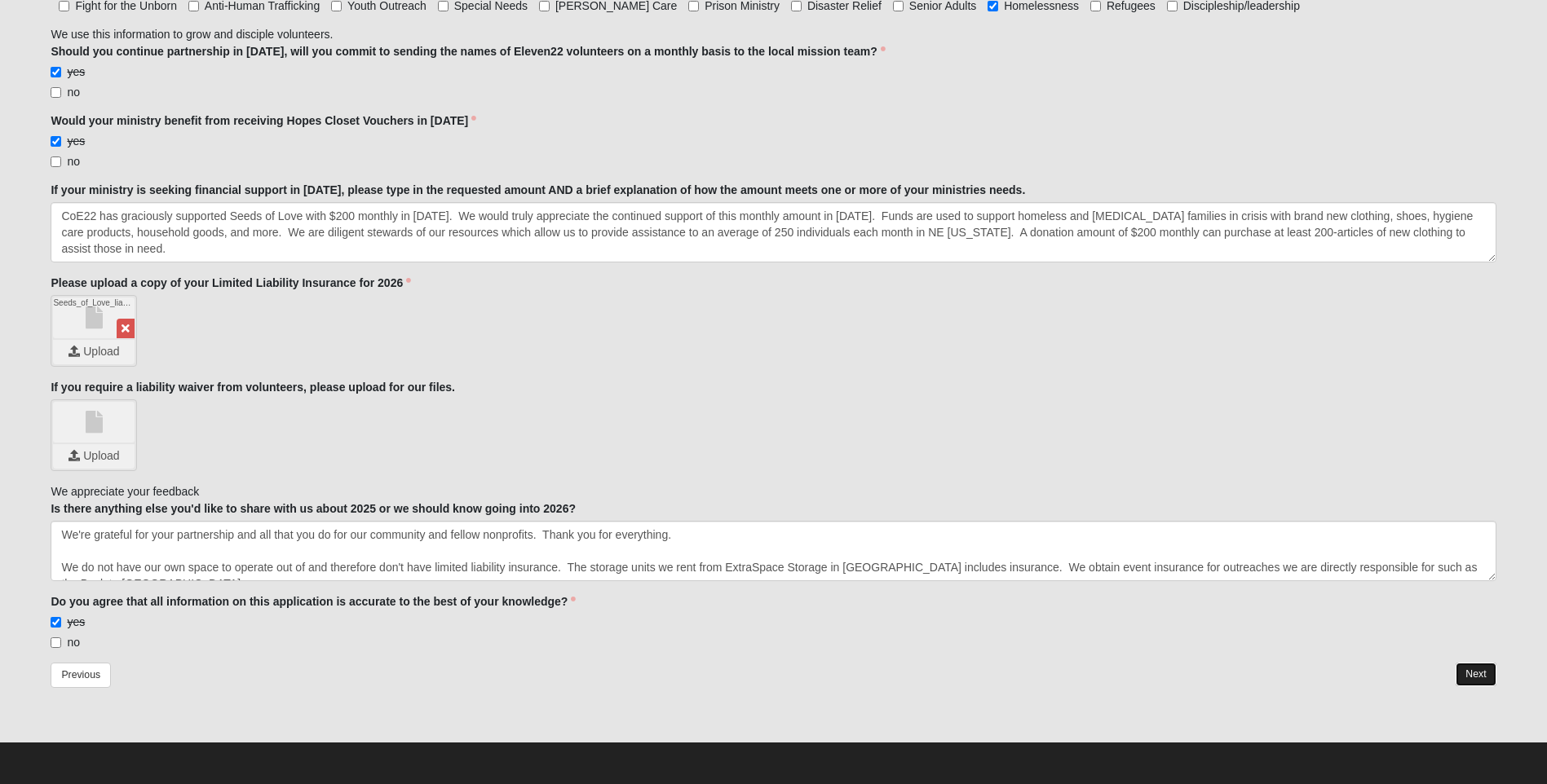
click at [1477, 676] on link "Next" at bounding box center [1475, 675] width 40 height 23
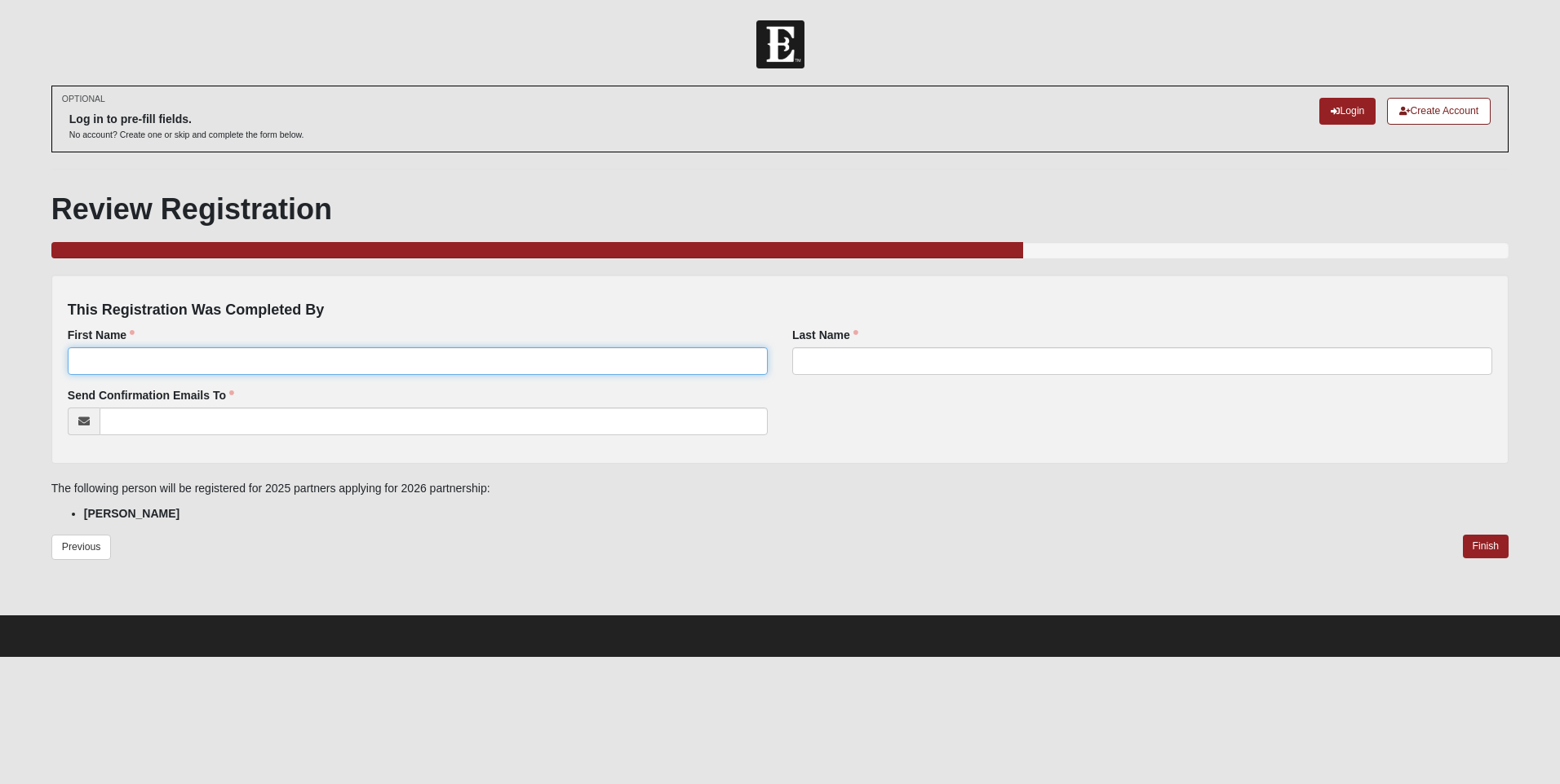
click at [184, 358] on input "First Name" at bounding box center [418, 361] width 700 height 28
type input "[PERSON_NAME]"
click at [160, 416] on input "Send Confirmation Emails To" at bounding box center [433, 421] width 668 height 28
type input "[PERSON_NAME][EMAIL_ADDRESS][DOMAIN_NAME]"
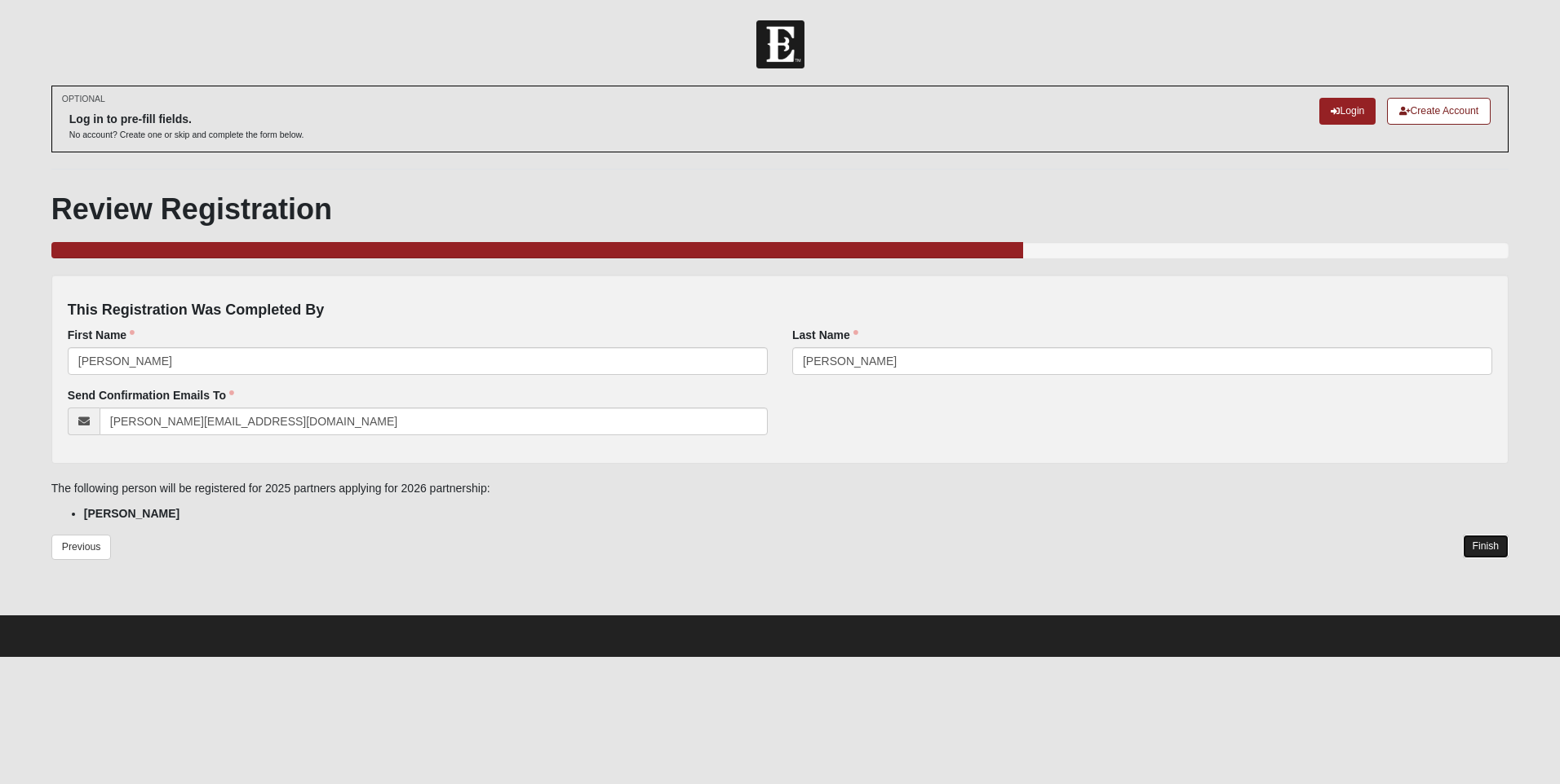
click at [1486, 547] on link "Finish" at bounding box center [1486, 547] width 47 height 23
